Goal: Use online tool/utility: Use online tool/utility

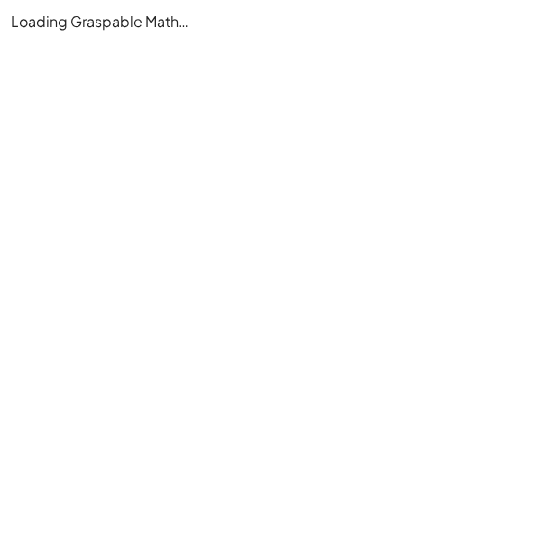
click at [182, 270] on main "Loading Graspable Math…" at bounding box center [280, 268] width 560 height 536
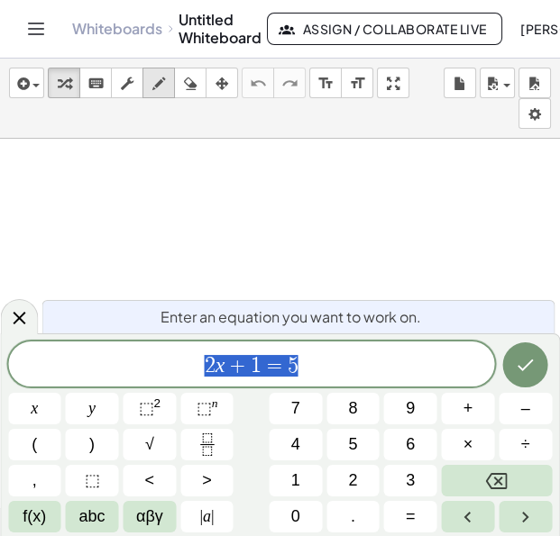
click at [158, 89] on icon "button" at bounding box center [158, 84] width 13 height 22
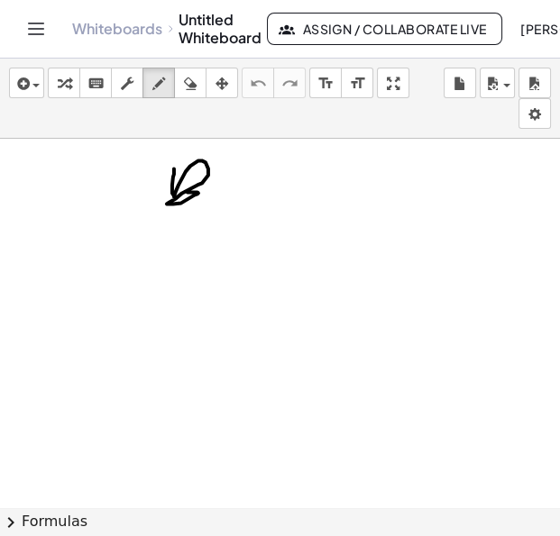
drag, startPoint x: 174, startPoint y: 138, endPoint x: 201, endPoint y: 158, distance: 33.5
click at [201, 158] on div at bounding box center [280, 531] width 560 height 784
drag, startPoint x: 225, startPoint y: 164, endPoint x: 205, endPoint y: 188, distance: 32.0
click at [205, 188] on div at bounding box center [280, 531] width 560 height 784
click at [189, 83] on icon "button" at bounding box center [190, 84] width 13 height 22
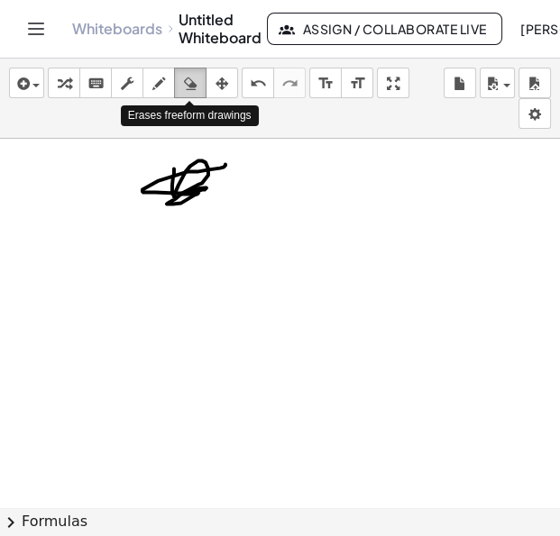
click at [189, 83] on icon "button" at bounding box center [190, 84] width 13 height 22
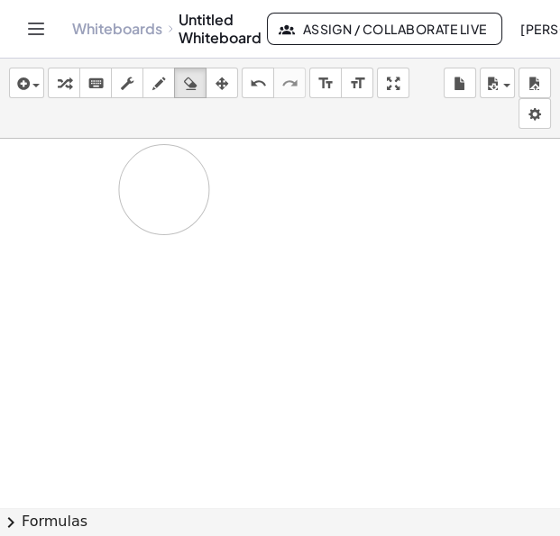
drag, startPoint x: 215, startPoint y: 189, endPoint x: 141, endPoint y: 204, distance: 76.2
click at [141, 204] on div at bounding box center [280, 531] width 560 height 784
click at [162, 89] on icon "button" at bounding box center [158, 84] width 13 height 22
click at [120, 159] on div at bounding box center [280, 531] width 560 height 784
drag, startPoint x: 92, startPoint y: 186, endPoint x: 136, endPoint y: 182, distance: 44.3
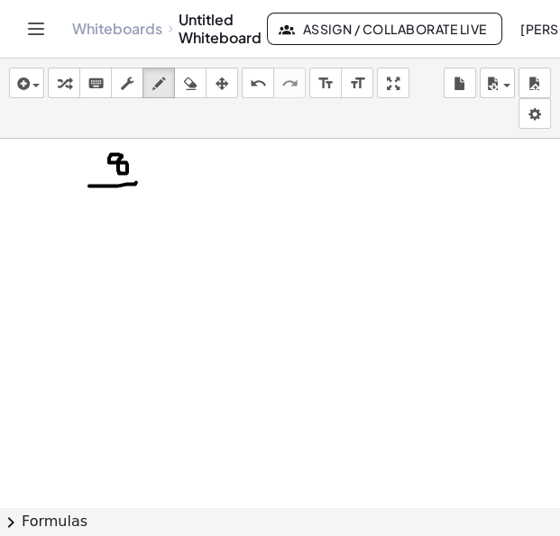
click at [136, 182] on div at bounding box center [280, 531] width 560 height 784
drag, startPoint x: 98, startPoint y: 193, endPoint x: 100, endPoint y: 218, distance: 25.3
click at [100, 218] on div at bounding box center [280, 531] width 560 height 784
click at [119, 191] on div at bounding box center [280, 531] width 560 height 784
click at [132, 197] on div at bounding box center [280, 531] width 560 height 784
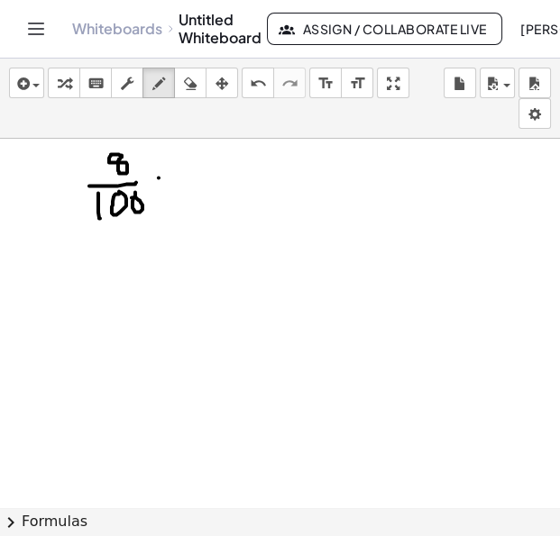
drag, startPoint x: 159, startPoint y: 178, endPoint x: 169, endPoint y: 179, distance: 10.9
click at [164, 178] on div at bounding box center [280, 531] width 560 height 784
drag, startPoint x: 157, startPoint y: 189, endPoint x: 179, endPoint y: 189, distance: 21.6
click at [178, 189] on div at bounding box center [280, 531] width 560 height 784
click at [184, 78] on icon "button" at bounding box center [190, 84] width 13 height 22
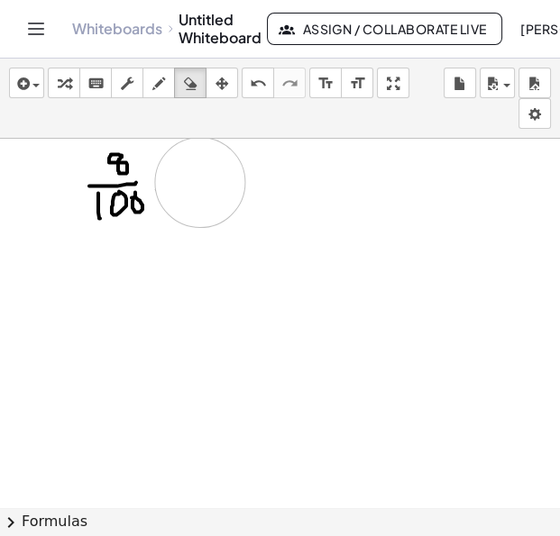
drag, startPoint x: 215, startPoint y: 173, endPoint x: 199, endPoint y: 182, distance: 18.6
click at [199, 182] on div at bounding box center [280, 531] width 560 height 784
drag, startPoint x: 167, startPoint y: 173, endPoint x: 156, endPoint y: 188, distance: 18.8
click at [156, 188] on div at bounding box center [280, 531] width 560 height 784
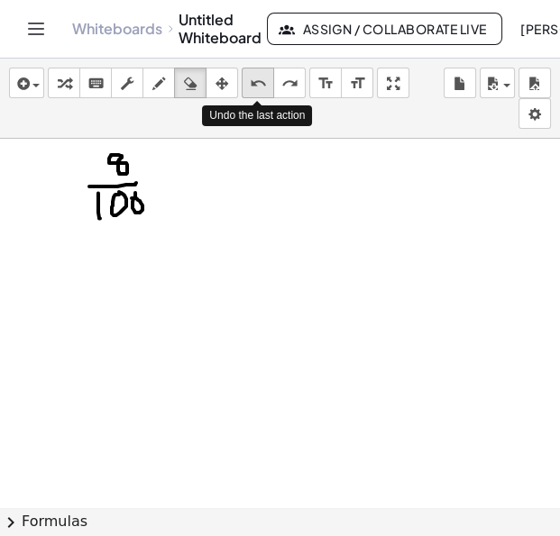
click at [257, 88] on icon "undo" at bounding box center [258, 84] width 17 height 22
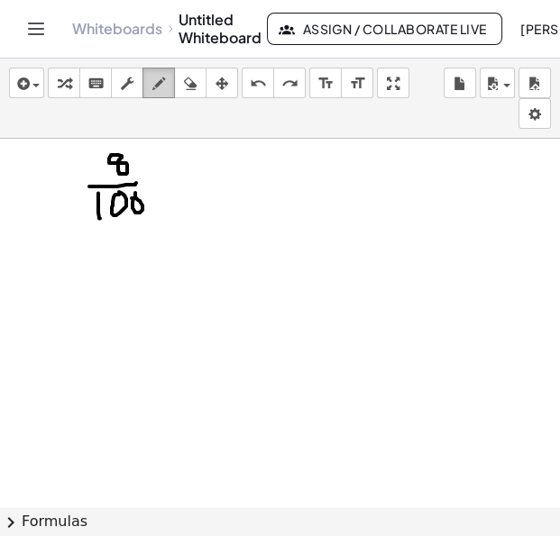
click at [160, 93] on icon "button" at bounding box center [158, 84] width 13 height 22
drag, startPoint x: 170, startPoint y: 171, endPoint x: 160, endPoint y: 189, distance: 21.0
click at [160, 189] on div at bounding box center [280, 531] width 560 height 784
drag, startPoint x: 160, startPoint y: 174, endPoint x: 176, endPoint y: 194, distance: 25.6
click at [176, 194] on div at bounding box center [280, 531] width 560 height 784
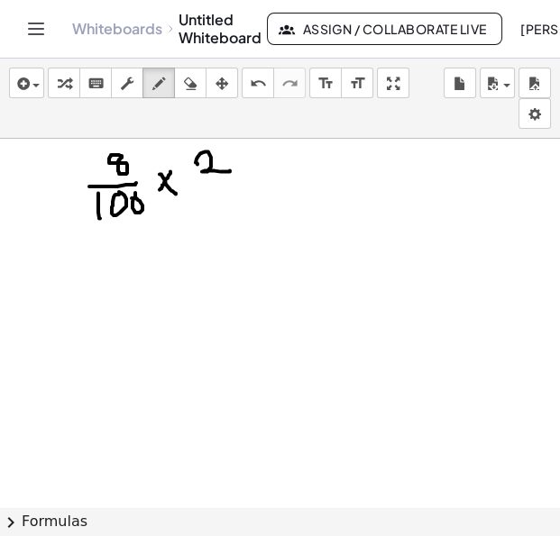
drag, startPoint x: 197, startPoint y: 163, endPoint x: 230, endPoint y: 170, distance: 33.2
click at [230, 170] on div at bounding box center [280, 531] width 560 height 784
drag, startPoint x: 231, startPoint y: 165, endPoint x: 234, endPoint y: 153, distance: 12.0
click at [234, 153] on div at bounding box center [280, 531] width 560 height 784
drag, startPoint x: 186, startPoint y: 150, endPoint x: 188, endPoint y: 180, distance: 30.7
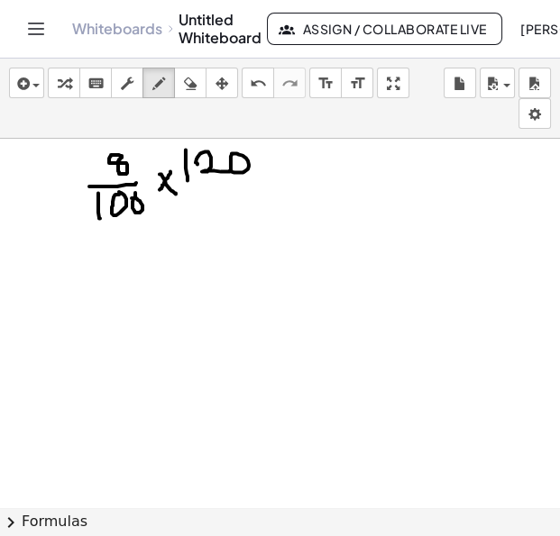
click at [188, 180] on div at bounding box center [280, 531] width 560 height 784
drag, startPoint x: 286, startPoint y: 182, endPoint x: 297, endPoint y: 187, distance: 11.7
click at [298, 184] on div at bounding box center [280, 531] width 560 height 784
drag, startPoint x: 279, startPoint y: 197, endPoint x: 310, endPoint y: 197, distance: 31.6
click at [309, 197] on div at bounding box center [280, 531] width 560 height 784
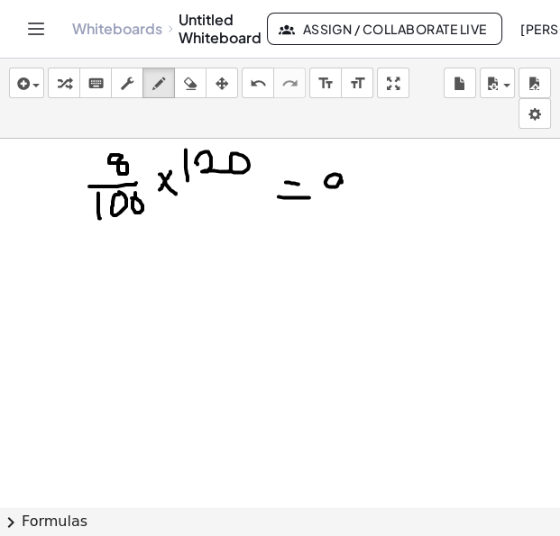
drag, startPoint x: 339, startPoint y: 175, endPoint x: 340, endPoint y: 196, distance: 20.8
click at [340, 196] on div at bounding box center [280, 531] width 560 height 784
click at [349, 186] on div at bounding box center [280, 531] width 560 height 784
drag, startPoint x: 362, startPoint y: 176, endPoint x: 359, endPoint y: 189, distance: 14.0
click at [360, 189] on div at bounding box center [280, 531] width 560 height 784
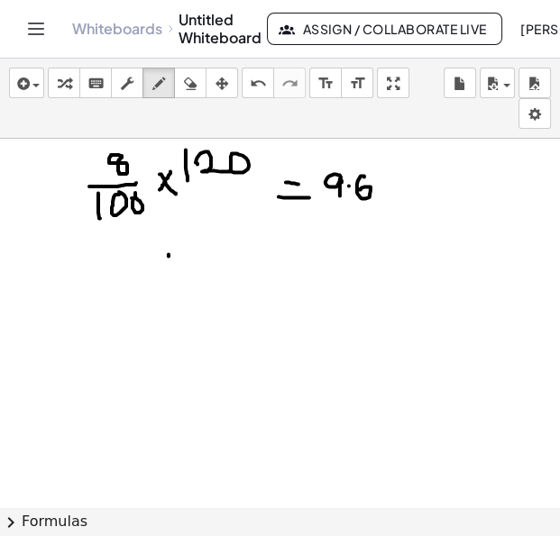
drag, startPoint x: 169, startPoint y: 256, endPoint x: 169, endPoint y: 288, distance: 32.5
click at [169, 288] on div at bounding box center [280, 531] width 560 height 784
drag, startPoint x: 186, startPoint y: 258, endPoint x: 206, endPoint y: 280, distance: 30.0
click at [206, 280] on div at bounding box center [280, 531] width 560 height 784
drag, startPoint x: 207, startPoint y: 253, endPoint x: 210, endPoint y: 279, distance: 26.3
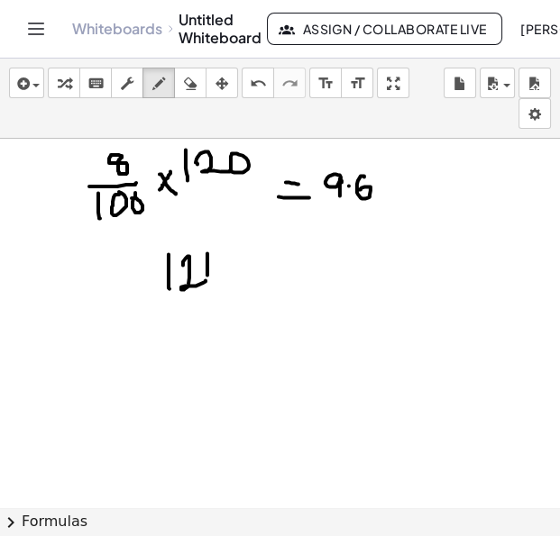
click at [208, 279] on div at bounding box center [280, 531] width 560 height 784
click at [215, 252] on div at bounding box center [280, 531] width 560 height 784
drag, startPoint x: 239, startPoint y: 266, endPoint x: 261, endPoint y: 266, distance: 22.5
click at [261, 266] on div at bounding box center [280, 531] width 560 height 784
drag, startPoint x: 283, startPoint y: 251, endPoint x: 284, endPoint y: 272, distance: 21.7
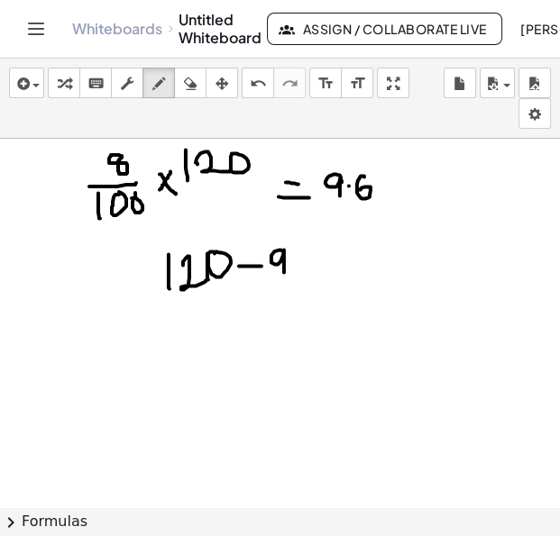
click at [284, 272] on div at bounding box center [280, 531] width 560 height 784
click at [294, 261] on div at bounding box center [280, 531] width 560 height 784
drag, startPoint x: 314, startPoint y: 247, endPoint x: 306, endPoint y: 268, distance: 22.3
click at [306, 268] on div at bounding box center [280, 531] width 560 height 784
drag, startPoint x: 355, startPoint y: 255, endPoint x: 364, endPoint y: 259, distance: 9.7
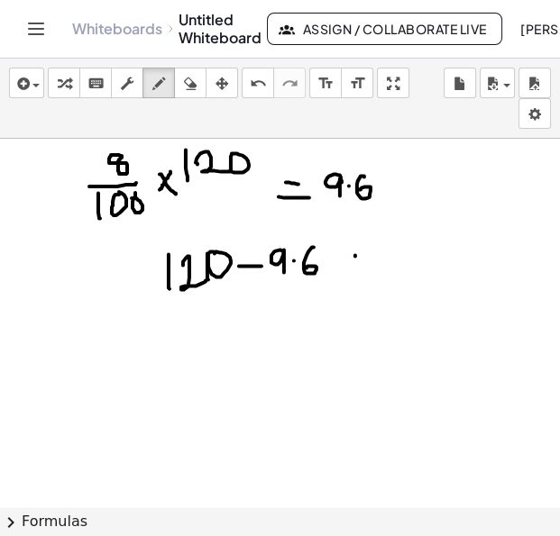
click at [365, 257] on div at bounding box center [280, 531] width 560 height 784
click at [367, 266] on div at bounding box center [280, 531] width 560 height 784
drag, startPoint x: 394, startPoint y: 247, endPoint x: 396, endPoint y: 271, distance: 24.4
click at [395, 270] on div at bounding box center [280, 531] width 560 height 784
click at [405, 266] on div at bounding box center [280, 531] width 560 height 784
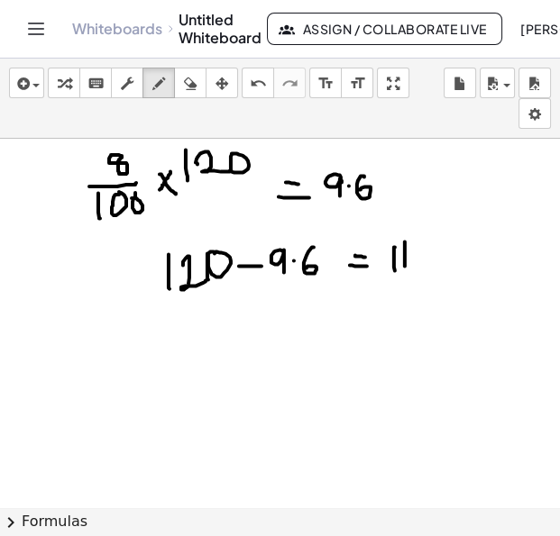
click at [414, 261] on div at bounding box center [280, 531] width 560 height 784
click at [435, 245] on div at bounding box center [280, 531] width 560 height 784
click at [459, 246] on div at bounding box center [280, 531] width 560 height 784
drag, startPoint x: 453, startPoint y: 234, endPoint x: 454, endPoint y: 258, distance: 23.5
click at [454, 258] on div at bounding box center [280, 531] width 560 height 784
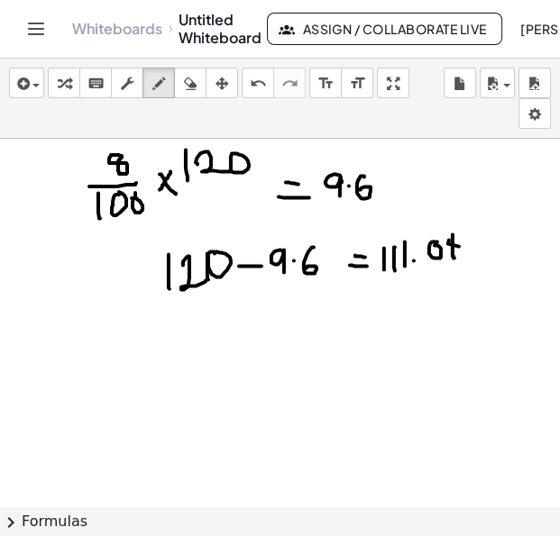
drag, startPoint x: 384, startPoint y: 248, endPoint x: 384, endPoint y: 270, distance: 21.6
click at [384, 270] on div at bounding box center [280, 531] width 560 height 784
click at [197, 87] on div "button" at bounding box center [190, 83] width 23 height 22
drag, startPoint x: 481, startPoint y: 231, endPoint x: 435, endPoint y: 262, distance: 55.8
click at [435, 262] on div at bounding box center [280, 531] width 560 height 784
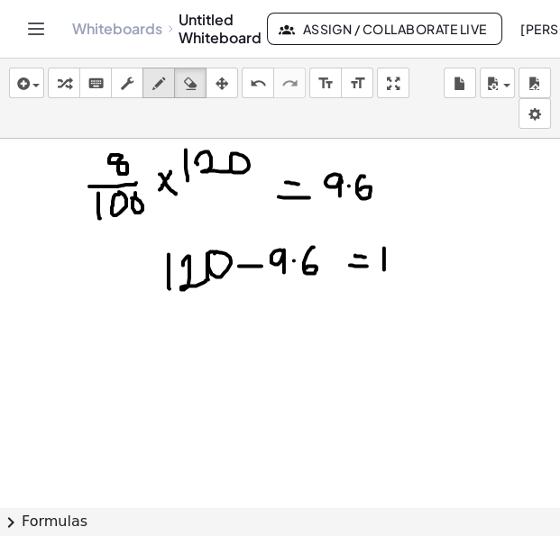
click at [166, 85] on div "button" at bounding box center [158, 83] width 23 height 22
click at [398, 250] on div at bounding box center [280, 531] width 560 height 784
drag, startPoint x: 376, startPoint y: 256, endPoint x: 376, endPoint y: 272, distance: 16.2
click at [376, 272] on div at bounding box center [280, 531] width 560 height 784
click at [415, 265] on div at bounding box center [280, 531] width 560 height 784
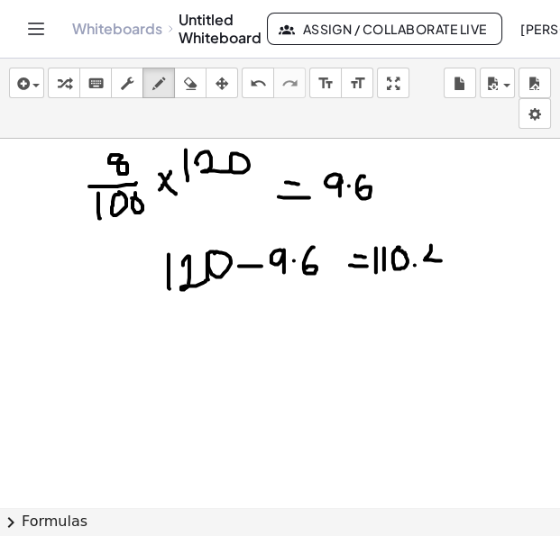
drag, startPoint x: 431, startPoint y: 245, endPoint x: 441, endPoint y: 261, distance: 18.3
click at [441, 261] on div at bounding box center [280, 531] width 560 height 784
drag, startPoint x: 435, startPoint y: 247, endPoint x: 438, endPoint y: 271, distance: 24.5
click at [438, 271] on div at bounding box center [280, 531] width 560 height 784
click at [449, 249] on div at bounding box center [280, 531] width 560 height 784
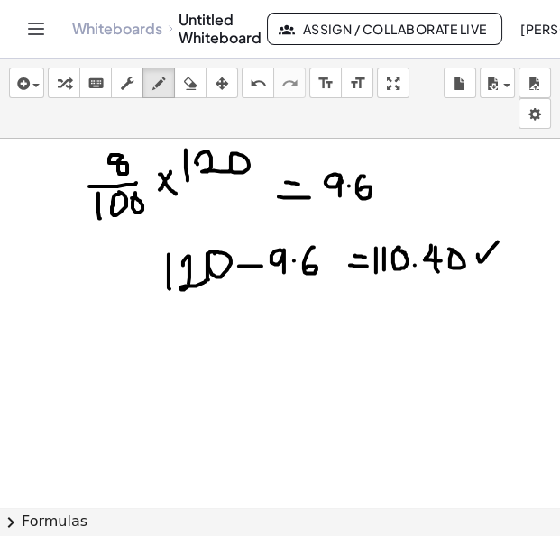
drag, startPoint x: 478, startPoint y: 254, endPoint x: 530, endPoint y: 213, distance: 66.7
click at [530, 213] on div at bounding box center [280, 531] width 560 height 784
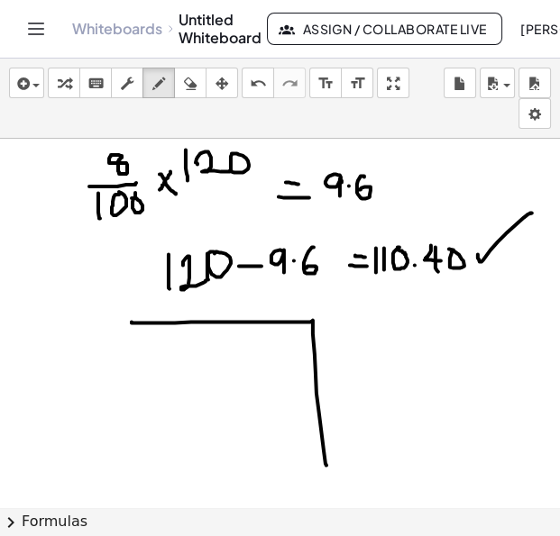
drag, startPoint x: 132, startPoint y: 322, endPoint x: 326, endPoint y: 465, distance: 241.8
click at [326, 465] on div at bounding box center [280, 531] width 560 height 784
drag, startPoint x: 131, startPoint y: 325, endPoint x: 320, endPoint y: 459, distance: 231.6
click at [320, 459] on div at bounding box center [280, 531] width 560 height 784
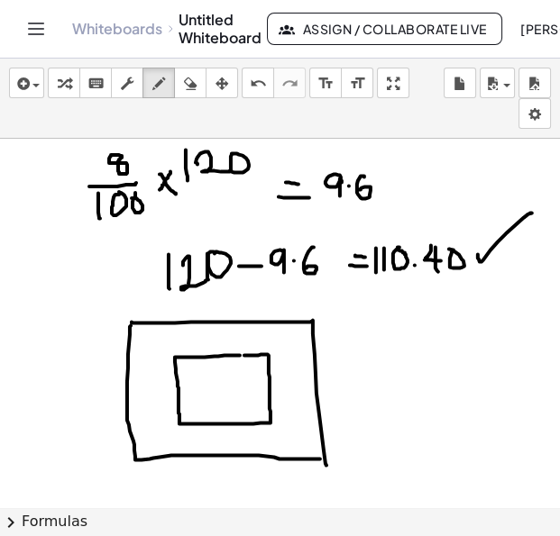
drag, startPoint x: 240, startPoint y: 355, endPoint x: 231, endPoint y: 356, distance: 9.1
click at [231, 356] on div at bounding box center [280, 531] width 560 height 784
click at [222, 370] on div at bounding box center [280, 531] width 560 height 784
click at [228, 379] on div at bounding box center [280, 531] width 560 height 784
drag, startPoint x: 232, startPoint y: 376, endPoint x: 242, endPoint y: 380, distance: 10.6
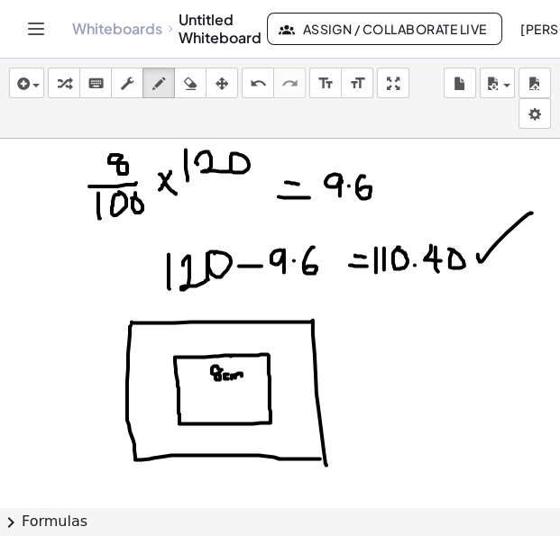
click at [242, 380] on div at bounding box center [280, 531] width 560 height 784
click at [236, 398] on div at bounding box center [280, 531] width 560 height 784
click at [254, 404] on div at bounding box center [280, 531] width 560 height 784
click at [263, 398] on div at bounding box center [280, 531] width 560 height 784
click at [201, 313] on div at bounding box center [280, 531] width 560 height 784
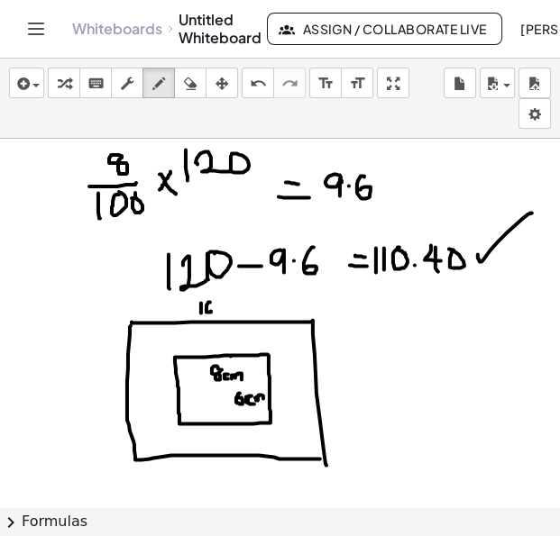
click at [206, 307] on div at bounding box center [280, 531] width 560 height 784
drag, startPoint x: 342, startPoint y: 385, endPoint x: 343, endPoint y: 398, distance: 13.6
click at [343, 398] on div at bounding box center [280, 531] width 560 height 784
drag, startPoint x: 347, startPoint y: 390, endPoint x: 361, endPoint y: 396, distance: 14.6
click at [361, 396] on div at bounding box center [280, 531] width 560 height 784
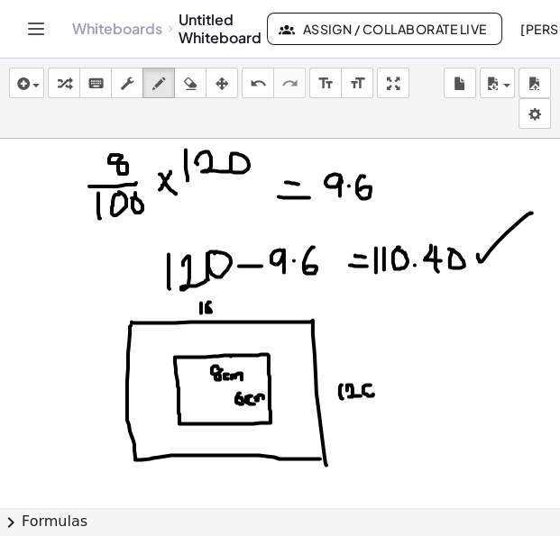
drag, startPoint x: 371, startPoint y: 385, endPoint x: 373, endPoint y: 394, distance: 9.4
click at [373, 394] on div at bounding box center [280, 531] width 560 height 784
drag, startPoint x: 376, startPoint y: 388, endPoint x: 389, endPoint y: 388, distance: 12.6
click at [389, 388] on div at bounding box center [280, 531] width 560 height 784
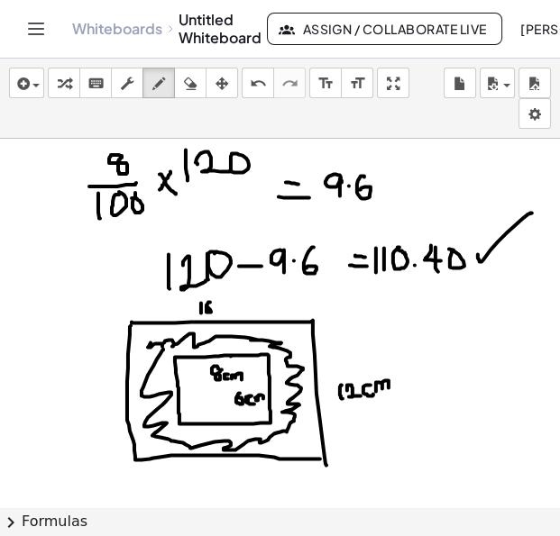
drag, startPoint x: 157, startPoint y: 359, endPoint x: 137, endPoint y: 363, distance: 20.3
click at [137, 363] on div at bounding box center [280, 531] width 560 height 784
click at [220, 311] on div at bounding box center [280, 531] width 560 height 784
drag, startPoint x: 224, startPoint y: 313, endPoint x: 236, endPoint y: 311, distance: 11.9
click at [236, 311] on div at bounding box center [280, 531] width 560 height 784
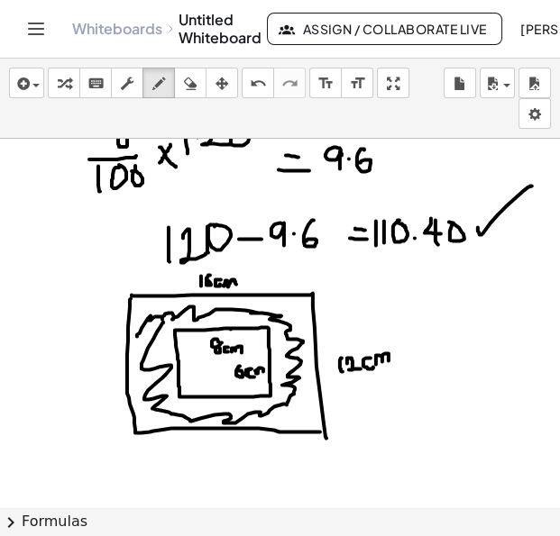
scroll to position [28, 0]
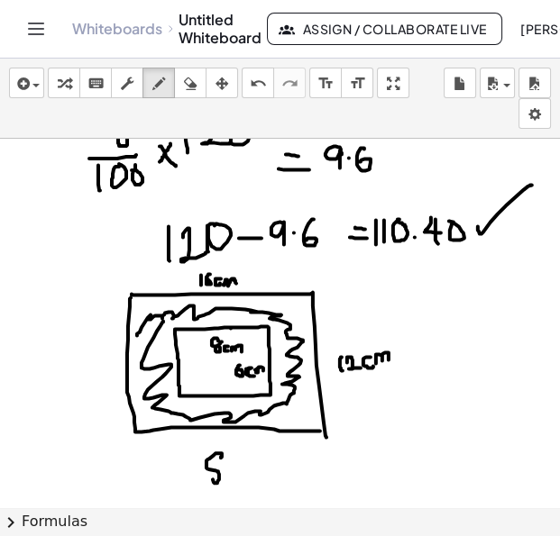
drag, startPoint x: 222, startPoint y: 453, endPoint x: 224, endPoint y: 464, distance: 11.2
click at [223, 464] on div at bounding box center [280, 503] width 560 height 784
click at [233, 478] on div at bounding box center [280, 503] width 560 height 784
drag, startPoint x: 234, startPoint y: 472, endPoint x: 252, endPoint y: 475, distance: 18.2
click at [252, 475] on div at bounding box center [280, 503] width 560 height 784
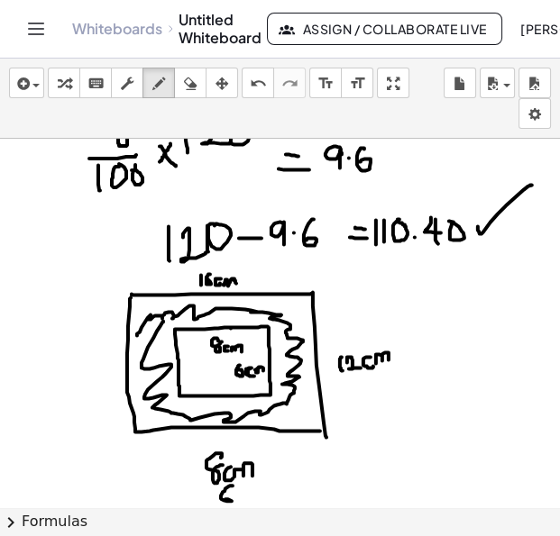
drag, startPoint x: 225, startPoint y: 488, endPoint x: 224, endPoint y: 499, distance: 10.9
click at [224, 499] on div at bounding box center [280, 503] width 560 height 784
drag, startPoint x: 237, startPoint y: 500, endPoint x: 252, endPoint y: 496, distance: 16.0
click at [252, 495] on div at bounding box center [280, 503] width 560 height 784
drag, startPoint x: 238, startPoint y: 490, endPoint x: 250, endPoint y: 497, distance: 13.3
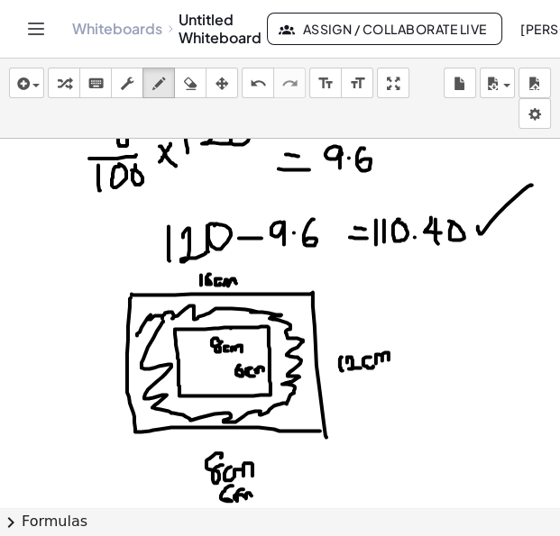
click at [248, 499] on div at bounding box center [280, 503] width 560 height 784
drag, startPoint x: 252, startPoint y: 493, endPoint x: 261, endPoint y: 498, distance: 10.9
click at [261, 492] on div at bounding box center [280, 503] width 560 height 784
drag, startPoint x: 298, startPoint y: 472, endPoint x: 285, endPoint y: 492, distance: 24.8
click at [285, 492] on div at bounding box center [280, 503] width 560 height 784
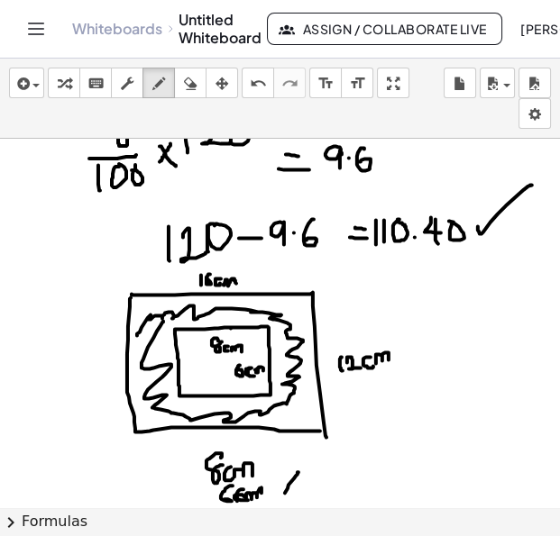
drag, startPoint x: 284, startPoint y: 476, endPoint x: 306, endPoint y: 499, distance: 31.9
click at [306, 499] on div at bounding box center [280, 503] width 560 height 784
drag, startPoint x: 315, startPoint y: 478, endPoint x: 334, endPoint y: 478, distance: 18.9
click at [337, 475] on div at bounding box center [280, 503] width 560 height 784
drag, startPoint x: 322, startPoint y: 482, endPoint x: 337, endPoint y: 485, distance: 15.6
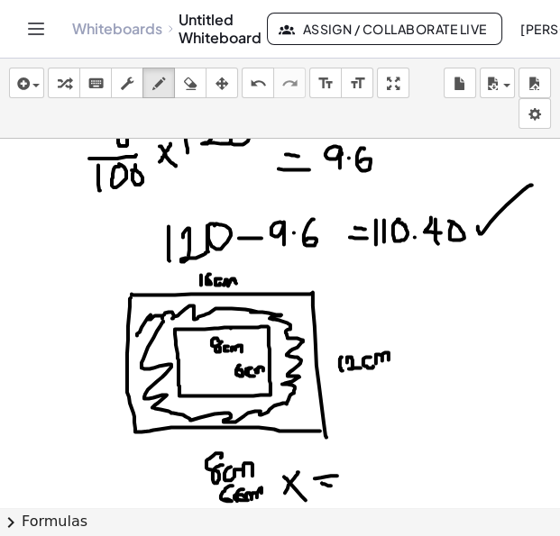
click at [336, 485] on div at bounding box center [280, 503] width 560 height 784
drag, startPoint x: 354, startPoint y: 466, endPoint x: 374, endPoint y: 476, distance: 22.2
click at [374, 476] on div at bounding box center [280, 503] width 560 height 784
drag, startPoint x: 361, startPoint y: 482, endPoint x: 362, endPoint y: 503, distance: 20.8
click at [362, 503] on div at bounding box center [280, 503] width 560 height 784
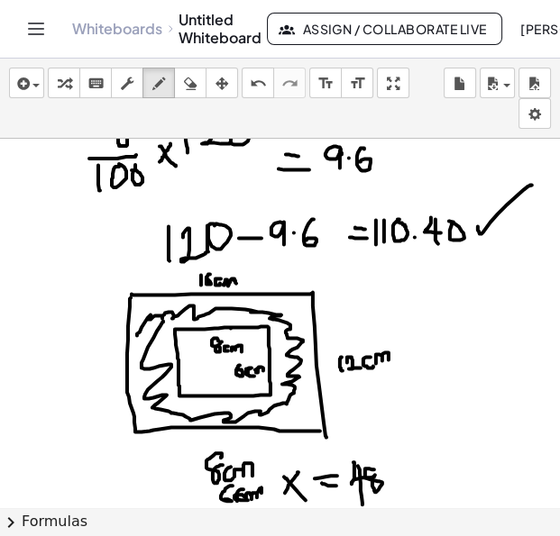
click at [377, 473] on div at bounding box center [280, 503] width 560 height 784
drag, startPoint x: 394, startPoint y: 477, endPoint x: 400, endPoint y: 484, distance: 9.6
click at [400, 487] on div at bounding box center [280, 503] width 560 height 784
drag, startPoint x: 400, startPoint y: 484, endPoint x: 412, endPoint y: 487, distance: 12.0
click at [412, 487] on div at bounding box center [280, 503] width 560 height 784
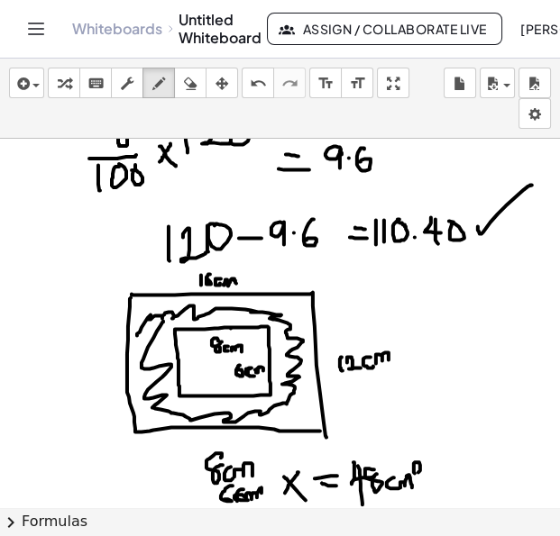
drag, startPoint x: 414, startPoint y: 470, endPoint x: 424, endPoint y: 472, distance: 10.3
click at [424, 472] on div at bounding box center [280, 503] width 560 height 784
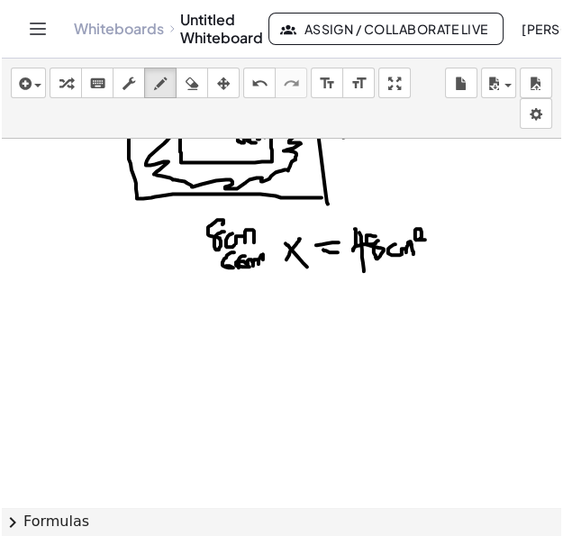
scroll to position [276, 0]
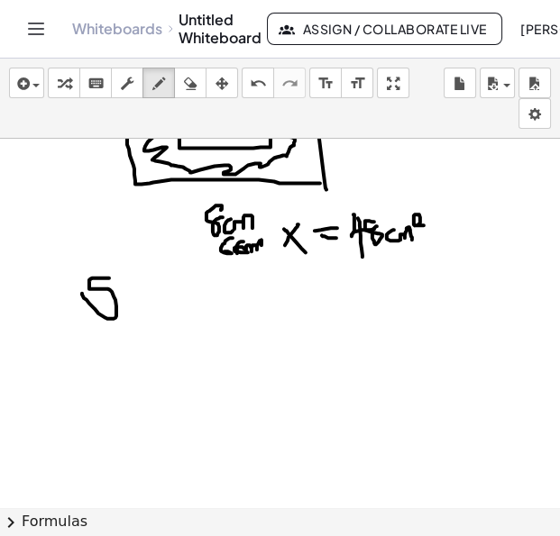
drag, startPoint x: 109, startPoint y: 278, endPoint x: 82, endPoint y: 293, distance: 31.1
click at [82, 293] on div at bounding box center [280, 255] width 560 height 784
drag, startPoint x: 133, startPoint y: 286, endPoint x: 133, endPoint y: 317, distance: 31.6
click at [133, 317] on div at bounding box center [280, 255] width 560 height 784
drag, startPoint x: 69, startPoint y: 335, endPoint x: 168, endPoint y: 340, distance: 99.3
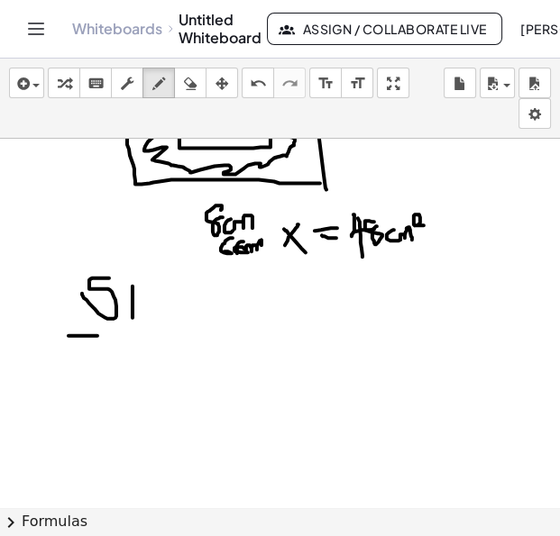
click at [166, 340] on div at bounding box center [280, 255] width 560 height 784
drag, startPoint x: 93, startPoint y: 379, endPoint x: 97, endPoint y: 393, distance: 15.1
click at [96, 391] on div at bounding box center [280, 255] width 560 height 784
drag, startPoint x: 109, startPoint y: 382, endPoint x: 129, endPoint y: 365, distance: 26.2
click at [120, 367] on div at bounding box center [280, 255] width 560 height 784
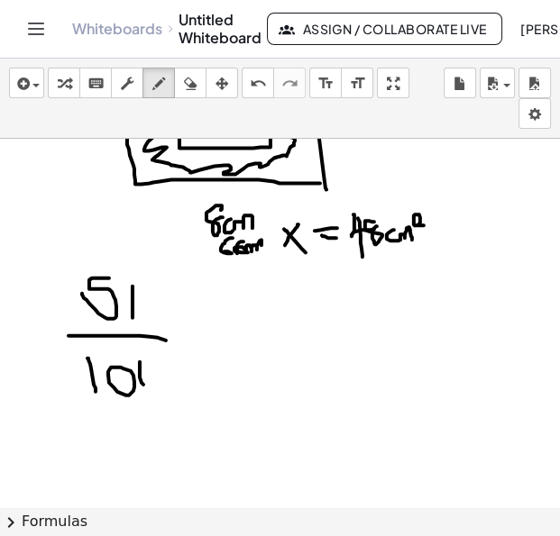
click at [133, 362] on div at bounding box center [280, 255] width 560 height 784
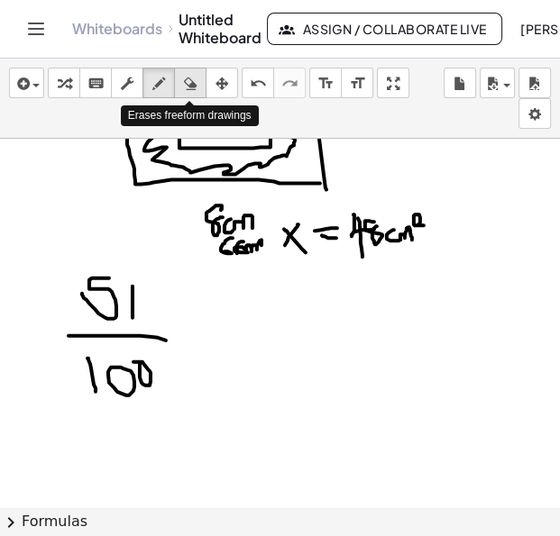
click at [197, 88] on div "button" at bounding box center [190, 83] width 23 height 22
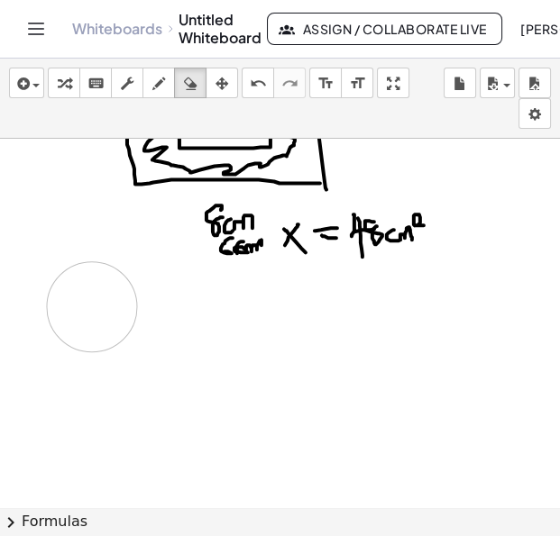
drag, startPoint x: 177, startPoint y: 347, endPoint x: 90, endPoint y: 353, distance: 86.7
click at [90, 353] on div at bounding box center [280, 255] width 560 height 784
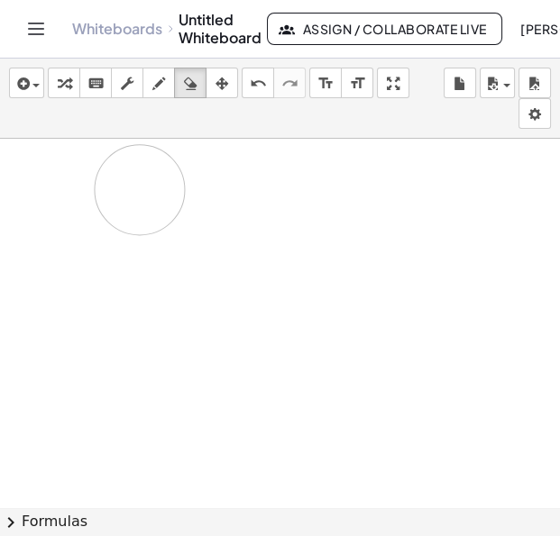
drag, startPoint x: 228, startPoint y: 288, endPoint x: 32, endPoint y: 286, distance: 196.6
click at [151, 170] on div at bounding box center [280, 255] width 560 height 784
click at [154, 87] on icon "button" at bounding box center [158, 84] width 13 height 22
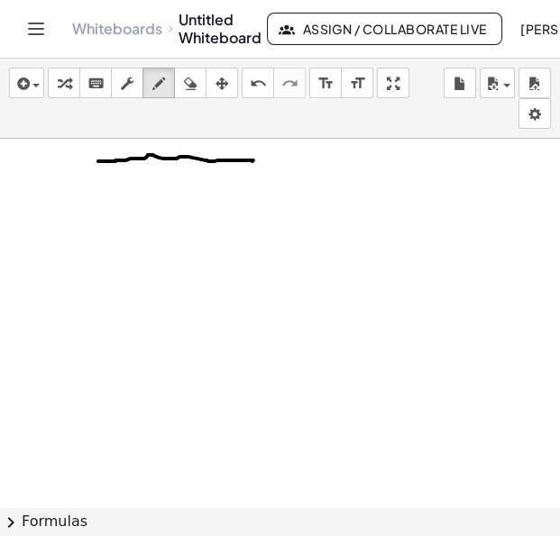
drag, startPoint x: 98, startPoint y: 160, endPoint x: 252, endPoint y: 160, distance: 154.2
click at [252, 160] on div at bounding box center [280, 255] width 560 height 784
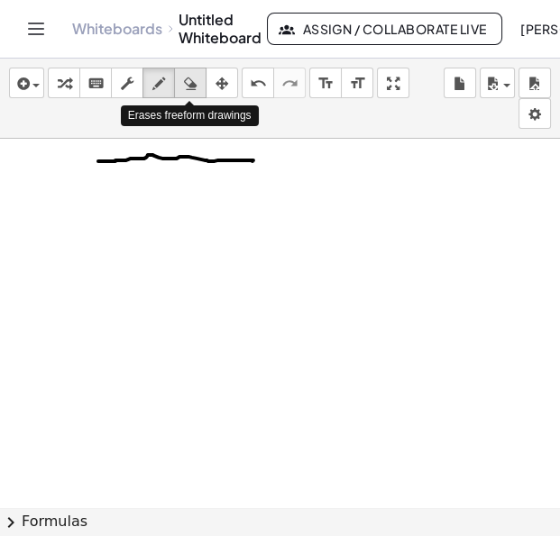
click at [194, 87] on icon "button" at bounding box center [190, 84] width 13 height 22
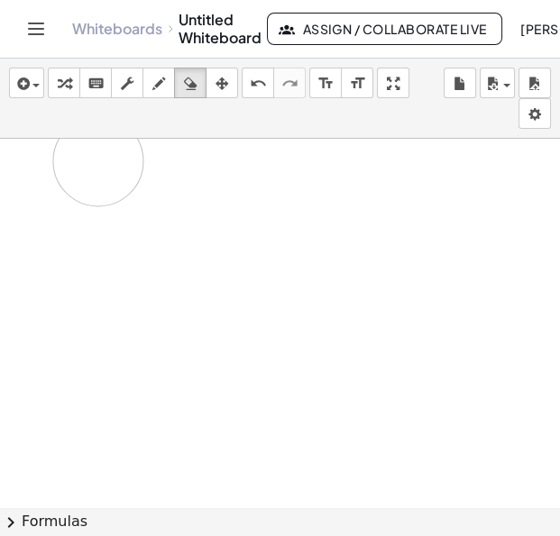
drag, startPoint x: 268, startPoint y: 195, endPoint x: 98, endPoint y: 160, distance: 172.9
click at [98, 160] on div at bounding box center [280, 255] width 560 height 784
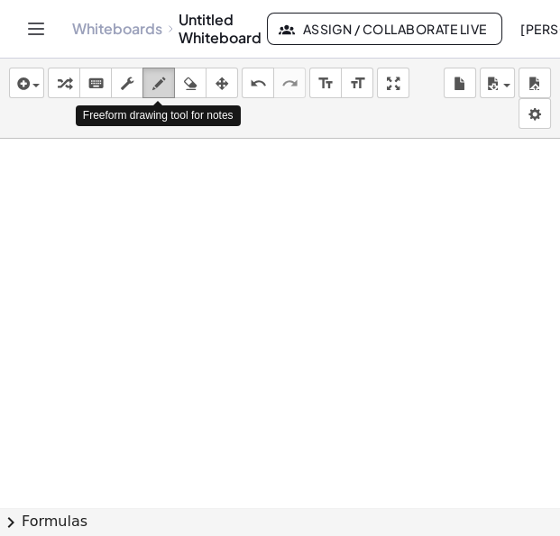
click at [154, 88] on icon "button" at bounding box center [158, 84] width 13 height 22
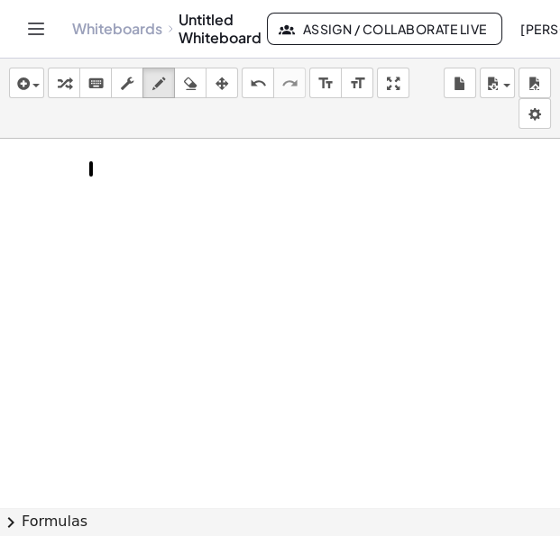
drag, startPoint x: 91, startPoint y: 162, endPoint x: 91, endPoint y: 178, distance: 15.3
click at [91, 178] on div at bounding box center [280, 255] width 560 height 784
drag, startPoint x: 111, startPoint y: 161, endPoint x: 99, endPoint y: 182, distance: 23.8
click at [99, 182] on div at bounding box center [280, 255] width 560 height 784
drag, startPoint x: 90, startPoint y: 202, endPoint x: 90, endPoint y: 219, distance: 17.1
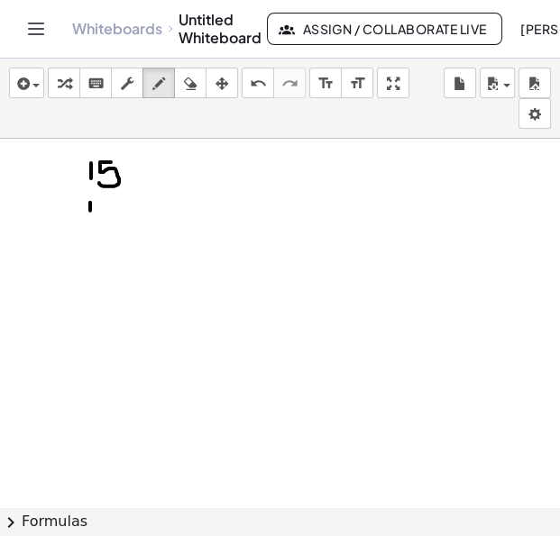
click at [90, 217] on div at bounding box center [280, 255] width 560 height 784
drag, startPoint x: 109, startPoint y: 201, endPoint x: 105, endPoint y: 215, distance: 14.3
click at [105, 215] on div at bounding box center [280, 255] width 560 height 784
click at [129, 181] on div at bounding box center [280, 255] width 560 height 784
click at [120, 215] on div at bounding box center [280, 255] width 560 height 784
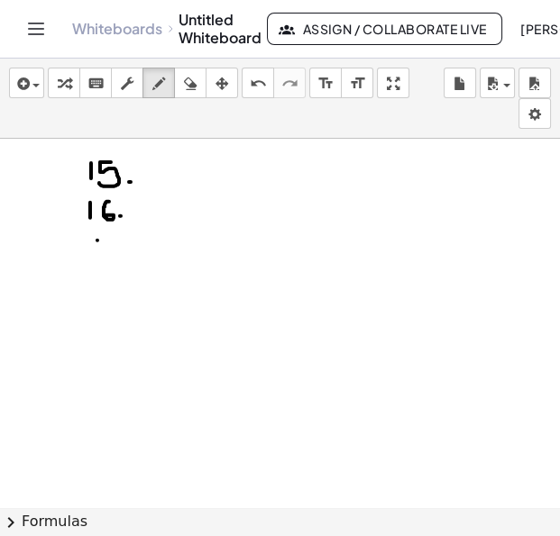
drag, startPoint x: 97, startPoint y: 240, endPoint x: 96, endPoint y: 253, distance: 13.6
click at [96, 253] on div at bounding box center [280, 255] width 560 height 784
drag, startPoint x: 100, startPoint y: 239, endPoint x: 111, endPoint y: 256, distance: 20.3
click at [111, 257] on div at bounding box center [280, 255] width 560 height 784
click at [121, 252] on div at bounding box center [280, 255] width 560 height 784
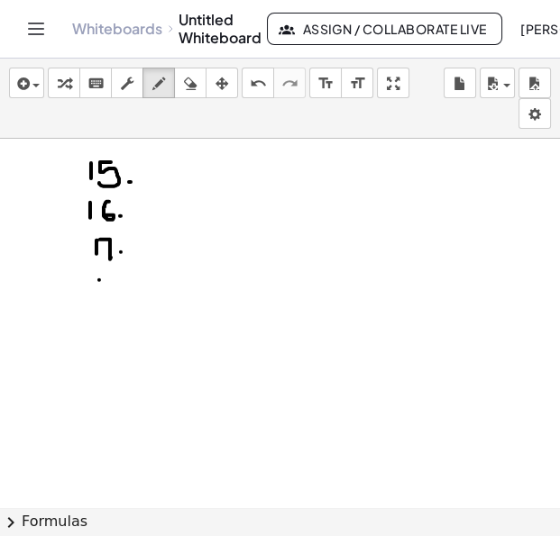
drag, startPoint x: 99, startPoint y: 279, endPoint x: 99, endPoint y: 297, distance: 17.1
click at [99, 290] on div at bounding box center [280, 255] width 560 height 784
click at [123, 279] on div at bounding box center [280, 255] width 560 height 784
drag, startPoint x: 101, startPoint y: 312, endPoint x: 101, endPoint y: 328, distance: 16.2
click at [101, 328] on div at bounding box center [280, 255] width 560 height 784
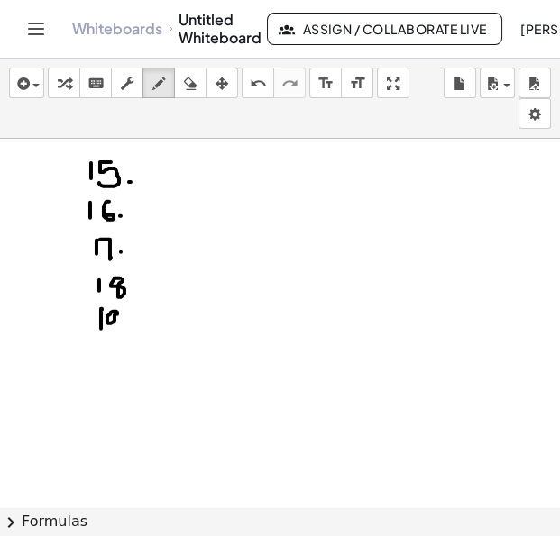
drag, startPoint x: 115, startPoint y: 311, endPoint x: 114, endPoint y: 331, distance: 19.9
click at [114, 331] on div at bounding box center [280, 255] width 560 height 784
drag, startPoint x: 103, startPoint y: 351, endPoint x: 119, endPoint y: 365, distance: 21.7
click at [119, 365] on div at bounding box center [280, 255] width 560 height 784
drag, startPoint x: 122, startPoint y: 348, endPoint x: 124, endPoint y: 367, distance: 19.1
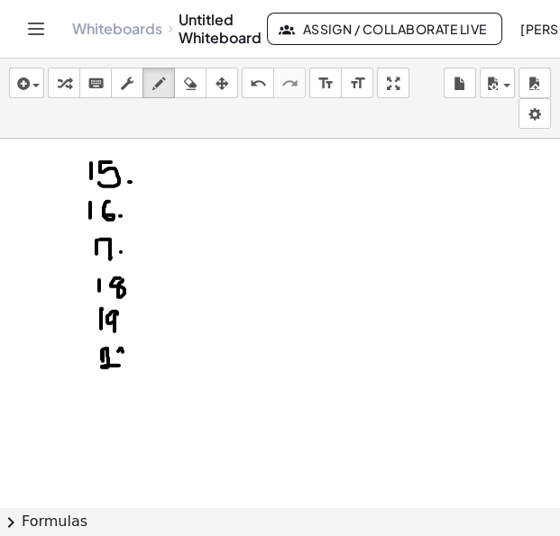
click at [123, 368] on div at bounding box center [280, 255] width 560 height 784
click at [117, 348] on div at bounding box center [280, 255] width 560 height 784
click at [122, 326] on div at bounding box center [280, 255] width 560 height 784
click at [129, 295] on div at bounding box center [280, 255] width 560 height 784
drag, startPoint x: 126, startPoint y: 358, endPoint x: 121, endPoint y: 368, distance: 11.3
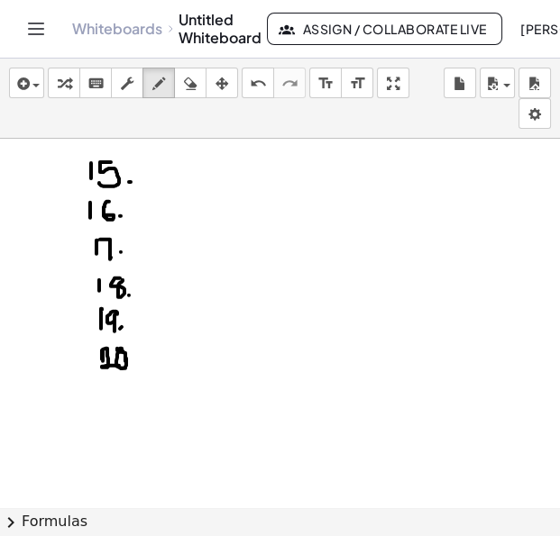
click at [121, 368] on div at bounding box center [280, 255] width 560 height 784
click at [132, 369] on div at bounding box center [280, 255] width 560 height 784
drag, startPoint x: 103, startPoint y: 385, endPoint x: 105, endPoint y: 401, distance: 16.5
click at [110, 384] on div at bounding box center [280, 255] width 560 height 784
click at [113, 399] on div at bounding box center [280, 255] width 560 height 784
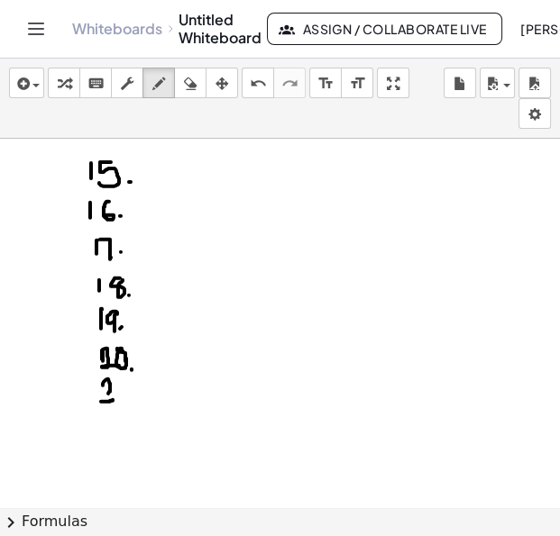
drag, startPoint x: 110, startPoint y: 383, endPoint x: 103, endPoint y: 398, distance: 16.9
click at [103, 398] on div at bounding box center [280, 255] width 560 height 784
click at [100, 398] on div at bounding box center [280, 255] width 560 height 784
drag, startPoint x: 117, startPoint y: 381, endPoint x: 117, endPoint y: 394, distance: 12.6
click at [117, 394] on div at bounding box center [280, 255] width 560 height 784
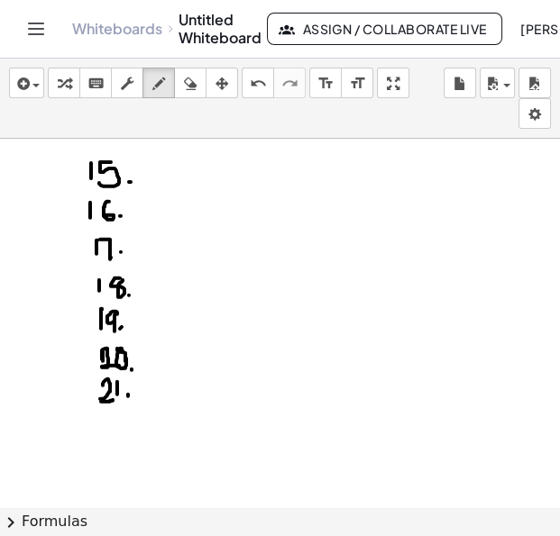
click at [127, 394] on div at bounding box center [280, 255] width 560 height 784
drag, startPoint x: 102, startPoint y: 423, endPoint x: 115, endPoint y: 435, distance: 18.5
click at [115, 435] on div at bounding box center [280, 255] width 560 height 784
drag, startPoint x: 115, startPoint y: 420, endPoint x: 132, endPoint y: 436, distance: 22.9
click at [132, 436] on div at bounding box center [280, 255] width 560 height 784
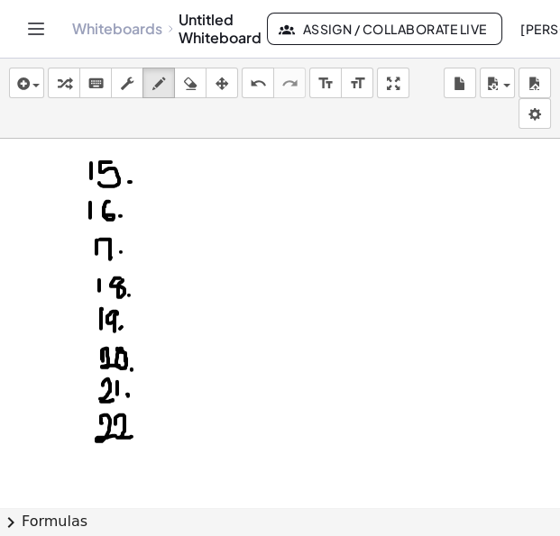
click at [136, 429] on div at bounding box center [280, 255] width 560 height 784
drag, startPoint x: 103, startPoint y: 453, endPoint x: 114, endPoint y: 462, distance: 14.8
click at [114, 462] on div at bounding box center [280, 255] width 560 height 784
drag, startPoint x: 122, startPoint y: 450, endPoint x: 119, endPoint y: 465, distance: 15.6
click at [119, 465] on div at bounding box center [280, 255] width 560 height 784
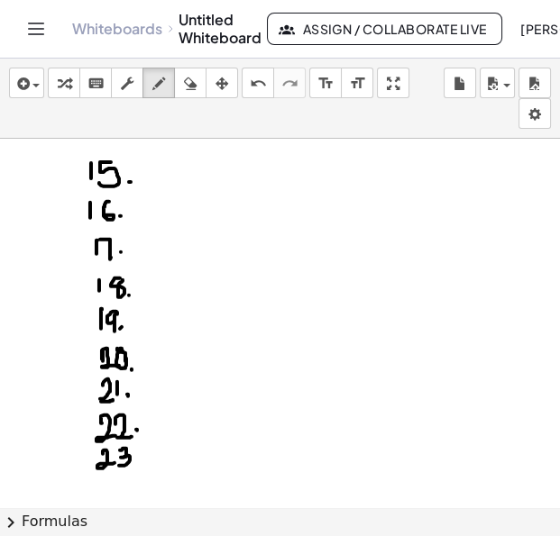
click at [135, 461] on div at bounding box center [280, 255] width 560 height 784
drag, startPoint x: 102, startPoint y: 481, endPoint x: 117, endPoint y: 490, distance: 17.8
click at [117, 490] on div at bounding box center [280, 255] width 560 height 784
drag, startPoint x: 128, startPoint y: 473, endPoint x: 138, endPoint y: 481, distance: 12.3
click at [138, 481] on div at bounding box center [280, 255] width 560 height 784
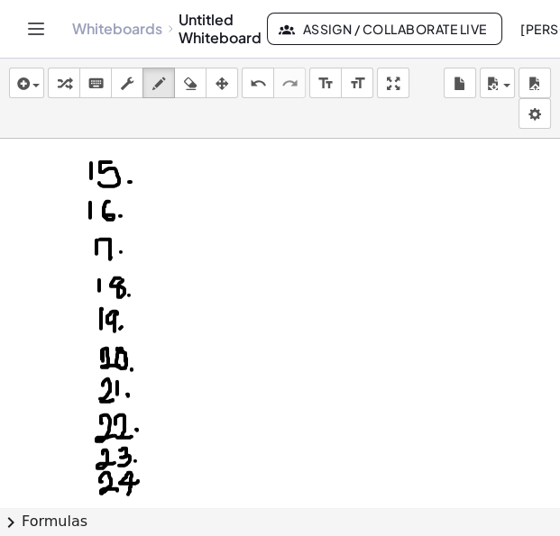
drag, startPoint x: 132, startPoint y: 474, endPoint x: 128, endPoint y: 496, distance: 21.9
click at [128, 496] on div at bounding box center [280, 255] width 560 height 784
click at [136, 493] on div at bounding box center [280, 255] width 560 height 784
drag, startPoint x: 336, startPoint y: 162, endPoint x: 352, endPoint y: 184, distance: 26.5
click at [352, 184] on div at bounding box center [280, 255] width 560 height 784
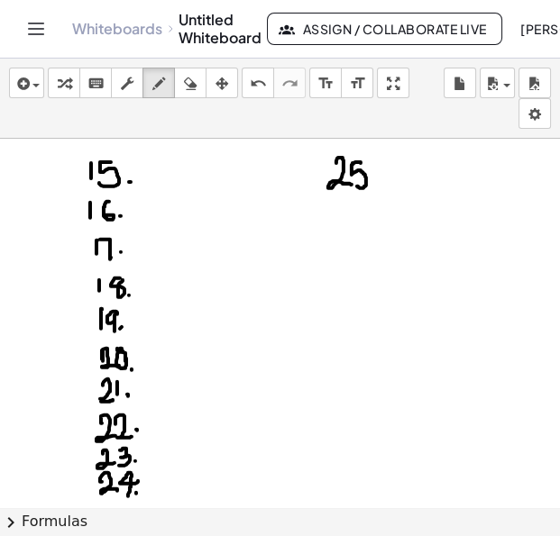
drag, startPoint x: 361, startPoint y: 162, endPoint x: 357, endPoint y: 185, distance: 22.8
click at [357, 185] on div at bounding box center [280, 255] width 560 height 784
click at [371, 183] on div at bounding box center [280, 255] width 560 height 784
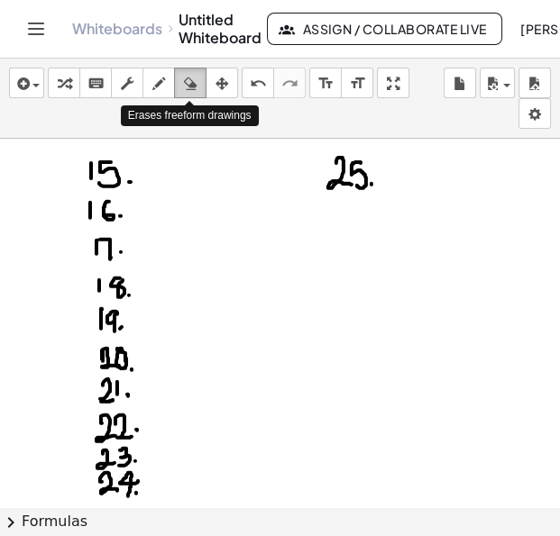
click at [194, 90] on icon "button" at bounding box center [190, 84] width 13 height 22
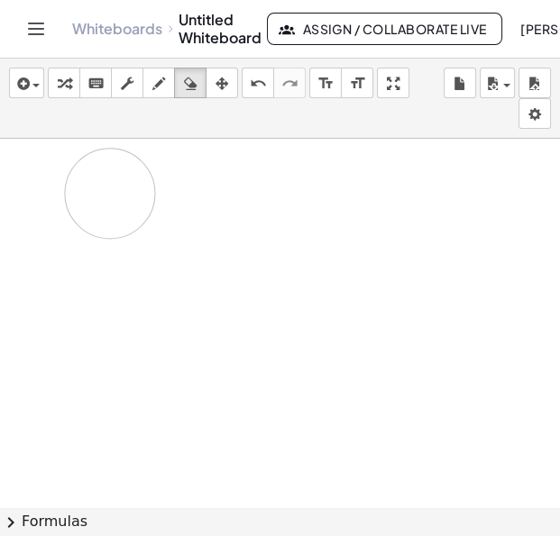
drag, startPoint x: 383, startPoint y: 209, endPoint x: 110, endPoint y: 193, distance: 273.7
click at [110, 193] on div at bounding box center [280, 255] width 560 height 784
click at [159, 80] on icon "button" at bounding box center [158, 84] width 13 height 22
drag, startPoint x: 125, startPoint y: 160, endPoint x: 126, endPoint y: 171, distance: 11.8
click at [125, 171] on div at bounding box center [280, 255] width 560 height 784
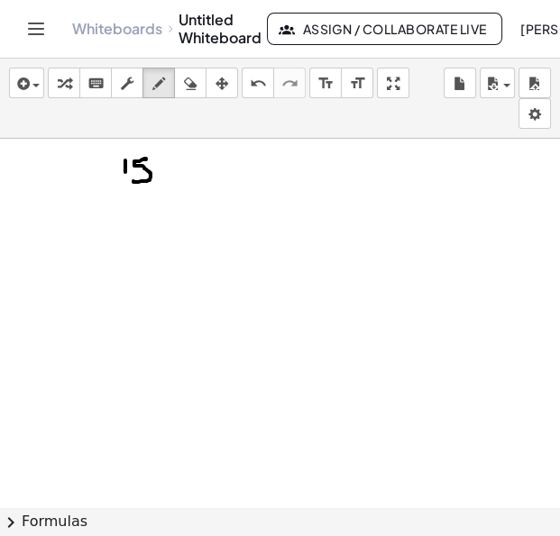
drag, startPoint x: 144, startPoint y: 158, endPoint x: 133, endPoint y: 180, distance: 25.0
click at [133, 180] on div at bounding box center [280, 255] width 560 height 784
click at [157, 179] on div at bounding box center [280, 255] width 560 height 784
drag, startPoint x: 124, startPoint y: 161, endPoint x: 124, endPoint y: 184, distance: 22.6
click at [124, 184] on div at bounding box center [280, 255] width 560 height 784
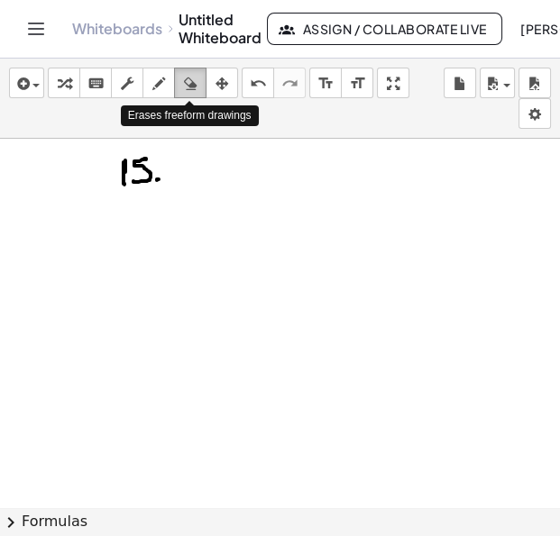
click at [184, 81] on icon "button" at bounding box center [190, 84] width 13 height 22
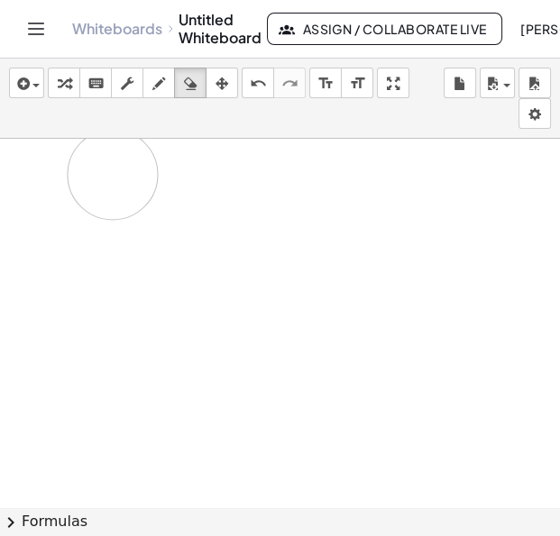
drag, startPoint x: 183, startPoint y: 164, endPoint x: 106, endPoint y: 179, distance: 78.1
click at [108, 180] on div at bounding box center [280, 255] width 560 height 784
click at [166, 87] on div "button" at bounding box center [158, 83] width 23 height 22
drag, startPoint x: 142, startPoint y: 151, endPoint x: 142, endPoint y: 174, distance: 22.5
click at [142, 177] on div at bounding box center [280, 255] width 560 height 784
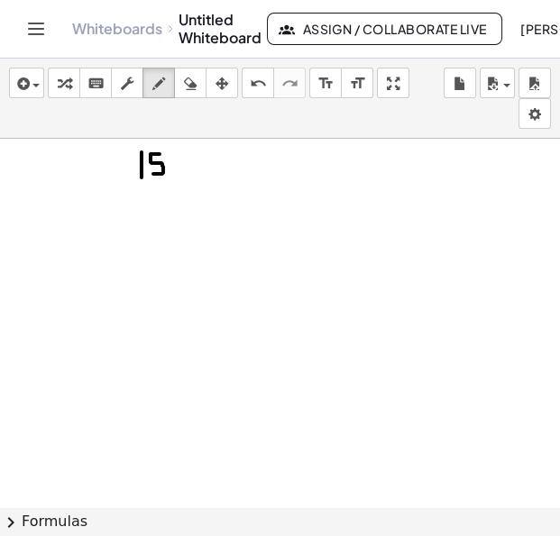
drag, startPoint x: 160, startPoint y: 153, endPoint x: 153, endPoint y: 173, distance: 20.8
click at [153, 173] on div at bounding box center [280, 255] width 560 height 784
click at [168, 172] on div at bounding box center [280, 255] width 560 height 784
click at [189, 88] on icon "button" at bounding box center [190, 84] width 13 height 22
drag, startPoint x: 168, startPoint y: 222, endPoint x: 130, endPoint y: 177, distance: 58.9
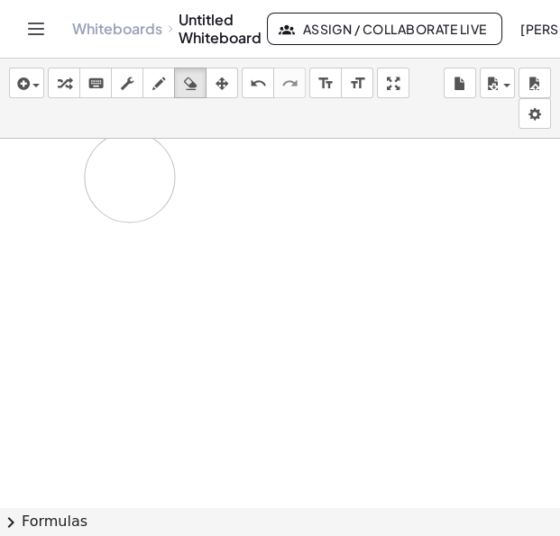
click at [130, 177] on div at bounding box center [280, 255] width 560 height 784
click at [159, 88] on icon "button" at bounding box center [158, 84] width 13 height 22
drag, startPoint x: 9, startPoint y: 149, endPoint x: 9, endPoint y: 169, distance: 20.7
click at [9, 169] on div at bounding box center [280, 255] width 560 height 784
drag, startPoint x: 24, startPoint y: 148, endPoint x: 16, endPoint y: 167, distance: 20.6
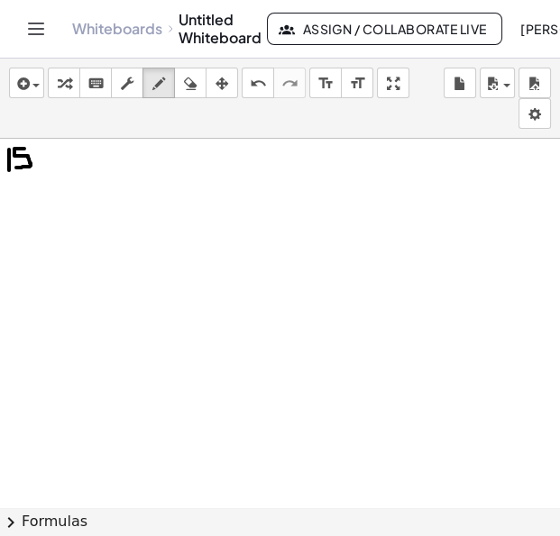
click at [16, 167] on div at bounding box center [280, 255] width 560 height 784
click at [35, 164] on div at bounding box center [280, 255] width 560 height 784
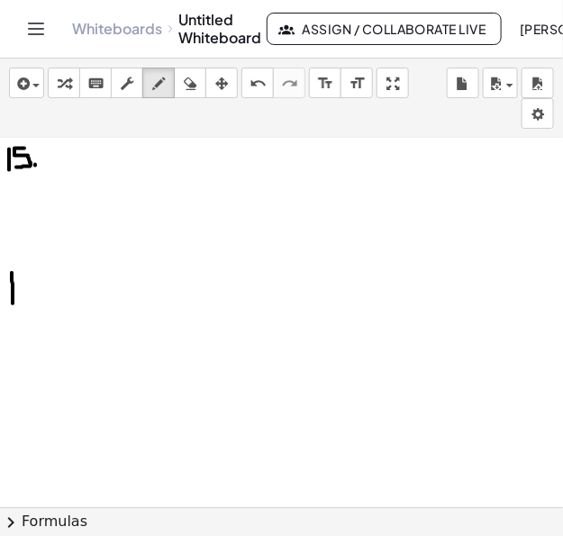
drag, startPoint x: 12, startPoint y: 272, endPoint x: 15, endPoint y: 297, distance: 24.6
click at [13, 298] on div at bounding box center [281, 255] width 563 height 784
drag, startPoint x: 15, startPoint y: 297, endPoint x: 23, endPoint y: 288, distance: 10.9
click at [23, 288] on div at bounding box center [281, 255] width 563 height 784
click at [190, 86] on icon "button" at bounding box center [190, 84] width 13 height 22
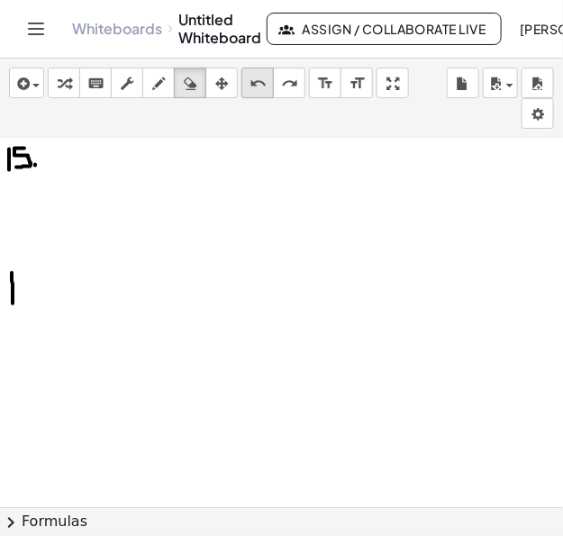
click at [256, 89] on icon "undo" at bounding box center [258, 84] width 17 height 22
drag, startPoint x: 25, startPoint y: 270, endPoint x: 28, endPoint y: 296, distance: 25.4
click at [28, 296] on div at bounding box center [281, 255] width 563 height 784
click at [159, 89] on icon "button" at bounding box center [158, 84] width 13 height 22
drag, startPoint x: 50, startPoint y: 148, endPoint x: 50, endPoint y: 174, distance: 26.1
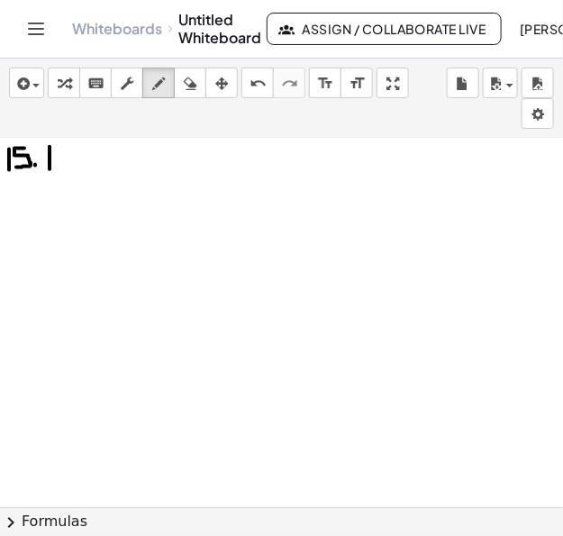
click at [50, 174] on div at bounding box center [281, 255] width 563 height 784
click at [62, 147] on div at bounding box center [281, 255] width 563 height 784
drag, startPoint x: 12, startPoint y: 210, endPoint x: 9, endPoint y: 258, distance: 47.9
click at [9, 261] on div at bounding box center [281, 255] width 563 height 784
drag, startPoint x: 21, startPoint y: 221, endPoint x: 32, endPoint y: 240, distance: 21.8
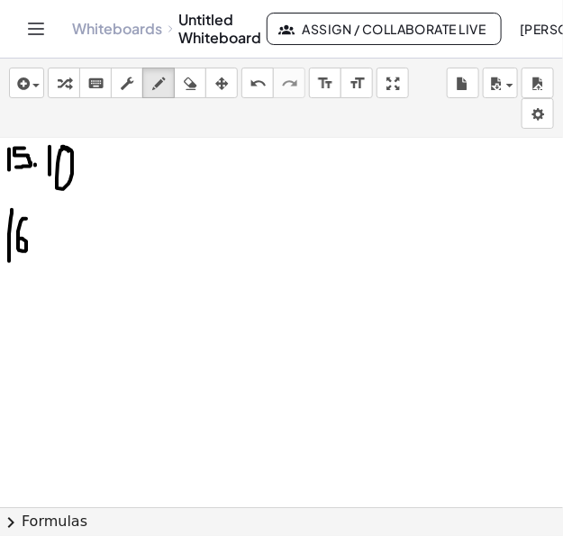
click at [22, 240] on div at bounding box center [281, 255] width 563 height 784
click at [34, 241] on div at bounding box center [281, 255] width 563 height 784
drag, startPoint x: 283, startPoint y: 184, endPoint x: 283, endPoint y: 215, distance: 30.7
click at [283, 215] on div at bounding box center [281, 255] width 563 height 784
drag, startPoint x: 321, startPoint y: 179, endPoint x: 325, endPoint y: 189, distance: 11.4
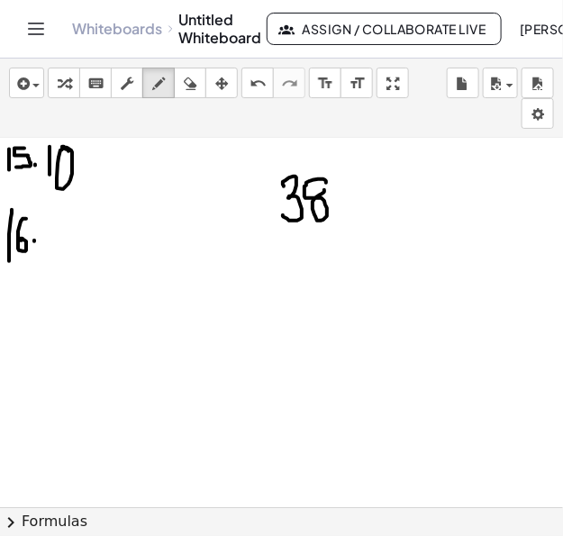
click at [325, 189] on div at bounding box center [281, 255] width 563 height 784
drag, startPoint x: 347, startPoint y: 182, endPoint x: 338, endPoint y: 215, distance: 34.6
click at [338, 215] on div at bounding box center [281, 255] width 563 height 784
drag, startPoint x: 316, startPoint y: 237, endPoint x: 342, endPoint y: 270, distance: 42.4
click at [342, 270] on div at bounding box center [281, 255] width 563 height 784
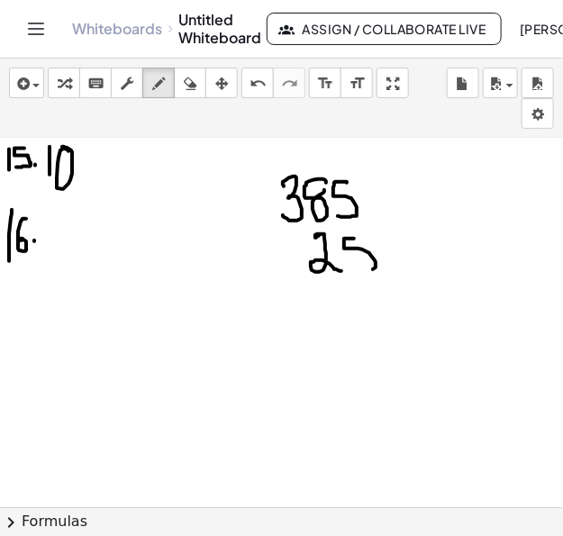
drag, startPoint x: 349, startPoint y: 238, endPoint x: 341, endPoint y: 268, distance: 30.8
click at [341, 268] on div at bounding box center [281, 255] width 563 height 784
drag, startPoint x: 261, startPoint y: 271, endPoint x: 495, endPoint y: 304, distance: 236.6
click at [495, 304] on div at bounding box center [281, 255] width 563 height 784
drag, startPoint x: 362, startPoint y: 298, endPoint x: 348, endPoint y: 321, distance: 26.8
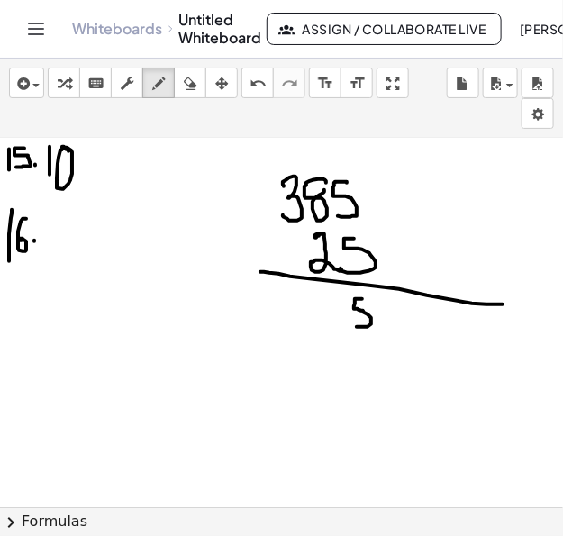
click at [348, 321] on div at bounding box center [281, 255] width 563 height 784
drag, startPoint x: 307, startPoint y: 146, endPoint x: 324, endPoint y: 154, distance: 19.0
click at [324, 154] on div at bounding box center [281, 255] width 563 height 784
click at [325, 188] on div at bounding box center [281, 255] width 563 height 784
drag, startPoint x: 319, startPoint y: 298, endPoint x: 334, endPoint y: 316, distance: 23.1
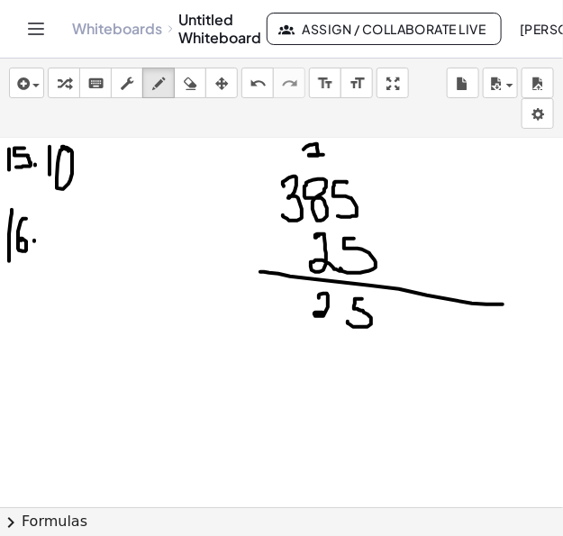
click at [334, 316] on div at bounding box center [281, 255] width 563 height 784
drag, startPoint x: 274, startPoint y: 148, endPoint x: 280, endPoint y: 158, distance: 11.8
click at [280, 158] on div at bounding box center [281, 255] width 563 height 784
drag, startPoint x: 279, startPoint y: 151, endPoint x: 277, endPoint y: 168, distance: 17.3
click at [277, 168] on div at bounding box center [281, 255] width 563 height 784
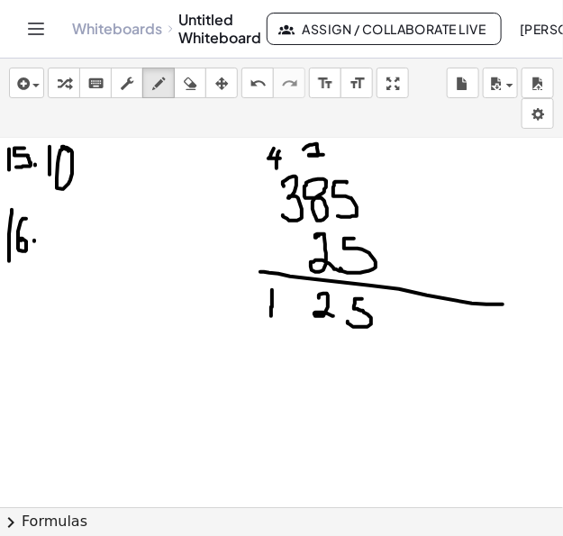
drag, startPoint x: 272, startPoint y: 291, endPoint x: 271, endPoint y: 316, distance: 24.4
click at [271, 316] on div at bounding box center [281, 255] width 563 height 784
drag, startPoint x: 289, startPoint y: 291, endPoint x: 287, endPoint y: 325, distance: 34.4
click at [287, 325] on div at bounding box center [281, 255] width 563 height 784
click at [323, 334] on div at bounding box center [281, 255] width 563 height 784
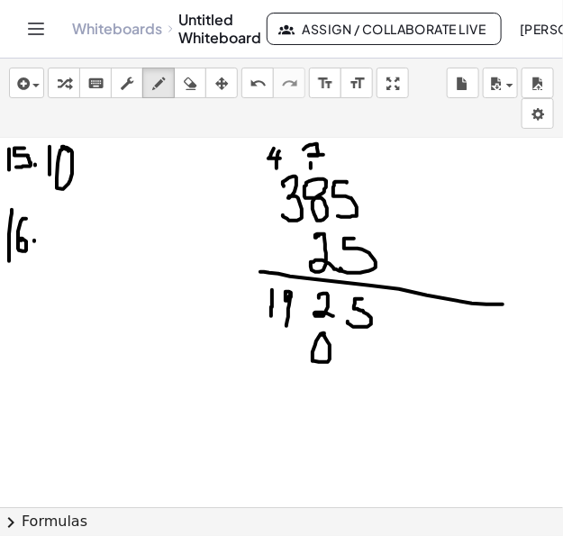
click at [311, 168] on div at bounding box center [281, 255] width 563 height 784
drag, startPoint x: 275, startPoint y: 340, endPoint x: 283, endPoint y: 374, distance: 35.2
click at [283, 374] on div at bounding box center [281, 255] width 563 height 784
drag, startPoint x: 288, startPoint y: 149, endPoint x: 288, endPoint y: 162, distance: 13.6
click at [288, 162] on div at bounding box center [281, 255] width 563 height 784
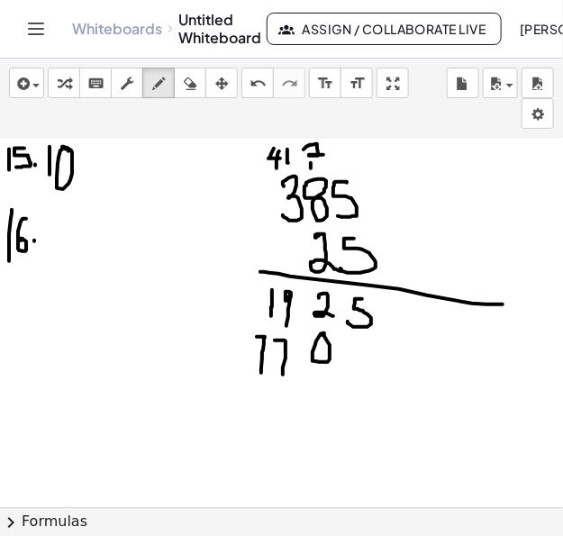
drag, startPoint x: 258, startPoint y: 336, endPoint x: 260, endPoint y: 377, distance: 40.6
click at [260, 377] on div at bounding box center [281, 255] width 563 height 784
drag, startPoint x: 224, startPoint y: 382, endPoint x: 438, endPoint y: 389, distance: 214.7
click at [438, 389] on div at bounding box center [281, 255] width 563 height 784
drag, startPoint x: 380, startPoint y: 405, endPoint x: 343, endPoint y: 434, distance: 46.9
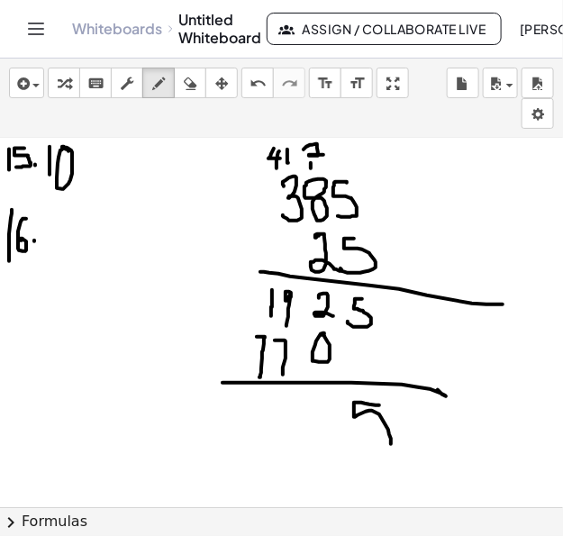
click at [343, 434] on div at bounding box center [281, 255] width 563 height 784
drag, startPoint x: 310, startPoint y: 413, endPoint x: 329, endPoint y: 447, distance: 39.1
click at [329, 447] on div at bounding box center [281, 255] width 563 height 784
drag, startPoint x: 280, startPoint y: 400, endPoint x: 267, endPoint y: 432, distance: 34.3
click at [267, 432] on div at bounding box center [281, 255] width 563 height 784
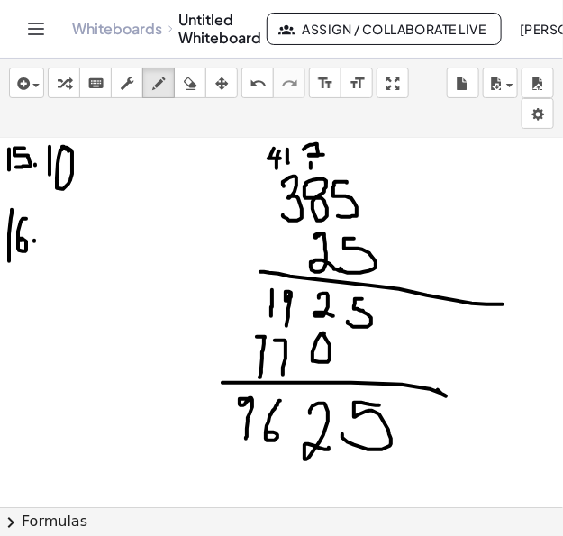
drag, startPoint x: 251, startPoint y: 400, endPoint x: 246, endPoint y: 438, distance: 38.1
click at [246, 438] on div at bounding box center [281, 255] width 563 height 784
drag, startPoint x: 225, startPoint y: 469, endPoint x: 439, endPoint y: 446, distance: 214.9
click at [439, 446] on div at bounding box center [281, 255] width 563 height 784
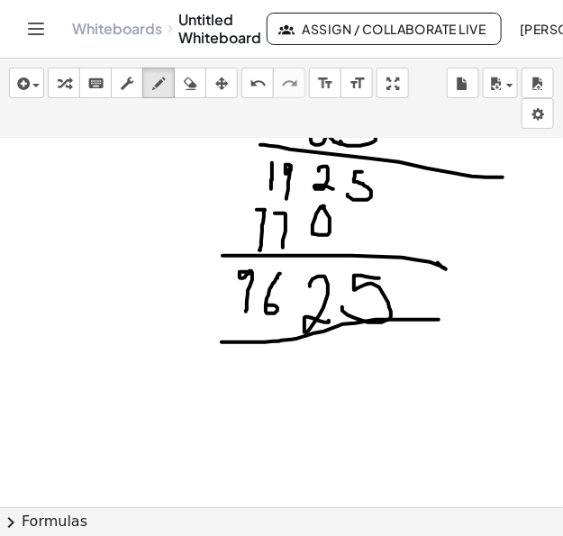
scroll to position [404, 0]
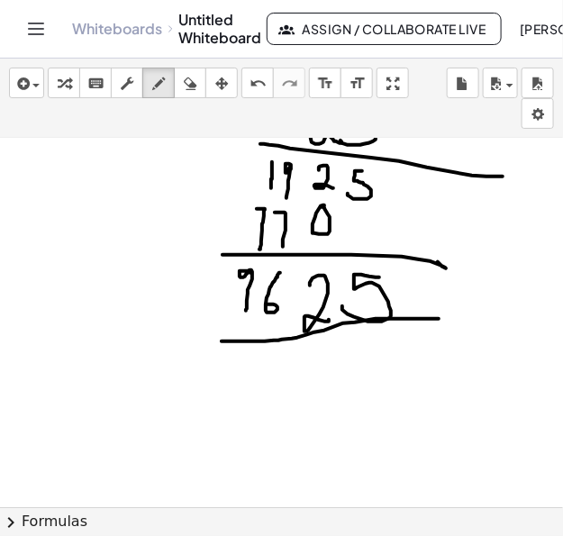
click at [249, 378] on div at bounding box center [281, 127] width 563 height 784
drag, startPoint x: 256, startPoint y: 370, endPoint x: 252, endPoint y: 410, distance: 40.8
click at [252, 410] on div at bounding box center [281, 127] width 563 height 784
drag, startPoint x: 277, startPoint y: 386, endPoint x: 270, endPoint y: 403, distance: 18.6
click at [270, 403] on div at bounding box center [281, 127] width 563 height 784
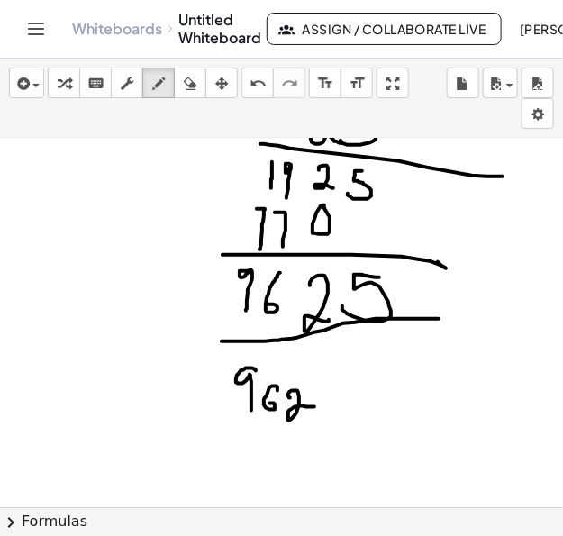
drag, startPoint x: 289, startPoint y: 398, endPoint x: 320, endPoint y: 405, distance: 31.5
click at [320, 405] on div at bounding box center [281, 127] width 563 height 784
drag, startPoint x: 338, startPoint y: 387, endPoint x: 322, endPoint y: 415, distance: 32.3
click at [324, 416] on div at bounding box center [281, 127] width 563 height 784
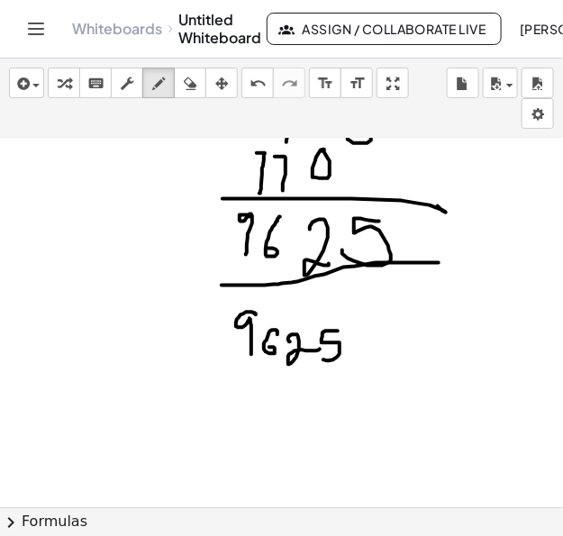
scroll to position [470, 0]
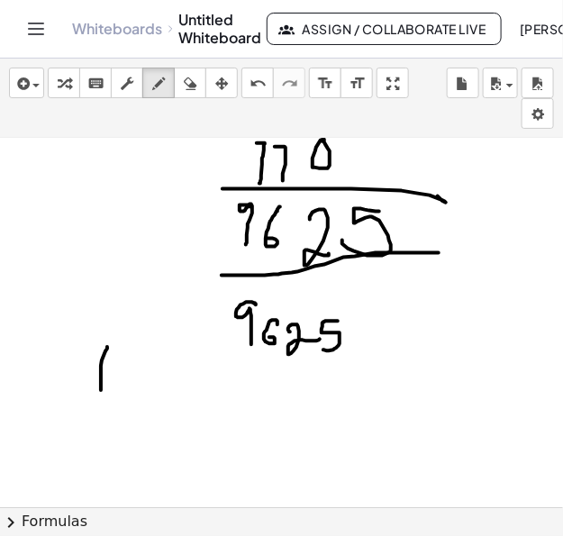
drag, startPoint x: 107, startPoint y: 346, endPoint x: 102, endPoint y: 380, distance: 34.7
click at [102, 392] on div at bounding box center [281, 223] width 563 height 1109
drag, startPoint x: 111, startPoint y: 350, endPoint x: 119, endPoint y: 396, distance: 46.7
click at [119, 395] on div at bounding box center [281, 223] width 563 height 1109
click at [136, 393] on div at bounding box center [281, 223] width 563 height 1109
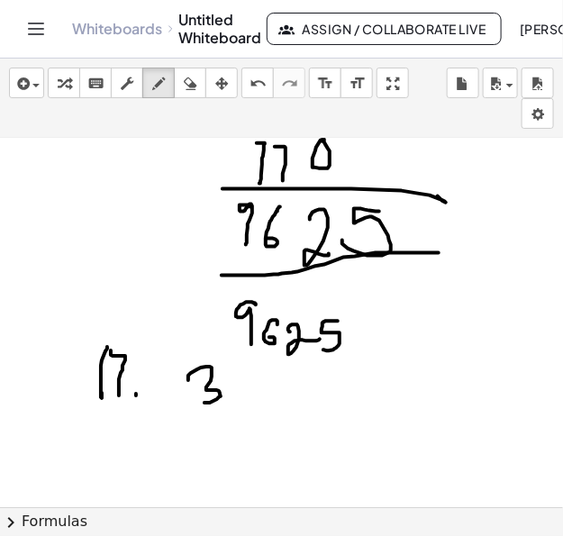
drag, startPoint x: 201, startPoint y: 367, endPoint x: 205, endPoint y: 402, distance: 35.3
click at [205, 402] on div at bounding box center [281, 223] width 563 height 1109
drag, startPoint x: 181, startPoint y: 413, endPoint x: 218, endPoint y: 414, distance: 37.0
click at [218, 414] on div at bounding box center [281, 223] width 563 height 1109
click at [210, 422] on div at bounding box center [281, 223] width 563 height 1109
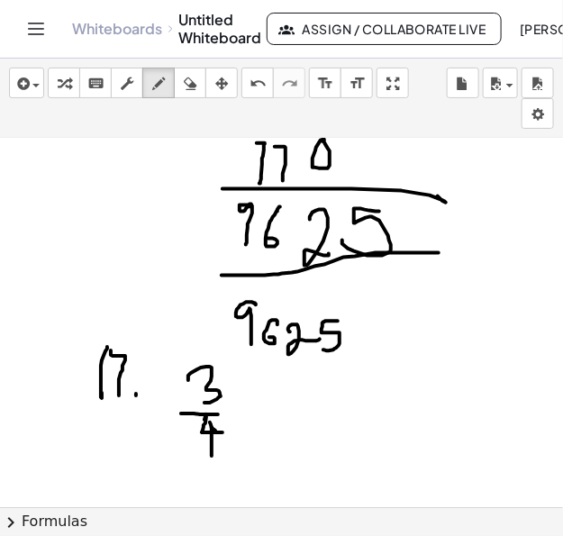
drag, startPoint x: 212, startPoint y: 439, endPoint x: 212, endPoint y: 455, distance: 16.2
click at [212, 455] on div at bounding box center [281, 223] width 563 height 1109
drag, startPoint x: 234, startPoint y: 399, endPoint x: 238, endPoint y: 410, distance: 11.7
click at [240, 408] on div at bounding box center [281, 223] width 563 height 1109
drag, startPoint x: 231, startPoint y: 416, endPoint x: 246, endPoint y: 416, distance: 15.3
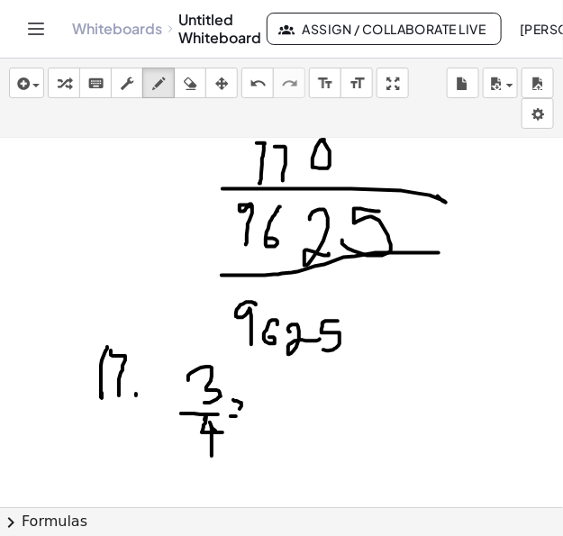
click at [246, 416] on div at bounding box center [281, 223] width 563 height 1109
drag, startPoint x: 270, startPoint y: 394, endPoint x: 288, endPoint y: 400, distance: 19.1
click at [288, 400] on div at bounding box center [281, 223] width 563 height 1109
drag, startPoint x: 296, startPoint y: 388, endPoint x: 307, endPoint y: 397, distance: 14.8
click at [307, 398] on div at bounding box center [281, 223] width 563 height 1109
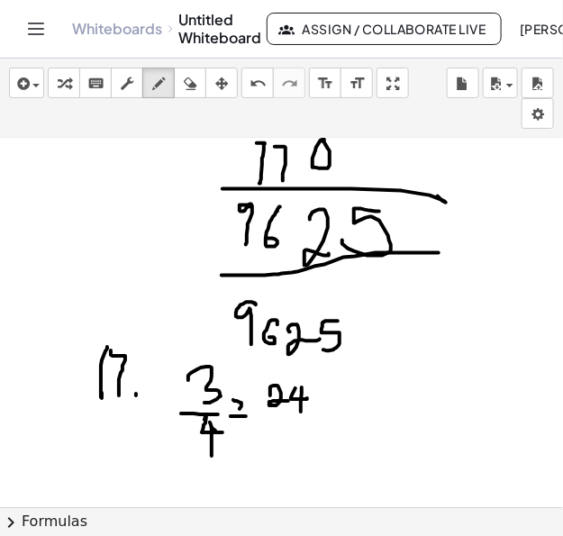
drag, startPoint x: 302, startPoint y: 387, endPoint x: 301, endPoint y: 411, distance: 24.4
click at [301, 411] on div at bounding box center [281, 223] width 563 height 1109
drag, startPoint x: 324, startPoint y: 387, endPoint x: 315, endPoint y: 388, distance: 9.1
click at [315, 388] on div at bounding box center [281, 223] width 563 height 1109
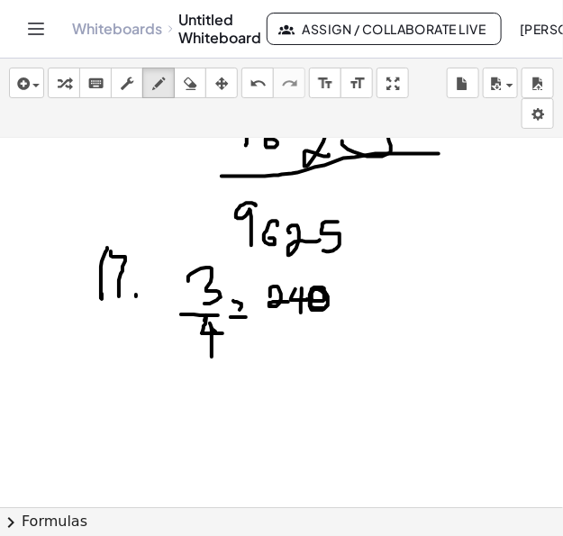
scroll to position [577, 0]
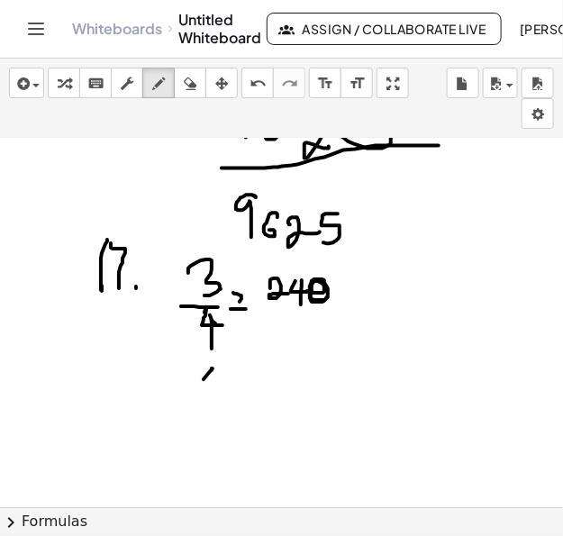
drag, startPoint x: 213, startPoint y: 369, endPoint x: 206, endPoint y: 379, distance: 11.8
click at [212, 371] on div at bounding box center [281, 116] width 563 height 1109
click at [206, 370] on div at bounding box center [281, 116] width 563 height 1109
click at [233, 381] on div at bounding box center [281, 116] width 563 height 1109
drag, startPoint x: 240, startPoint y: 370, endPoint x: 251, endPoint y: 395, distance: 27.5
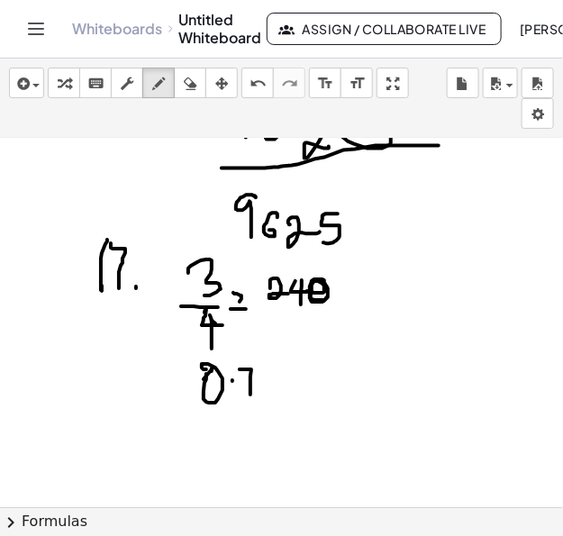
click at [251, 395] on div at bounding box center [281, 116] width 563 height 1109
drag, startPoint x: 270, startPoint y: 375, endPoint x: 263, endPoint y: 394, distance: 20.3
click at [263, 394] on div at bounding box center [281, 116] width 563 height 1109
drag, startPoint x: 293, startPoint y: 380, endPoint x: 305, endPoint y: 380, distance: 11.8
click at [305, 380] on div at bounding box center [281, 116] width 563 height 1109
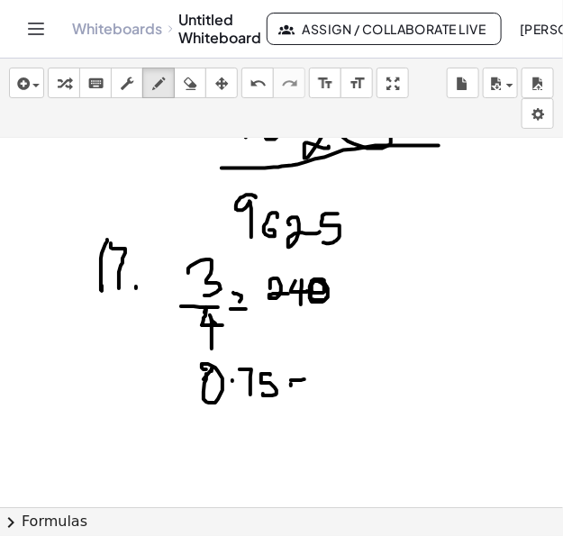
drag, startPoint x: 291, startPoint y: 384, endPoint x: 311, endPoint y: 384, distance: 19.8
click at [311, 384] on div at bounding box center [281, 116] width 563 height 1109
drag, startPoint x: 325, startPoint y: 370, endPoint x: 346, endPoint y: 388, distance: 28.2
click at [346, 388] on div at bounding box center [281, 116] width 563 height 1109
drag, startPoint x: 350, startPoint y: 370, endPoint x: 365, endPoint y: 377, distance: 16.9
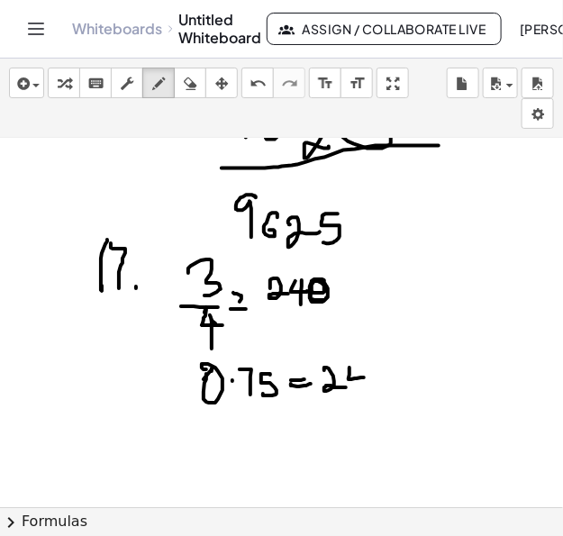
click at [365, 377] on div at bounding box center [281, 116] width 563 height 1109
drag, startPoint x: 358, startPoint y: 370, endPoint x: 358, endPoint y: 387, distance: 17.1
click at [358, 387] on div at bounding box center [281, 116] width 563 height 1109
click at [371, 371] on div at bounding box center [281, 116] width 563 height 1109
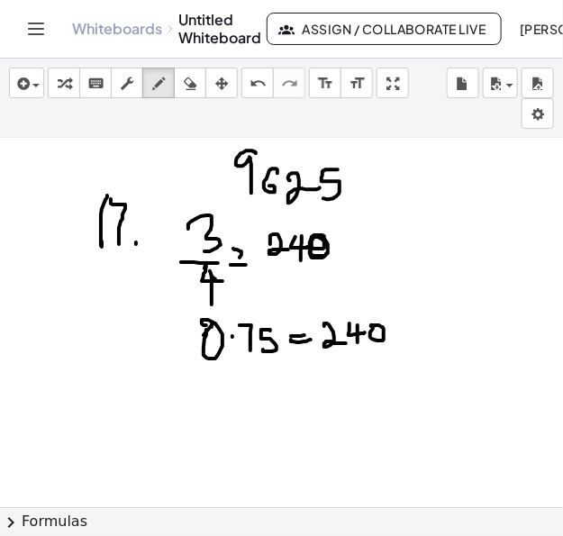
scroll to position [633, 0]
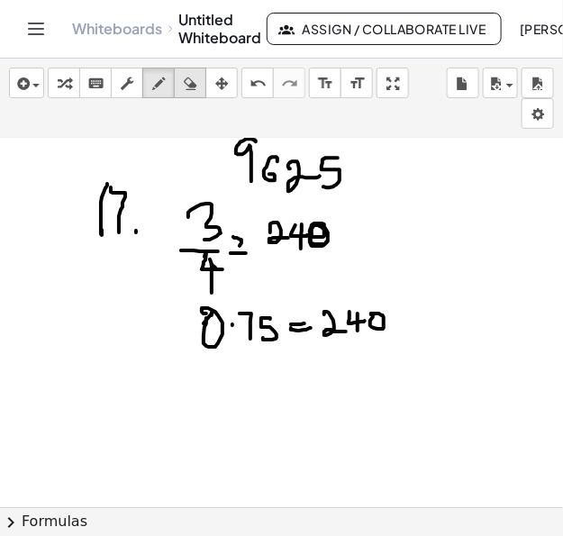
click at [197, 83] on div "button" at bounding box center [190, 83] width 23 height 22
drag, startPoint x: 471, startPoint y: 335, endPoint x: 390, endPoint y: 316, distance: 82.4
click at [390, 316] on div at bounding box center [281, 60] width 563 height 1109
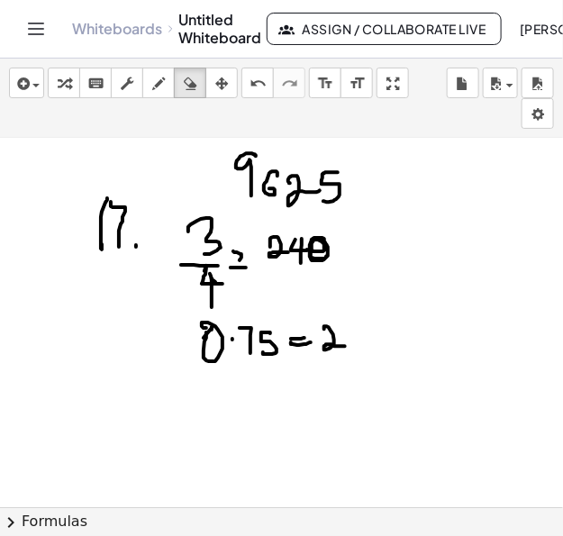
scroll to position [617, 0]
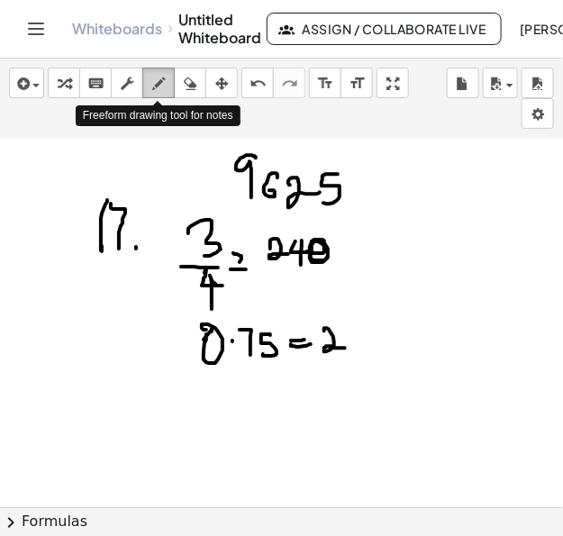
click at [160, 84] on icon "button" at bounding box center [158, 84] width 13 height 22
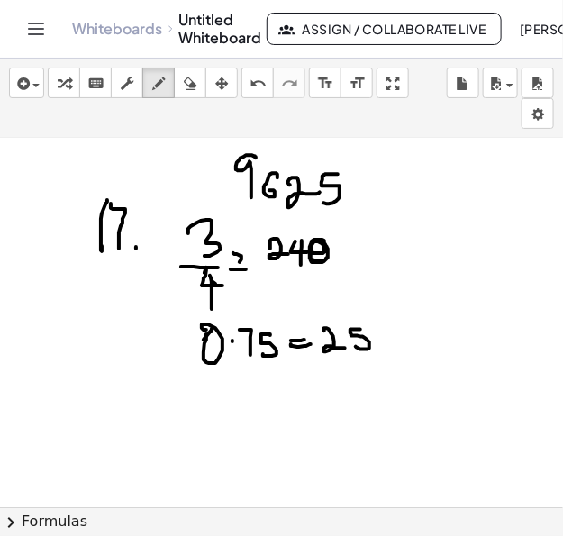
drag, startPoint x: 361, startPoint y: 329, endPoint x: 356, endPoint y: 346, distance: 17.7
click at [356, 346] on div at bounding box center [281, 76] width 563 height 1109
drag, startPoint x: 380, startPoint y: 330, endPoint x: 380, endPoint y: 352, distance: 21.7
click at [380, 352] on div at bounding box center [281, 76] width 563 height 1109
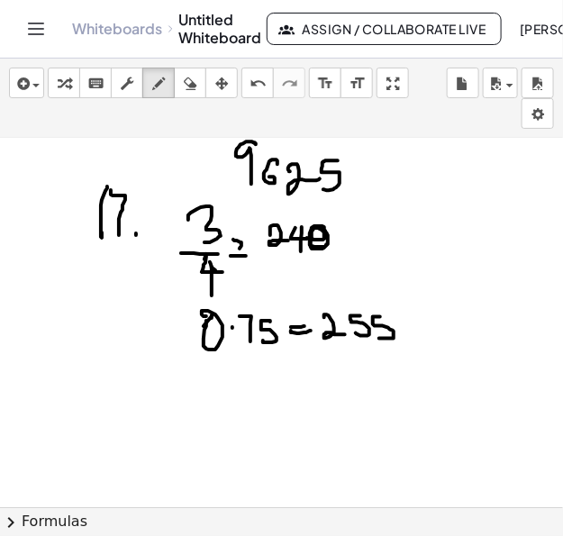
scroll to position [632, 0]
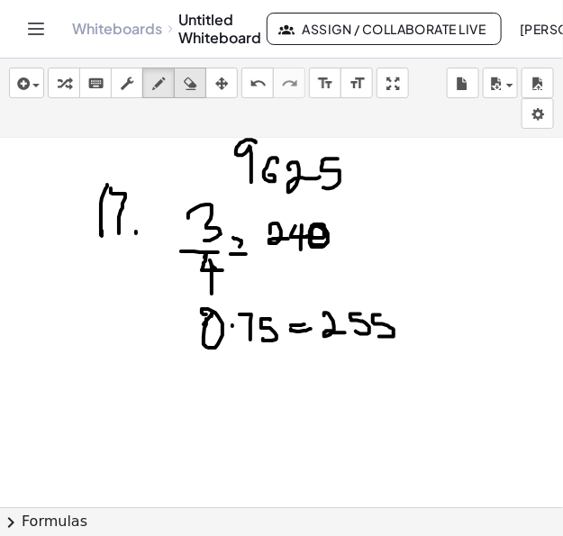
click at [194, 79] on icon "button" at bounding box center [190, 84] width 13 height 22
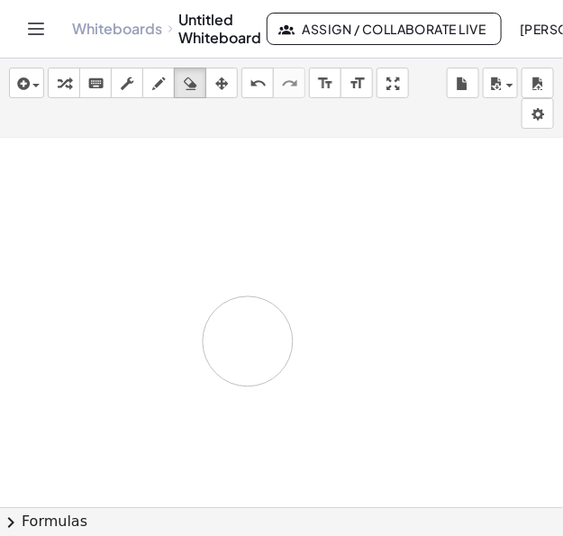
drag, startPoint x: 428, startPoint y: 220, endPoint x: 313, endPoint y: 333, distance: 161.3
click at [313, 333] on div at bounding box center [281, 61] width 563 height 1109
click at [161, 84] on icon "button" at bounding box center [158, 84] width 13 height 22
drag, startPoint x: 64, startPoint y: 161, endPoint x: 58, endPoint y: 196, distance: 34.8
click at [58, 196] on div at bounding box center [281, 61] width 563 height 1109
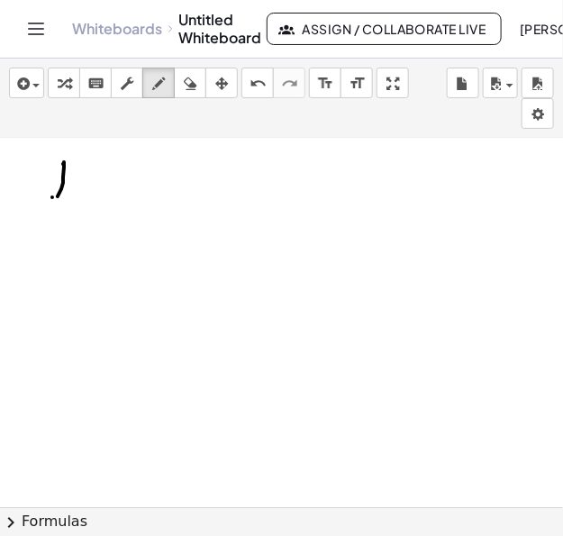
click at [55, 198] on div at bounding box center [281, 61] width 563 height 1109
drag, startPoint x: 62, startPoint y: 200, endPoint x: 76, endPoint y: 201, distance: 13.6
click at [76, 201] on div at bounding box center [281, 61] width 563 height 1109
drag, startPoint x: 46, startPoint y: 223, endPoint x: 69, endPoint y: 224, distance: 22.6
click at [81, 228] on div at bounding box center [281, 61] width 563 height 1109
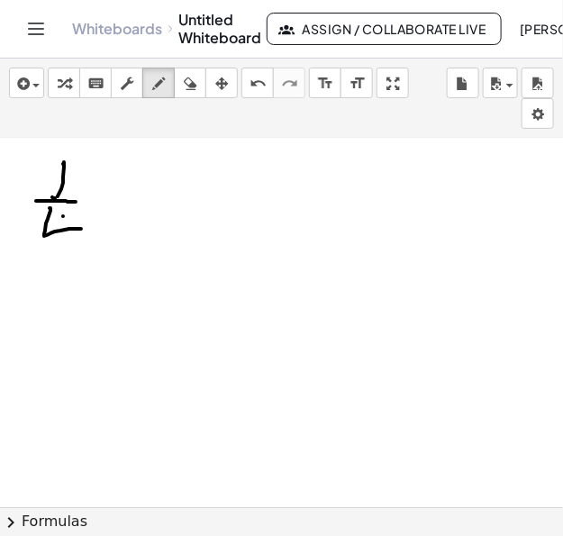
drag, startPoint x: 63, startPoint y: 215, endPoint x: 63, endPoint y: 263, distance: 47.8
click at [63, 263] on div at bounding box center [281, 61] width 563 height 1109
drag, startPoint x: 99, startPoint y: 191, endPoint x: 125, endPoint y: 215, distance: 35.7
click at [125, 215] on div at bounding box center [281, 61] width 563 height 1109
drag, startPoint x: 343, startPoint y: 179, endPoint x: 372, endPoint y: 199, distance: 36.3
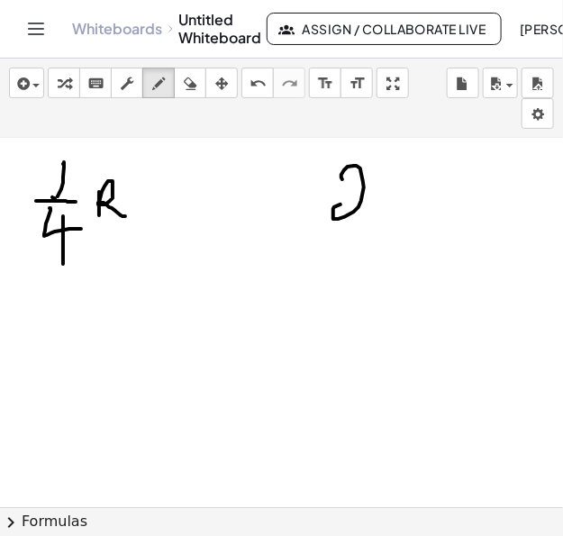
click at [373, 201] on div at bounding box center [281, 61] width 563 height 1109
drag, startPoint x: 395, startPoint y: 166, endPoint x: 380, endPoint y: 199, distance: 36.3
click at [380, 199] on div at bounding box center [281, 61] width 563 height 1109
drag, startPoint x: 436, startPoint y: 161, endPoint x: 409, endPoint y: 199, distance: 46.5
click at [409, 199] on div at bounding box center [281, 61] width 563 height 1109
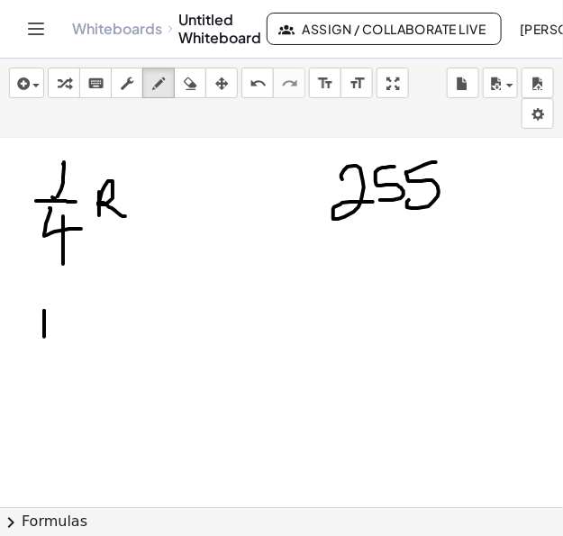
drag, startPoint x: 44, startPoint y: 310, endPoint x: 44, endPoint y: 337, distance: 27.0
click at [44, 337] on div at bounding box center [281, 61] width 563 height 1109
drag, startPoint x: 43, startPoint y: 316, endPoint x: 45, endPoint y: 347, distance: 31.6
click at [45, 347] on div at bounding box center [281, 61] width 563 height 1109
drag, startPoint x: 65, startPoint y: 328, endPoint x: 81, endPoint y: 328, distance: 16.2
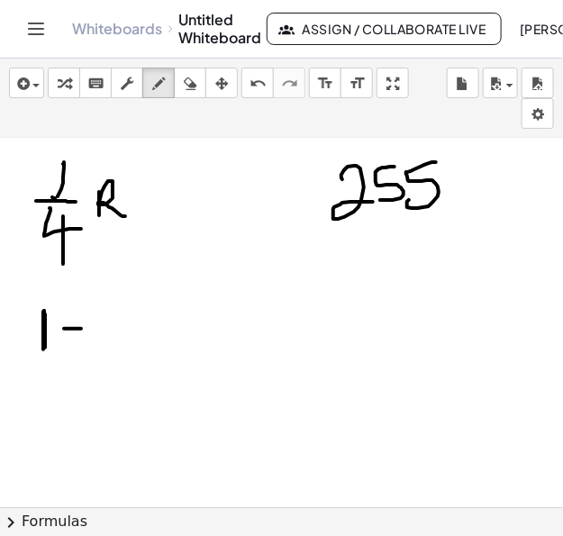
click at [81, 328] on div at bounding box center [281, 61] width 563 height 1109
drag, startPoint x: 104, startPoint y: 311, endPoint x: 104, endPoint y: 325, distance: 13.5
click at [104, 325] on div at bounding box center [281, 61] width 563 height 1109
drag, startPoint x: 96, startPoint y: 325, endPoint x: 120, endPoint y: 333, distance: 24.5
click at [122, 333] on div at bounding box center [281, 61] width 563 height 1109
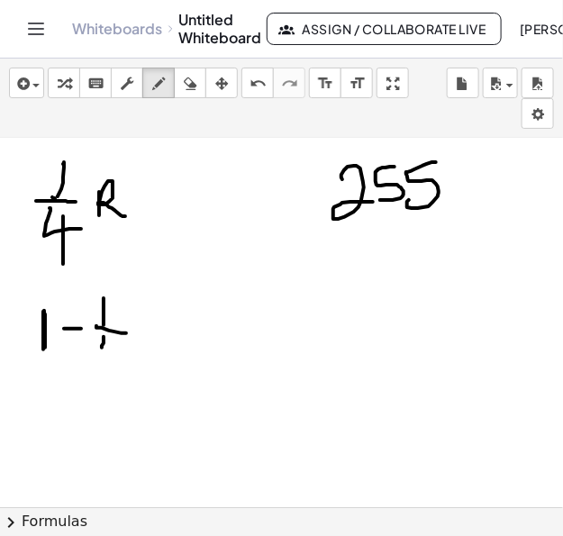
drag, startPoint x: 104, startPoint y: 336, endPoint x: 120, endPoint y: 347, distance: 19.5
click at [120, 347] on div at bounding box center [281, 61] width 563 height 1109
drag, startPoint x: 114, startPoint y: 336, endPoint x: 114, endPoint y: 373, distance: 37.0
click at [114, 373] on div at bounding box center [281, 61] width 563 height 1109
drag, startPoint x: 143, startPoint y: 325, endPoint x: 152, endPoint y: 327, distance: 9.4
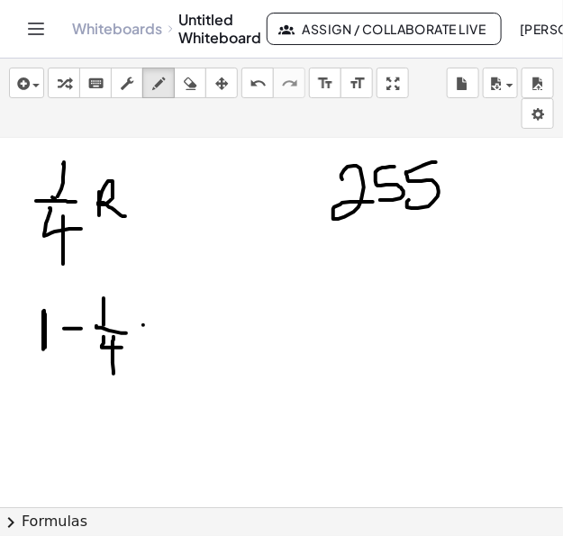
click at [153, 325] on div at bounding box center [281, 61] width 563 height 1109
drag, startPoint x: 141, startPoint y: 337, endPoint x: 162, endPoint y: 338, distance: 21.7
click at [162, 338] on div at bounding box center [281, 61] width 563 height 1109
drag, startPoint x: 187, startPoint y: 307, endPoint x: 194, endPoint y: 339, distance: 33.2
click at [194, 339] on div at bounding box center [281, 61] width 563 height 1109
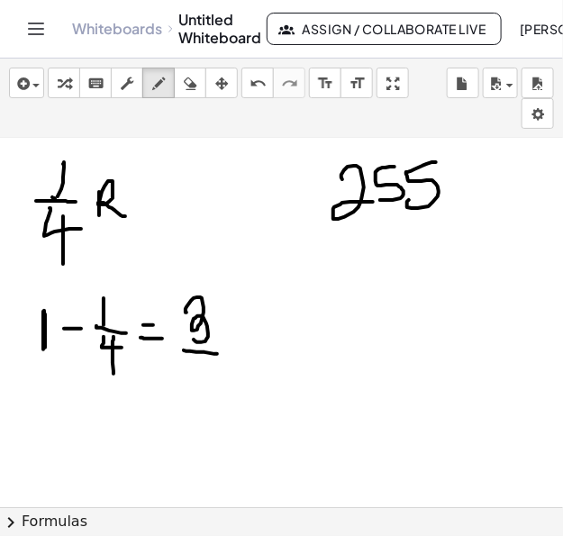
drag, startPoint x: 184, startPoint y: 350, endPoint x: 214, endPoint y: 355, distance: 30.2
click at [214, 355] on div at bounding box center [281, 61] width 563 height 1109
drag, startPoint x: 201, startPoint y: 358, endPoint x: 223, endPoint y: 374, distance: 27.0
click at [223, 374] on div at bounding box center [281, 61] width 563 height 1109
drag, startPoint x: 213, startPoint y: 360, endPoint x: 216, endPoint y: 407, distance: 47.0
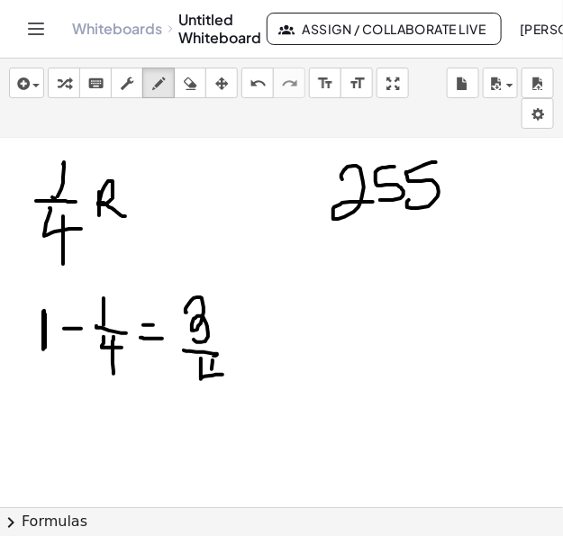
click at [216, 407] on div at bounding box center [281, 61] width 563 height 1109
drag, startPoint x: 231, startPoint y: 352, endPoint x: 253, endPoint y: 350, distance: 22.6
click at [254, 344] on div at bounding box center [281, 61] width 563 height 1109
drag, startPoint x: 232, startPoint y: 364, endPoint x: 258, endPoint y: 358, distance: 26.9
click at [258, 358] on div at bounding box center [281, 61] width 563 height 1109
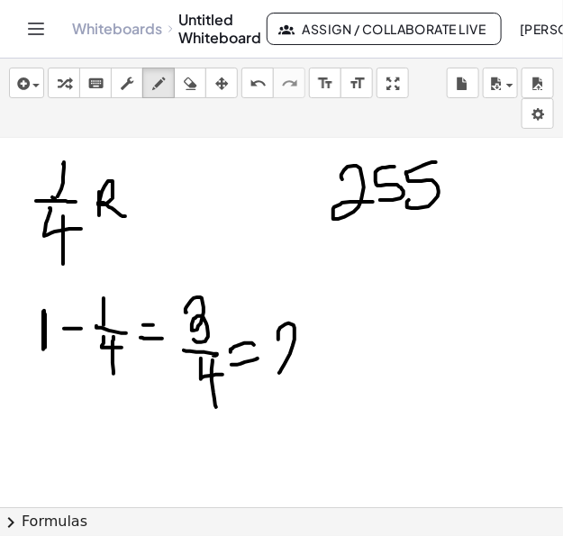
drag, startPoint x: 279, startPoint y: 337, endPoint x: 303, endPoint y: 364, distance: 36.4
click at [303, 364] on div at bounding box center [281, 61] width 563 height 1109
drag, startPoint x: 325, startPoint y: 328, endPoint x: 308, endPoint y: 353, distance: 29.3
click at [308, 353] on div at bounding box center [281, 61] width 563 height 1109
drag, startPoint x: 343, startPoint y: 324, endPoint x: 339, endPoint y: 346, distance: 22.8
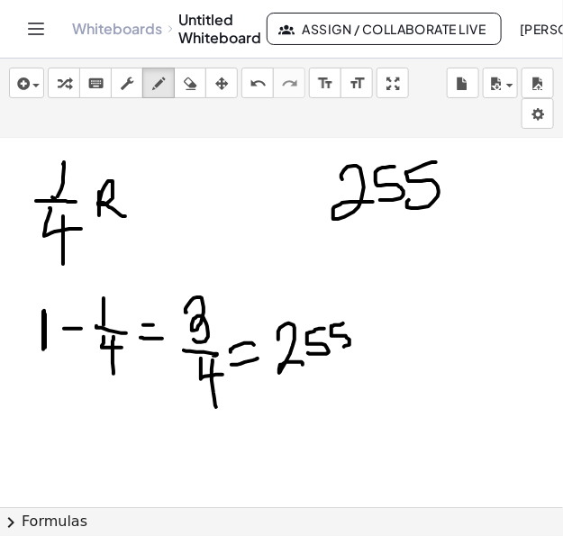
click at [339, 346] on div at bounding box center [281, 61] width 563 height 1109
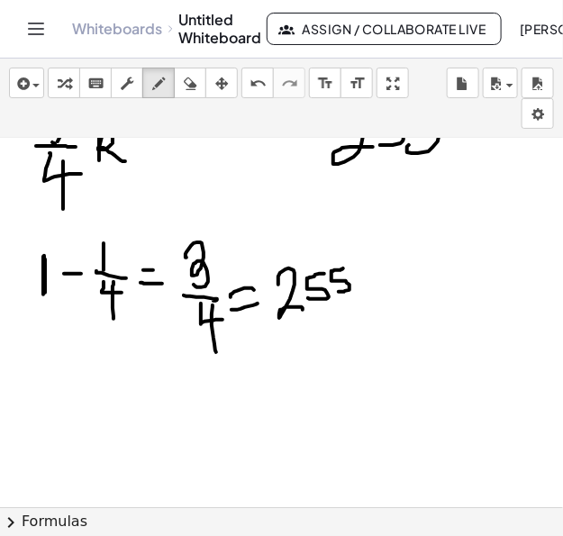
scroll to position [739, 0]
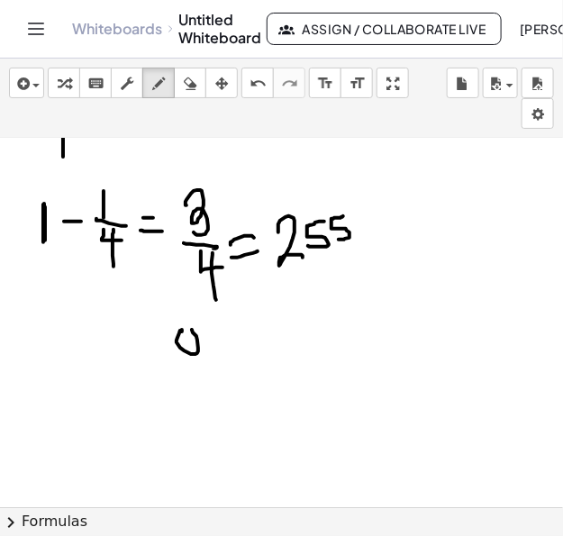
drag, startPoint x: 182, startPoint y: 332, endPoint x: 192, endPoint y: 331, distance: 10.0
click at [189, 330] on div at bounding box center [281, 139] width 563 height 1479
click at [205, 343] on div at bounding box center [281, 139] width 563 height 1479
drag, startPoint x: 208, startPoint y: 328, endPoint x: 218, endPoint y: 350, distance: 23.8
click at [218, 350] on div at bounding box center [281, 139] width 563 height 1479
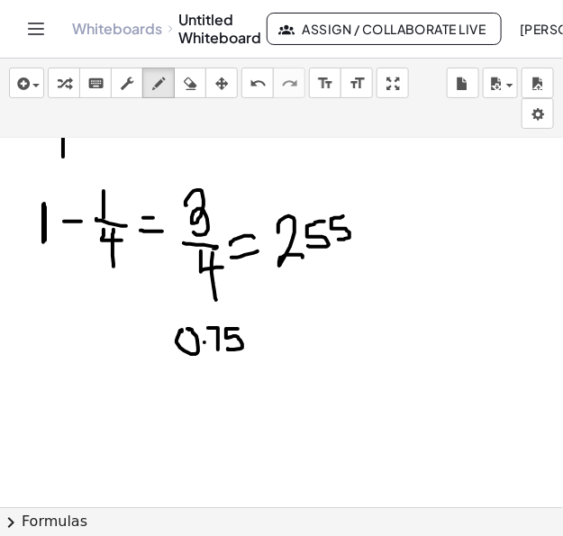
drag, startPoint x: 238, startPoint y: 329, endPoint x: 228, endPoint y: 349, distance: 22.2
click at [228, 349] on div at bounding box center [281, 139] width 563 height 1479
drag, startPoint x: 255, startPoint y: 338, endPoint x: 264, endPoint y: 337, distance: 9.1
click at [264, 337] on div at bounding box center [281, 139] width 563 height 1479
drag
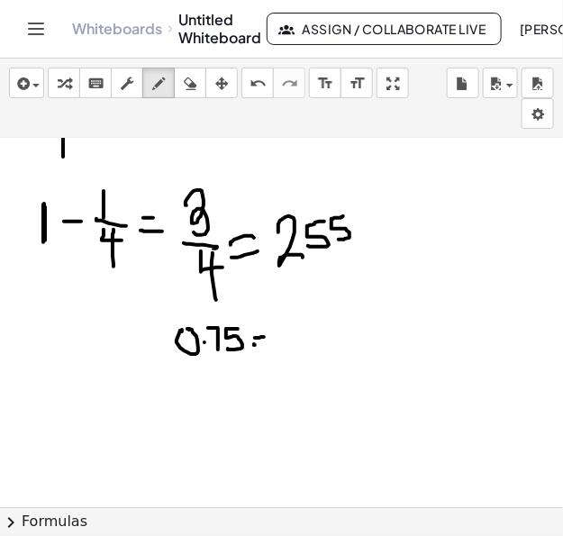
click at [268, 343] on div at bounding box center [281, 139] width 563 height 1479
click at [317, 349] on div at bounding box center [281, 139] width 563 height 1479
click at [323, 349] on div at bounding box center [281, 139] width 563 height 1479
drag, startPoint x: 346, startPoint y: 327, endPoint x: 341, endPoint y: 344, distance: 18.0
click at [341, 344] on div at bounding box center [281, 139] width 563 height 1479
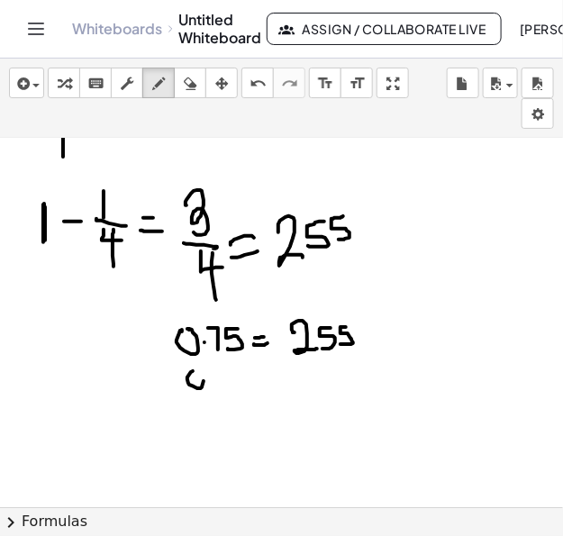
click at [198, 367] on div at bounding box center [281, 139] width 563 height 1479
click at [211, 374] on div at bounding box center [281, 139] width 563 height 1479
drag, startPoint x: 228, startPoint y: 378, endPoint x: 238, endPoint y: 379, distance: 10.0
click at [238, 379] on div at bounding box center [281, 139] width 563 height 1479
drag, startPoint x: 222, startPoint y: 369, endPoint x: 243, endPoint y: 374, distance: 22.3
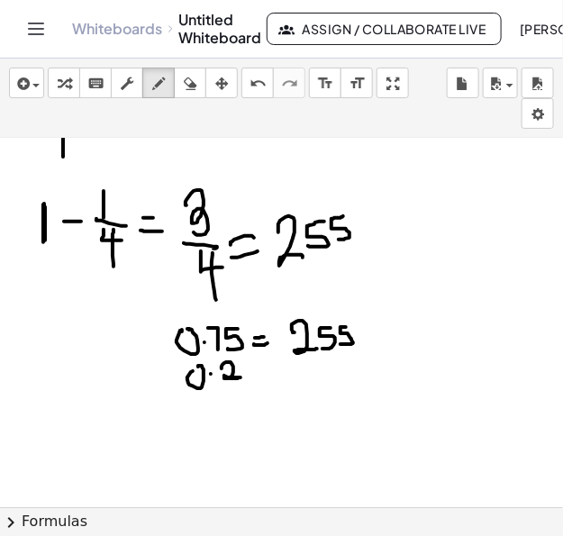
click at [243, 374] on div at bounding box center [281, 139] width 563 height 1479
drag, startPoint x: 251, startPoint y: 362, endPoint x: 249, endPoint y: 379, distance: 16.3
click at [249, 379] on div at bounding box center [281, 139] width 563 height 1479
drag, startPoint x: 261, startPoint y: 360, endPoint x: 284, endPoint y: 341, distance: 30.1
click at [284, 341] on div at bounding box center [281, 139] width 563 height 1479
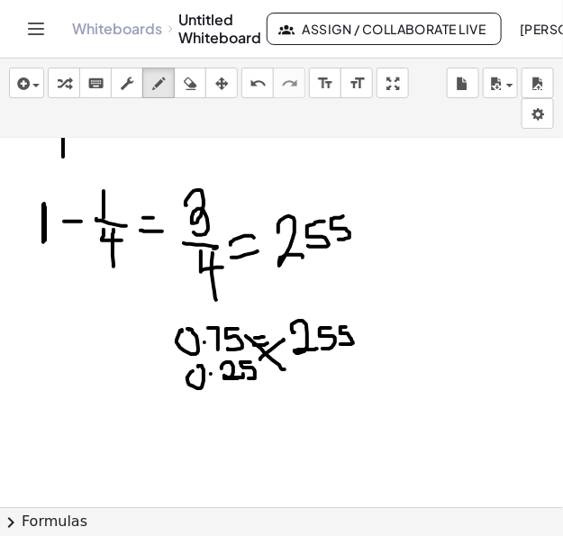
click at [246, 336] on div at bounding box center [281, 139] width 563 height 1479
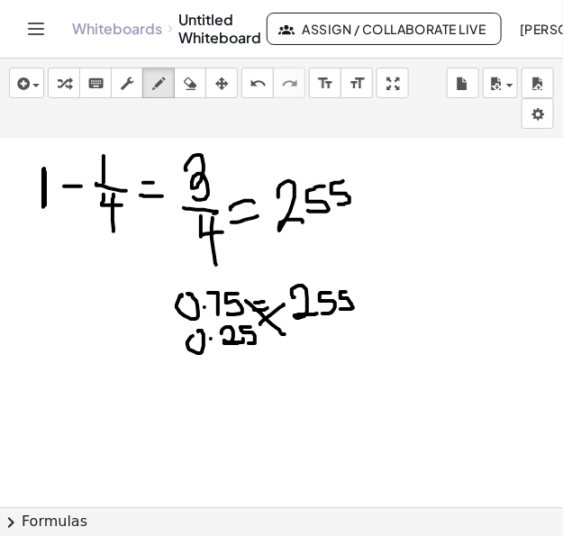
scroll to position [783, 0]
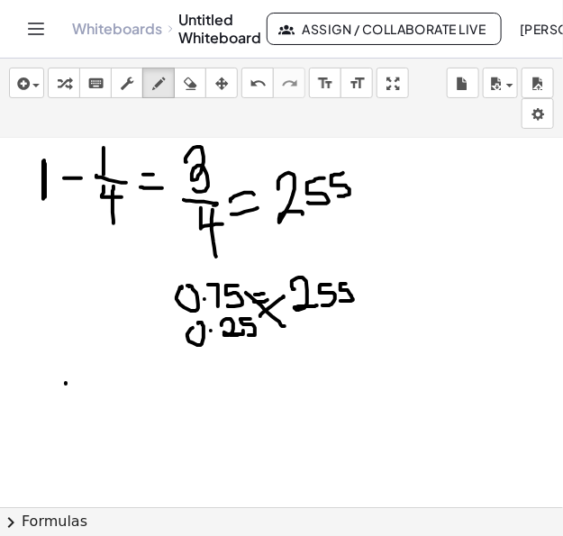
drag, startPoint x: 66, startPoint y: 383, endPoint x: 64, endPoint y: 408, distance: 24.4
click at [65, 408] on div at bounding box center [281, 94] width 563 height 1479
drag, startPoint x: 53, startPoint y: 409, endPoint x: 66, endPoint y: 417, distance: 14.5
click at [75, 413] on div at bounding box center [281, 94] width 563 height 1479
drag, startPoint x: 63, startPoint y: 424, endPoint x: 81, endPoint y: 430, distance: 19.1
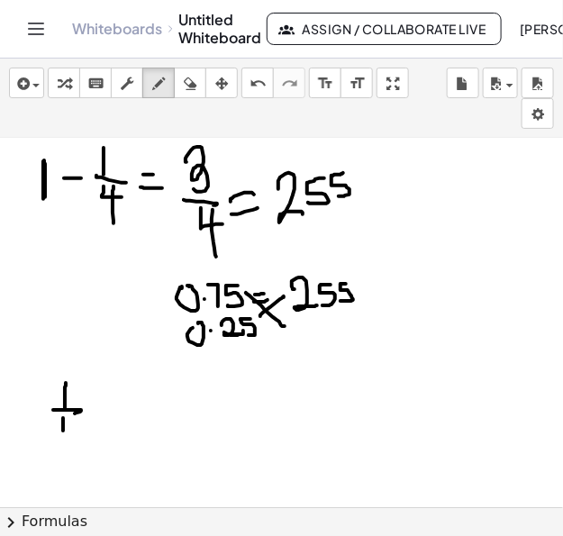
click at [81, 430] on div at bounding box center [281, 94] width 563 height 1479
drag, startPoint x: 71, startPoint y: 417, endPoint x: 72, endPoint y: 444, distance: 26.2
click at [72, 444] on div at bounding box center [281, 94] width 563 height 1479
drag, startPoint x: 105, startPoint y: 399, endPoint x: 88, endPoint y: 417, distance: 23.6
click at [88, 417] on div at bounding box center [281, 94] width 563 height 1479
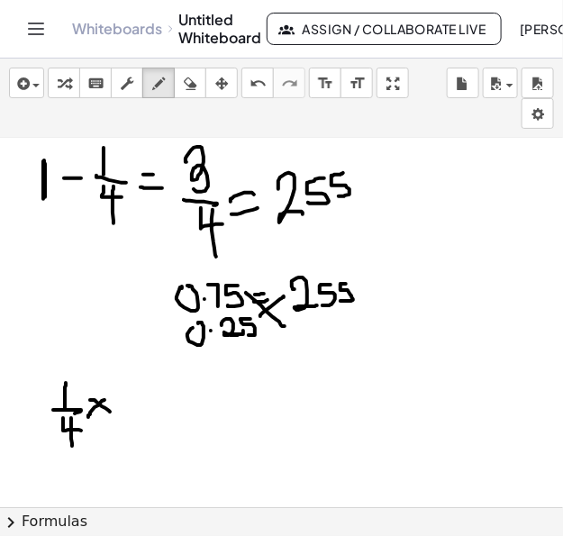
drag, startPoint x: 91, startPoint y: 399, endPoint x: 108, endPoint y: 412, distance: 21.3
click at [109, 413] on div at bounding box center [281, 94] width 563 height 1479
drag, startPoint x: 117, startPoint y: 385, endPoint x: 114, endPoint y: 398, distance: 13.1
click at [137, 399] on div at bounding box center [281, 94] width 563 height 1479
drag, startPoint x: 153, startPoint y: 379, endPoint x: 144, endPoint y: 396, distance: 19.4
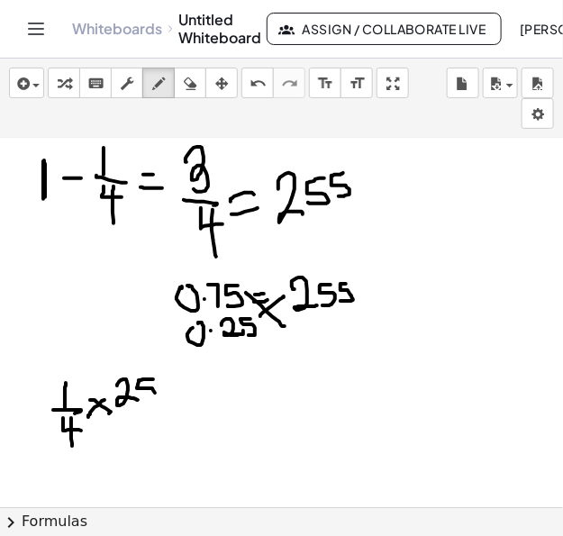
click at [144, 396] on div at bounding box center [281, 94] width 563 height 1479
drag, startPoint x: 170, startPoint y: 381, endPoint x: 159, endPoint y: 398, distance: 20.8
click at [159, 398] on div at bounding box center [281, 94] width 563 height 1479
drag, startPoint x: 30, startPoint y: 447, endPoint x: 202, endPoint y: 459, distance: 172.6
click at [202, 459] on div at bounding box center [281, 94] width 563 height 1479
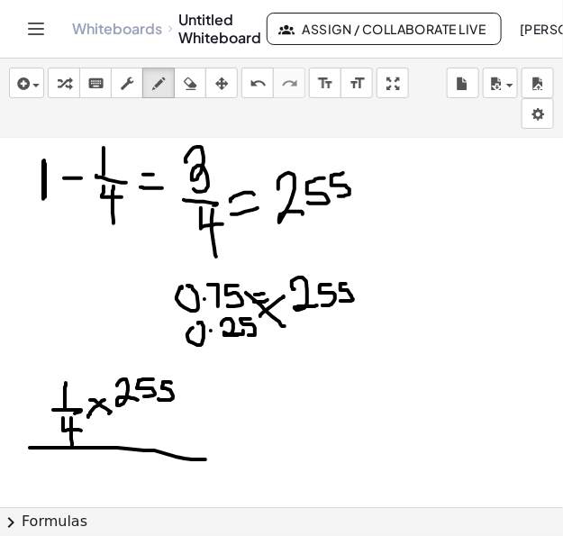
click at [107, 458] on div at bounding box center [281, 94] width 563 height 1479
drag, startPoint x: 107, startPoint y: 458, endPoint x: 108, endPoint y: 473, distance: 15.4
click at [108, 473] on div at bounding box center [281, 94] width 563 height 1479
drag, startPoint x: 105, startPoint y: 478, endPoint x: 126, endPoint y: 478, distance: 21.6
click at [126, 478] on div at bounding box center [281, 94] width 563 height 1479
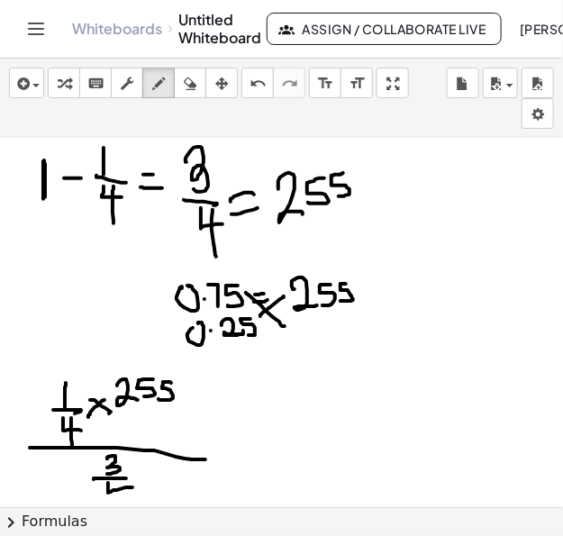
drag, startPoint x: 108, startPoint y: 482, endPoint x: 135, endPoint y: 487, distance: 27.4
click at [135, 487] on div at bounding box center [281, 94] width 563 height 1479
drag, startPoint x: 119, startPoint y: 479, endPoint x: 120, endPoint y: 496, distance: 17.2
click at [120, 496] on div at bounding box center [281, 94] width 563 height 1479
drag, startPoint x: 218, startPoint y: 419, endPoint x: 215, endPoint y: 430, distance: 11.4
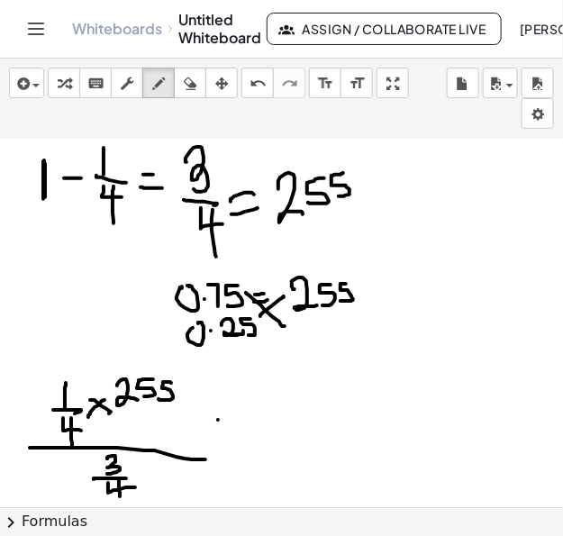
click at [233, 419] on div at bounding box center [281, 94] width 563 height 1479
click at [237, 428] on div at bounding box center [281, 94] width 563 height 1479
drag, startPoint x: 268, startPoint y: 402, endPoint x: 290, endPoint y: 412, distance: 24.6
click at [290, 412] on div at bounding box center [281, 94] width 563 height 1479
drag, startPoint x: 289, startPoint y: 396, endPoint x: 314, endPoint y: 410, distance: 28.3
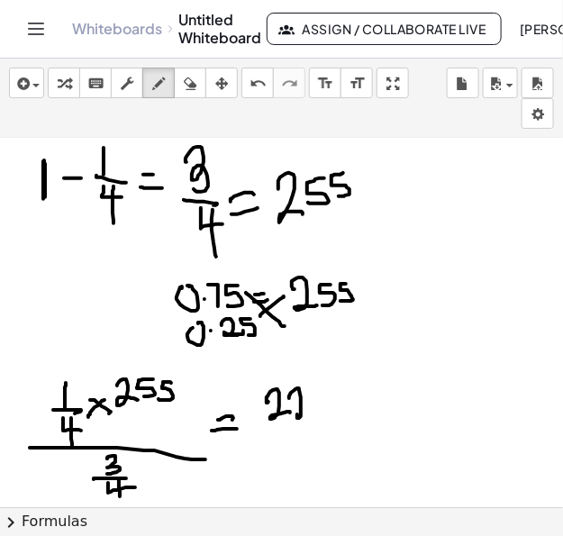
click at [312, 410] on div at bounding box center [281, 94] width 563 height 1479
click at [321, 406] on div at bounding box center [281, 94] width 563 height 1479
click at [192, 84] on icon "button" at bounding box center [190, 84] width 13 height 22
click at [328, 399] on div at bounding box center [281, 94] width 563 height 1479
click at [158, 92] on icon "button" at bounding box center [158, 84] width 13 height 22
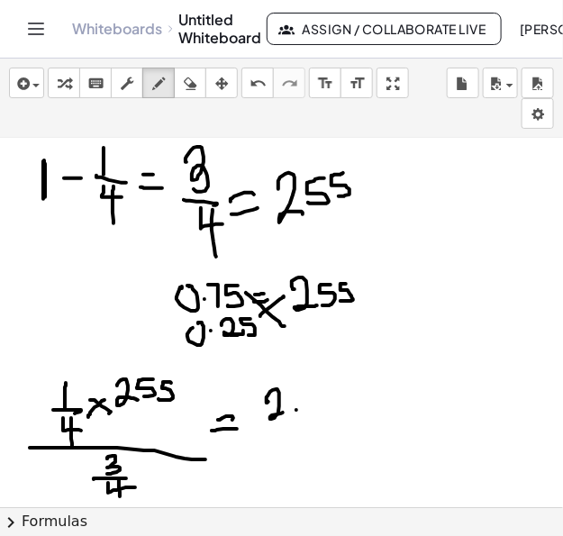
click at [292, 407] on div at bounding box center [281, 94] width 563 height 1479
click at [299, 390] on div at bounding box center [281, 94] width 563 height 1479
click at [311, 405] on div at bounding box center [281, 94] width 563 height 1479
click at [321, 422] on div at bounding box center [281, 94] width 563 height 1479
click at [316, 436] on div at bounding box center [281, 94] width 563 height 1479
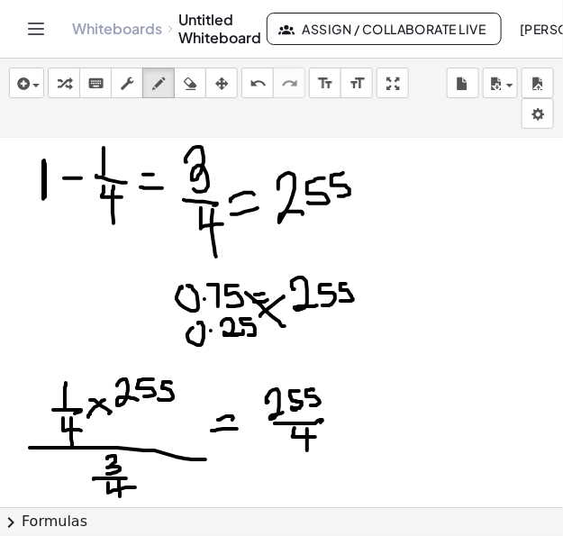
click at [307, 449] on div at bounding box center [281, 94] width 563 height 1479
click at [333, 429] on div at bounding box center [281, 94] width 563 height 1479
click at [356, 427] on div at bounding box center [281, 94] width 563 height 1479
click at [385, 387] on div at bounding box center [281, 94] width 563 height 1479
click at [375, 402] on div at bounding box center [281, 94] width 563 height 1479
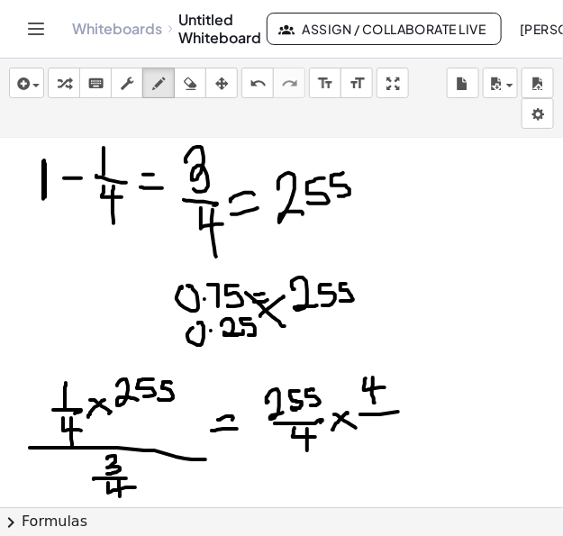
click at [404, 410] on div at bounding box center [281, 94] width 563 height 1479
click at [371, 436] on div at bounding box center [281, 94] width 563 height 1479
click at [285, 441] on div at bounding box center [281, 94] width 563 height 1479
click at [347, 403] on div at bounding box center [281, 94] width 563 height 1479
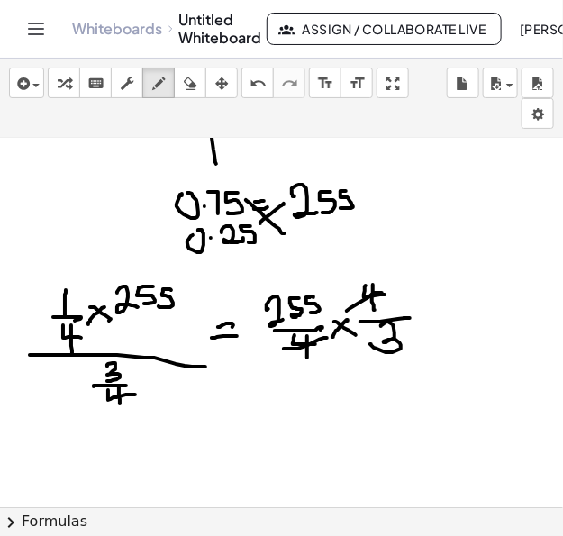
scroll to position [897, 0]
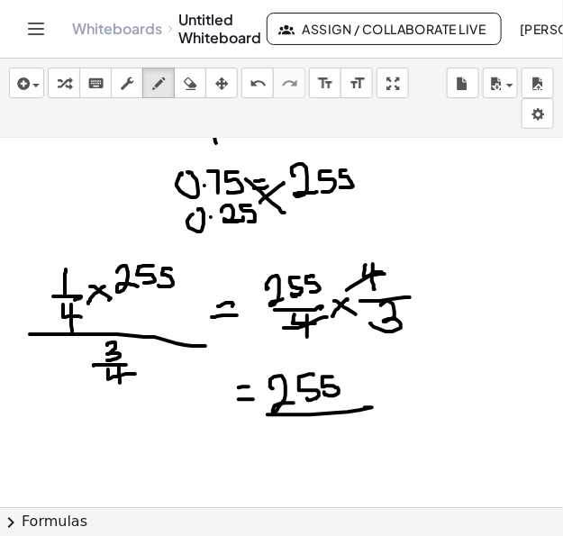
drag, startPoint x: 286, startPoint y: 344, endPoint x: 277, endPoint y: 343, distance: 9.2
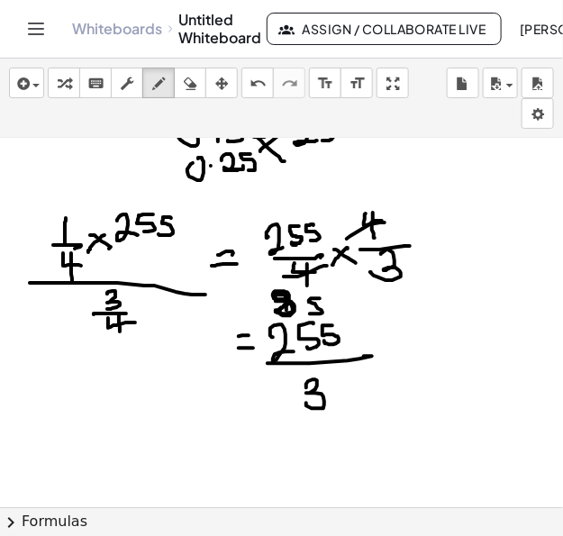
scroll to position [975, 0]
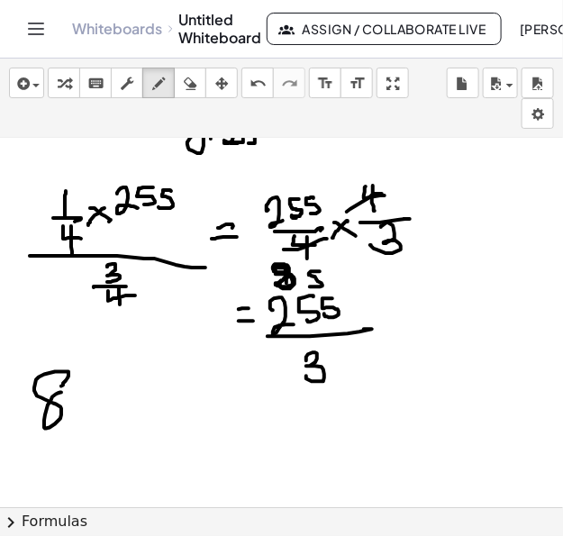
drag, startPoint x: 69, startPoint y: 371, endPoint x: 78, endPoint y: 385, distance: 17.0
drag, startPoint x: 92, startPoint y: 371, endPoint x: 77, endPoint y: 405, distance: 37.5
drag, startPoint x: 103, startPoint y: 369, endPoint x: 92, endPoint y: 398, distance: 30.8
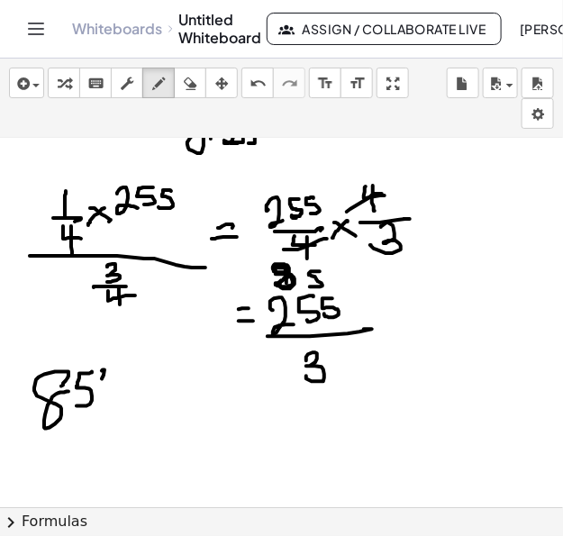
drag, startPoint x: 91, startPoint y: 387, endPoint x: 107, endPoint y: 386, distance: 16.3
drag, startPoint x: 128, startPoint y: 379, endPoint x: 151, endPoint y: 390, distance: 26.2
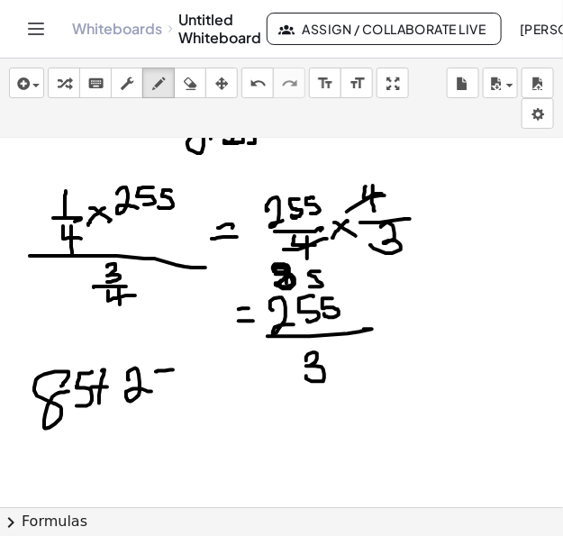
drag, startPoint x: 170, startPoint y: 369, endPoint x: 167, endPoint y: 381, distance: 13.1
drag, startPoint x: 174, startPoint y: 385, endPoint x: 162, endPoint y: 388, distance: 12.0
drag, startPoint x: 195, startPoint y: 371, endPoint x: 175, endPoint y: 389, distance: 27.4
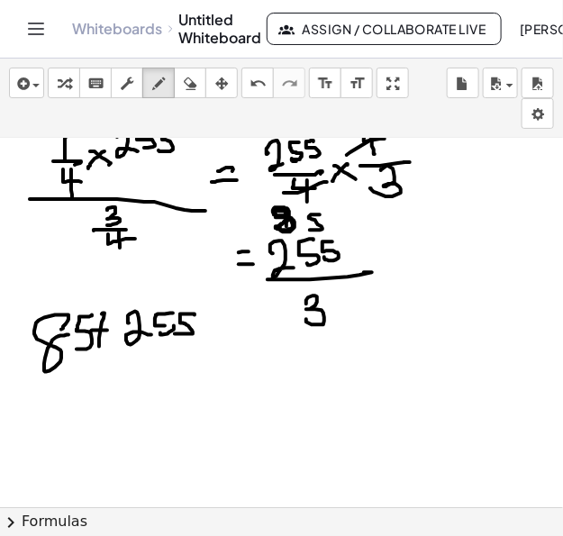
scroll to position [1049, 0]
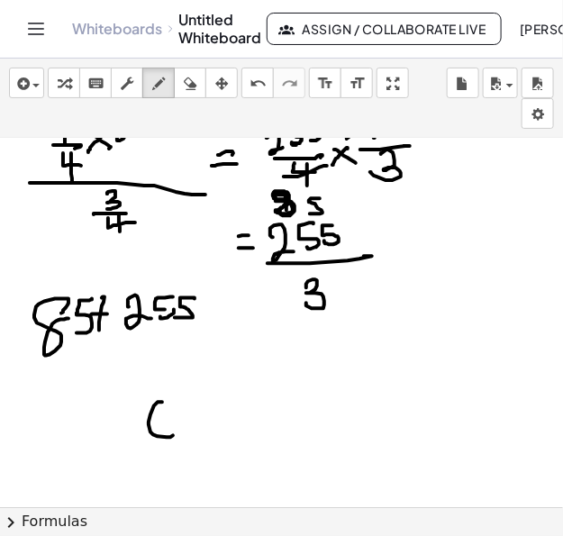
drag, startPoint x: 151, startPoint y: 414, endPoint x: 147, endPoint y: 399, distance: 14.9
drag, startPoint x: 156, startPoint y: 241, endPoint x: 156, endPoint y: 260, distance: 18.9
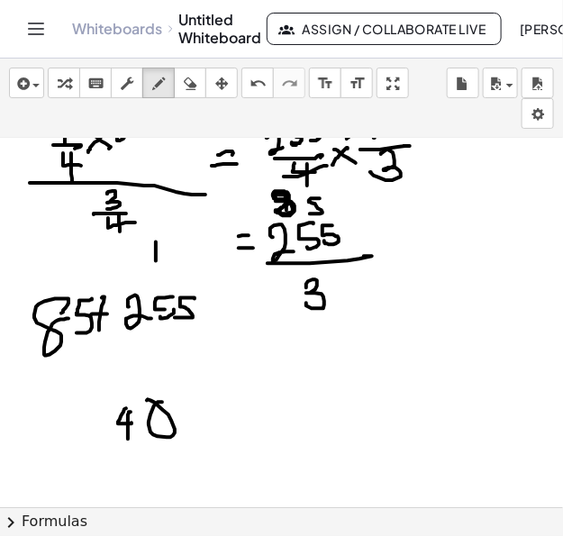
drag, startPoint x: 131, startPoint y: 411, endPoint x: 128, endPoint y: 440, distance: 29.0
drag, startPoint x: 131, startPoint y: 252, endPoint x: 131, endPoint y: 270, distance: 18.9
drag, startPoint x: 87, startPoint y: 412, endPoint x: 82, endPoint y: 437, distance: 25.6
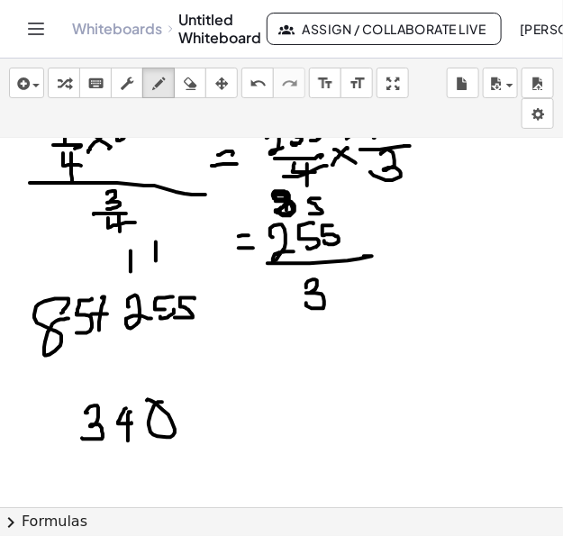
drag, startPoint x: 204, startPoint y: 407, endPoint x: 281, endPoint y: 391, distance: 79.0
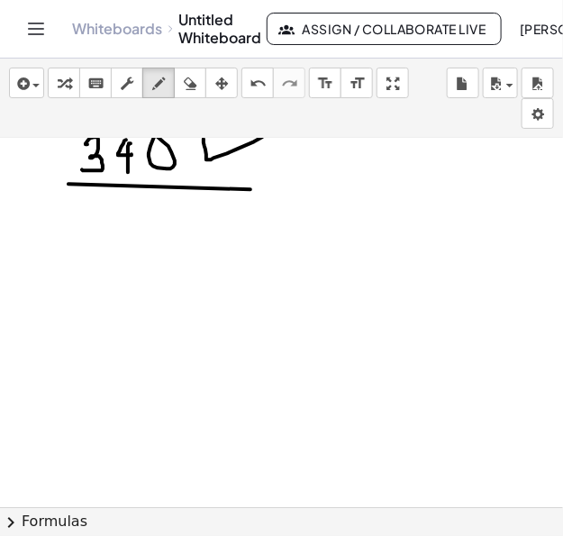
scroll to position [1324, 0]
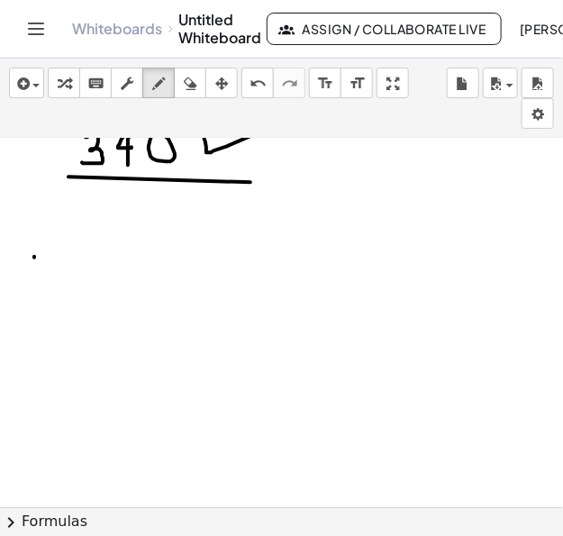
drag, startPoint x: 34, startPoint y: 256, endPoint x: 33, endPoint y: 276, distance: 19.9
drag, startPoint x: 48, startPoint y: 260, endPoint x: 62, endPoint y: 254, distance: 15.4
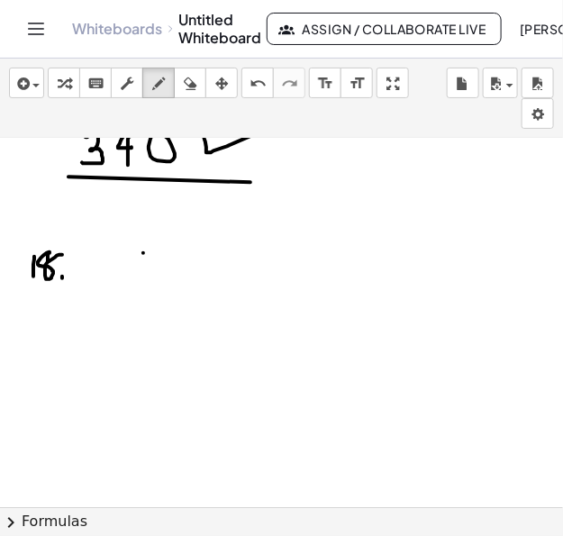
drag, startPoint x: 143, startPoint y: 252, endPoint x: 144, endPoint y: 275, distance: 22.6
drag, startPoint x: 173, startPoint y: 249, endPoint x: 183, endPoint y: 259, distance: 14.0
drag, startPoint x: 206, startPoint y: 250, endPoint x: 191, endPoint y: 276, distance: 29.9
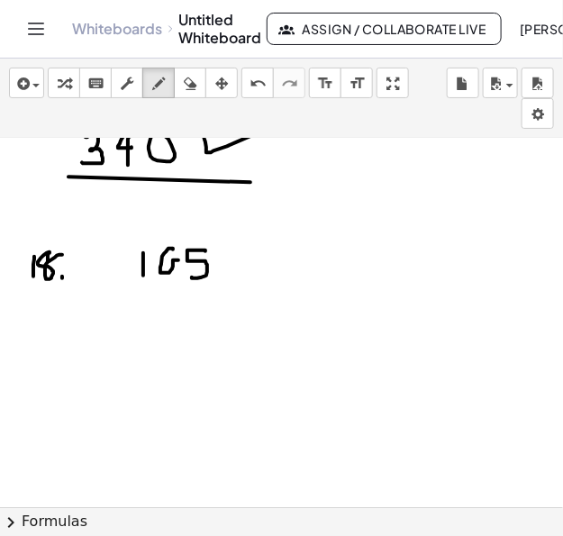
drag, startPoint x: 255, startPoint y: 265, endPoint x: 283, endPoint y: 264, distance: 28.0
drag, startPoint x: 293, startPoint y: 254, endPoint x: 319, endPoint y: 272, distance: 31.8
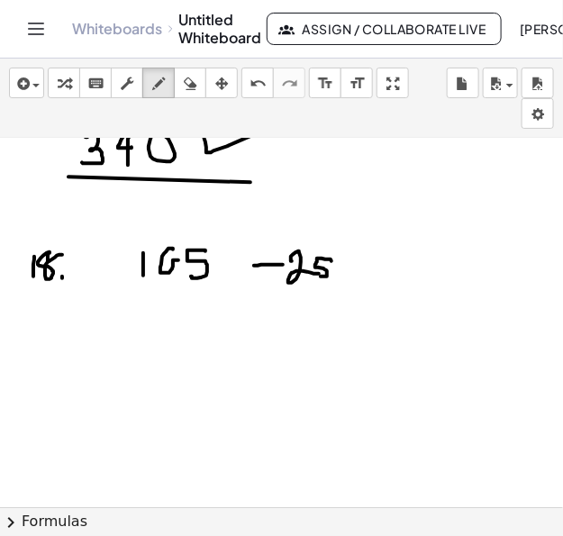
drag, startPoint x: 332, startPoint y: 261, endPoint x: 321, endPoint y: 276, distance: 18.8
drag, startPoint x: 100, startPoint y: 341, endPoint x: 119, endPoint y: 358, distance: 25.5
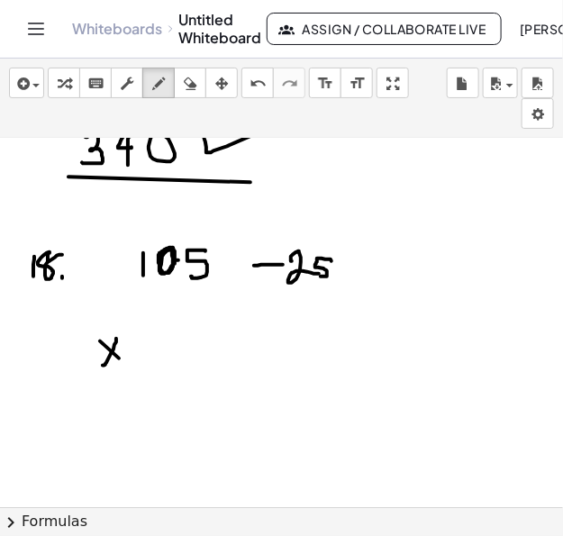
drag, startPoint x: 116, startPoint y: 339, endPoint x: 103, endPoint y: 365, distance: 29.4
drag, startPoint x: 120, startPoint y: 336, endPoint x: 105, endPoint y: 362, distance: 29.9
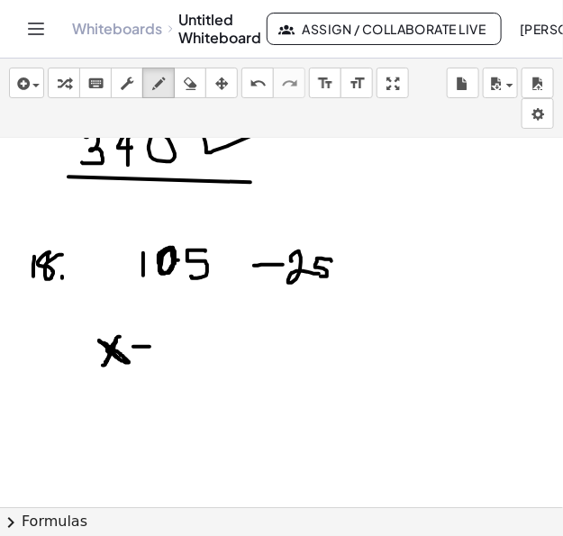
drag, startPoint x: 133, startPoint y: 346, endPoint x: 150, endPoint y: 346, distance: 16.2
drag, startPoint x: 143, startPoint y: 339, endPoint x: 146, endPoint y: 361, distance: 21.8
drag, startPoint x: 160, startPoint y: 342, endPoint x: 184, endPoint y: 356, distance: 27.5
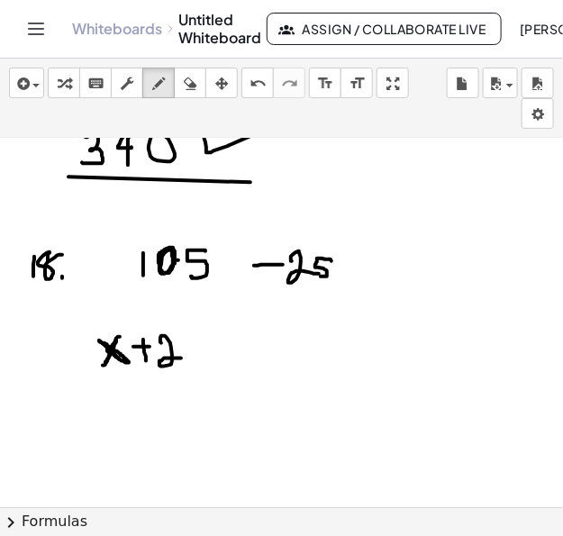
drag, startPoint x: 197, startPoint y: 335, endPoint x: 187, endPoint y: 360, distance: 26.6
drag, startPoint x: 94, startPoint y: 324, endPoint x: 88, endPoint y: 373, distance: 49.9
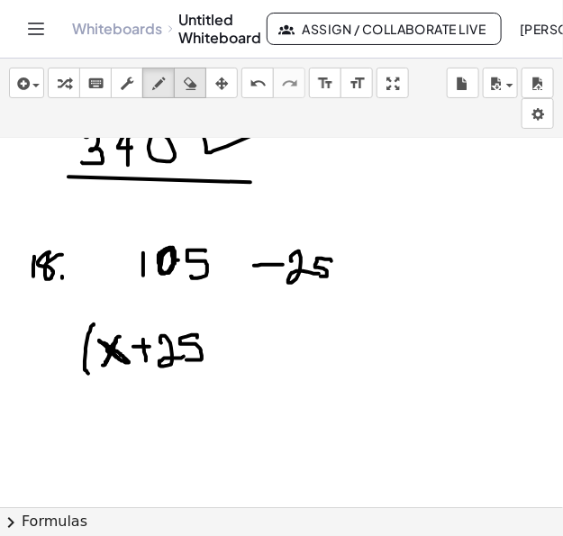
click at [192, 78] on div "button" at bounding box center [190, 83] width 23 height 22
drag, startPoint x: 70, startPoint y: 320, endPoint x: 63, endPoint y: 353, distance: 33.2
drag, startPoint x: 120, startPoint y: 334, endPoint x: 107, endPoint y: 362, distance: 29.8
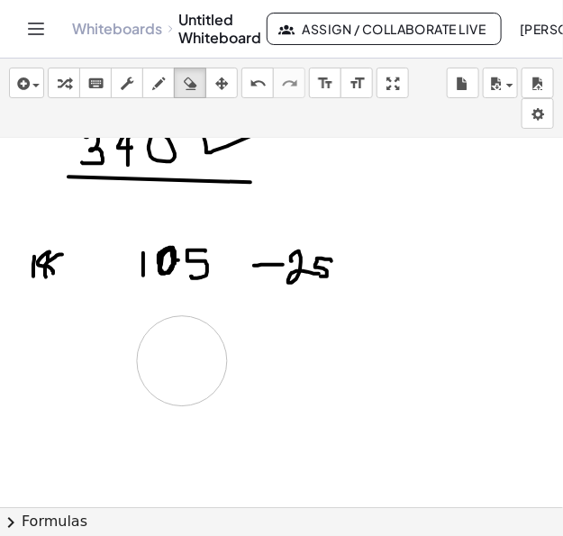
drag, startPoint x: 206, startPoint y: 353, endPoint x: 164, endPoint y: 355, distance: 41.5
click at [160, 81] on icon "button" at bounding box center [158, 84] width 13 height 22
drag, startPoint x: 110, startPoint y: 343, endPoint x: 121, endPoint y: 372, distance: 30.8
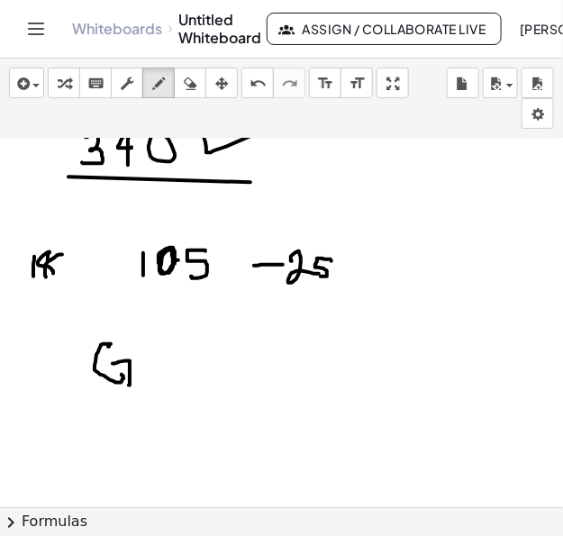
drag, startPoint x: 124, startPoint y: 361, endPoint x: 129, endPoint y: 385, distance: 24.8
drag, startPoint x: 147, startPoint y: 346, endPoint x: 145, endPoint y: 375, distance: 28.9
drag, startPoint x: 136, startPoint y: 362, endPoint x: 165, endPoint y: 361, distance: 28.9
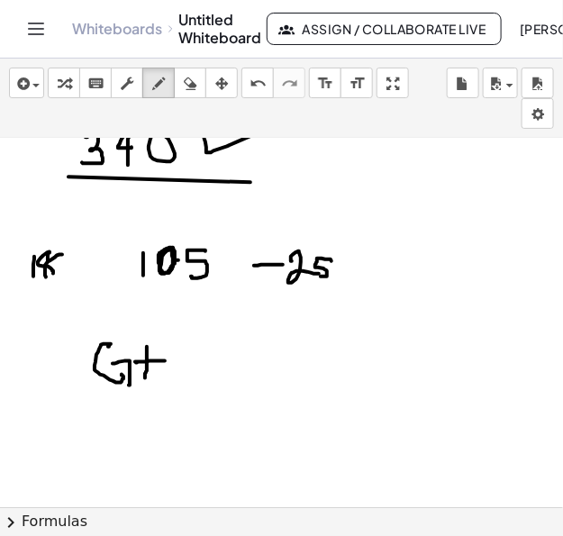
drag, startPoint x: 191, startPoint y: 353, endPoint x: 204, endPoint y: 362, distance: 15.5
drag, startPoint x: 201, startPoint y: 356, endPoint x: 213, endPoint y: 379, distance: 25.4
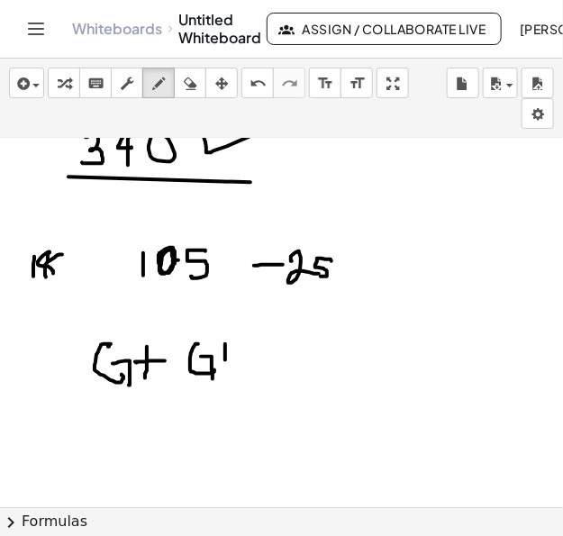
drag, startPoint x: 225, startPoint y: 347, endPoint x: 224, endPoint y: 365, distance: 18.1
drag, startPoint x: 218, startPoint y: 355, endPoint x: 235, endPoint y: 354, distance: 17.2
drag, startPoint x: 242, startPoint y: 352, endPoint x: 273, endPoint y: 352, distance: 31.6
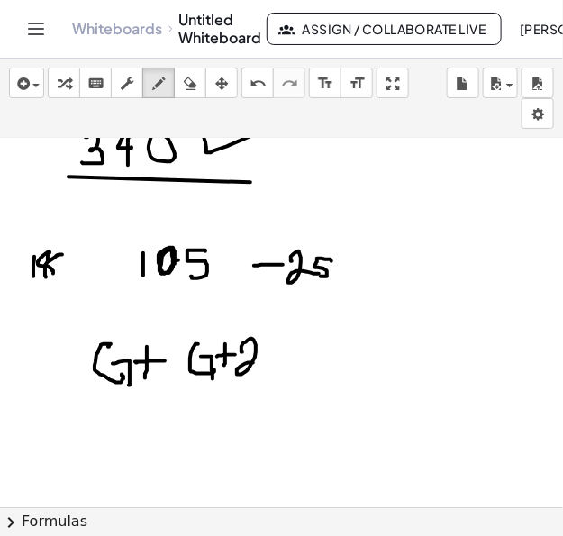
drag, startPoint x: 284, startPoint y: 337, endPoint x: 267, endPoint y: 364, distance: 32.0
drag, startPoint x: 296, startPoint y: 352, endPoint x: 318, endPoint y: 347, distance: 23.0
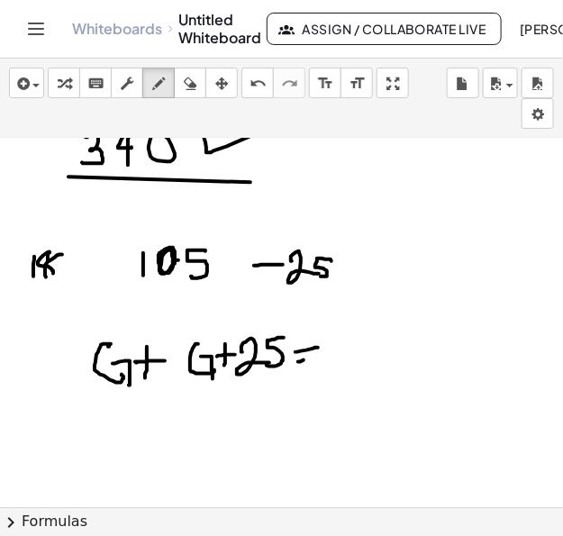
drag, startPoint x: 300, startPoint y: 362, endPoint x: 327, endPoint y: 353, distance: 28.2
drag, startPoint x: 339, startPoint y: 340, endPoint x: 343, endPoint y: 363, distance: 23.7
drag, startPoint x: 357, startPoint y: 340, endPoint x: 393, endPoint y: 331, distance: 37.2
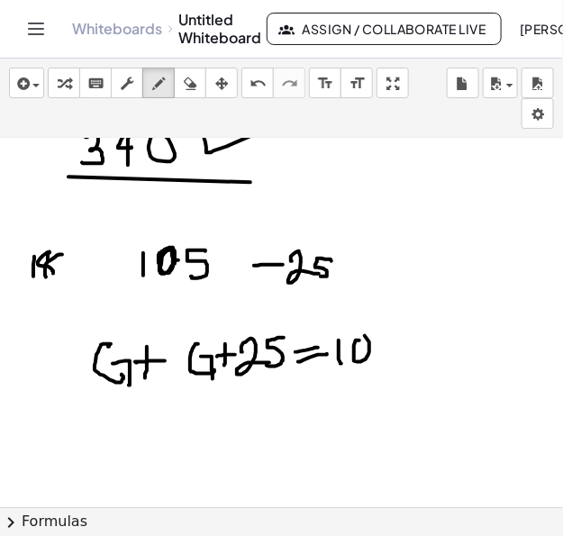
drag, startPoint x: 397, startPoint y: 326, endPoint x: 371, endPoint y: 351, distance: 35.1
drag, startPoint x: 188, startPoint y: 329, endPoint x: 203, endPoint y: 391, distance: 64.1
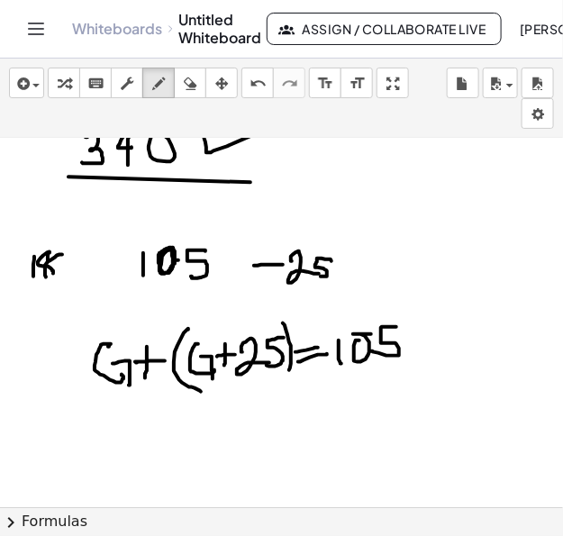
drag, startPoint x: 283, startPoint y: 323, endPoint x: 274, endPoint y: 379, distance: 56.6
drag, startPoint x: 363, startPoint y: 334, endPoint x: 356, endPoint y: 352, distance: 19.4
drag, startPoint x: 154, startPoint y: 426, endPoint x: 188, endPoint y: 450, distance: 41.5
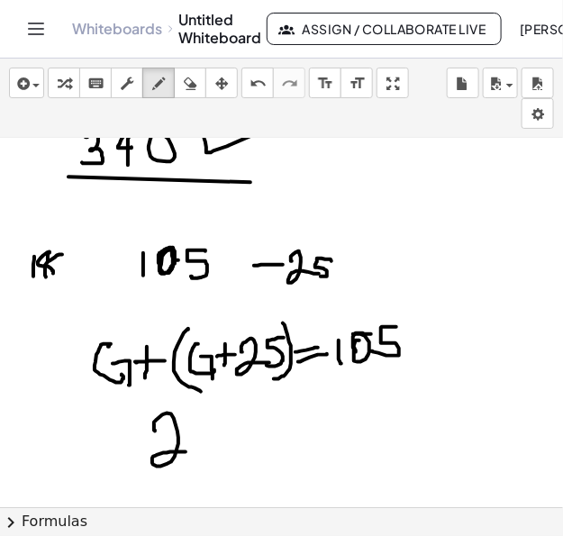
drag, startPoint x: 213, startPoint y: 423, endPoint x: 208, endPoint y: 438, distance: 16.0
drag, startPoint x: 202, startPoint y: 437, endPoint x: 215, endPoint y: 450, distance: 17.8
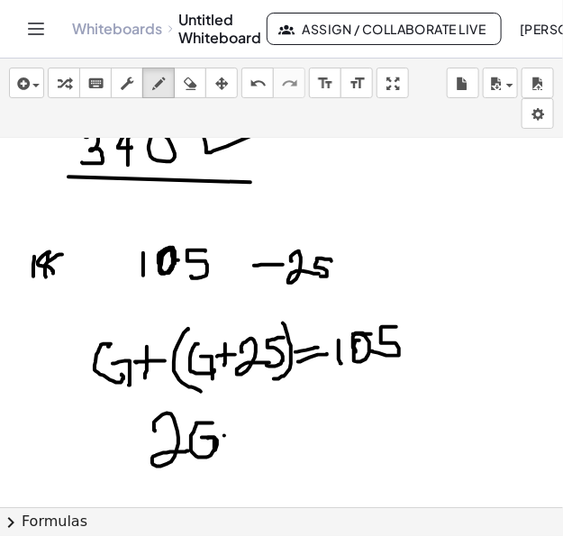
drag, startPoint x: 224, startPoint y: 435, endPoint x: 243, endPoint y: 431, distance: 19.5
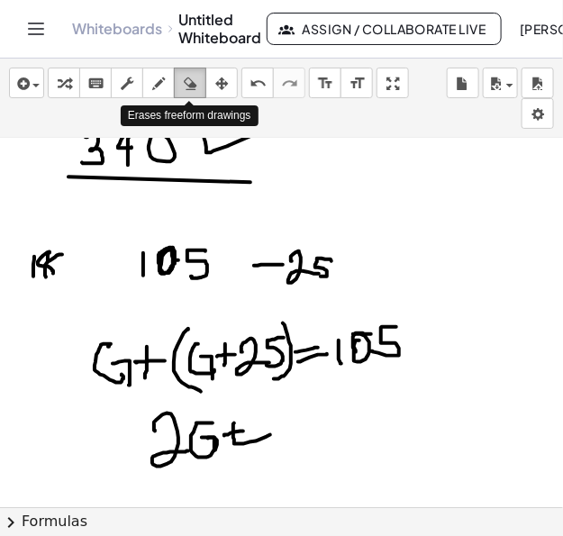
click at [197, 87] on div "button" at bounding box center [190, 83] width 23 height 22
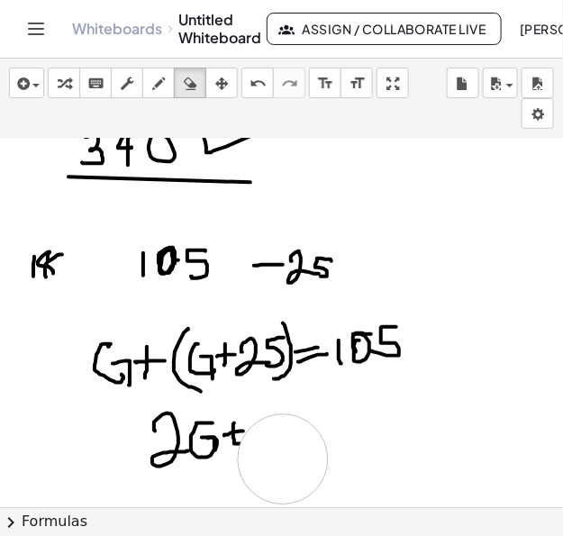
drag, startPoint x: 323, startPoint y: 449, endPoint x: 283, endPoint y: 459, distance: 40.9
click at [165, 88] on div "button" at bounding box center [158, 83] width 23 height 22
drag, startPoint x: 234, startPoint y: 422, endPoint x: 235, endPoint y: 450, distance: 28.0
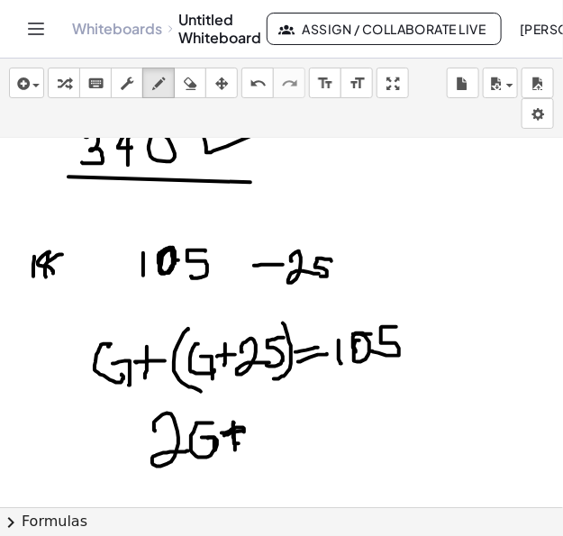
drag, startPoint x: 222, startPoint y: 433, endPoint x: 244, endPoint y: 432, distance: 22.6
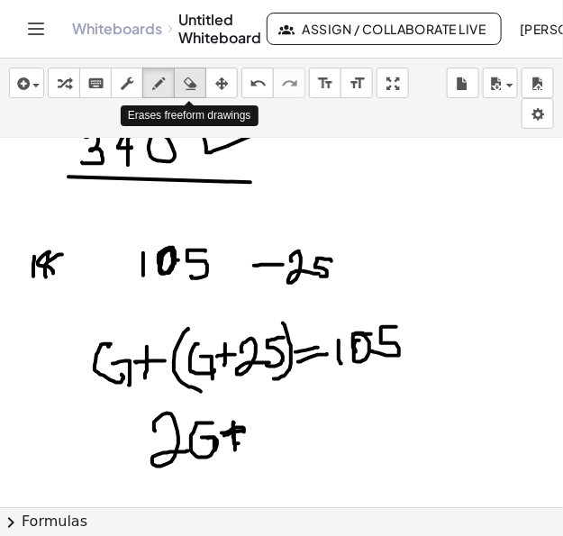
click at [185, 88] on icon "button" at bounding box center [190, 84] width 13 height 22
click at [165, 81] on div "button" at bounding box center [158, 83] width 23 height 22
click at [197, 87] on div "button" at bounding box center [190, 83] width 23 height 22
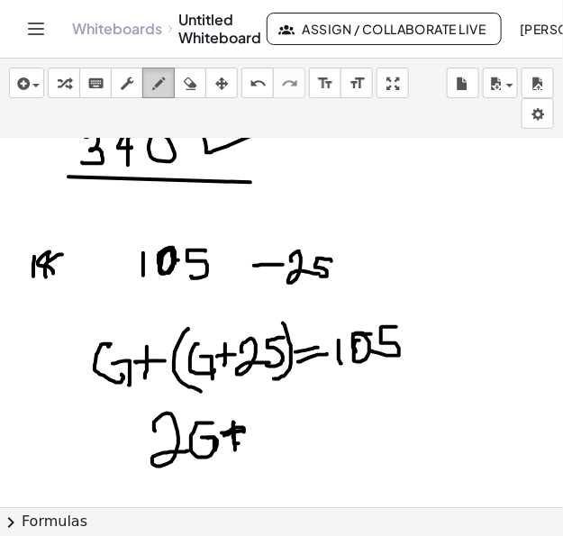
click at [160, 93] on icon "button" at bounding box center [158, 84] width 13 height 22
click at [189, 84] on icon "button" at bounding box center [190, 84] width 13 height 22
drag, startPoint x: 301, startPoint y: 477, endPoint x: 266, endPoint y: 434, distance: 55.8
click at [160, 82] on icon "button" at bounding box center [158, 84] width 13 height 22
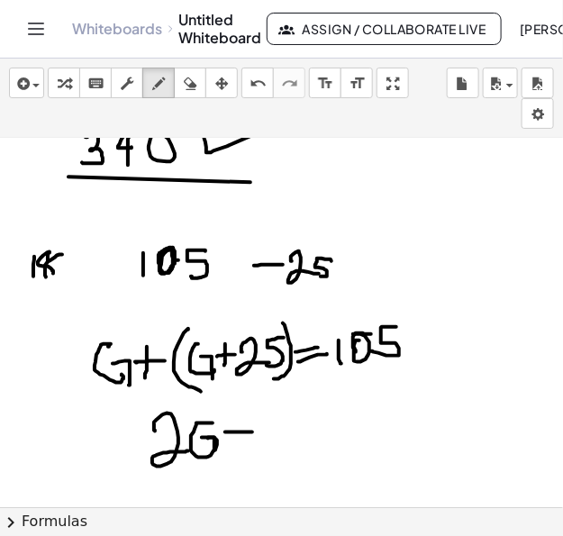
drag, startPoint x: 225, startPoint y: 432, endPoint x: 252, endPoint y: 432, distance: 27.0
drag, startPoint x: 237, startPoint y: 421, endPoint x: 243, endPoint y: 453, distance: 32.0
drag, startPoint x: 261, startPoint y: 431, endPoint x: 301, endPoint y: 435, distance: 39.8
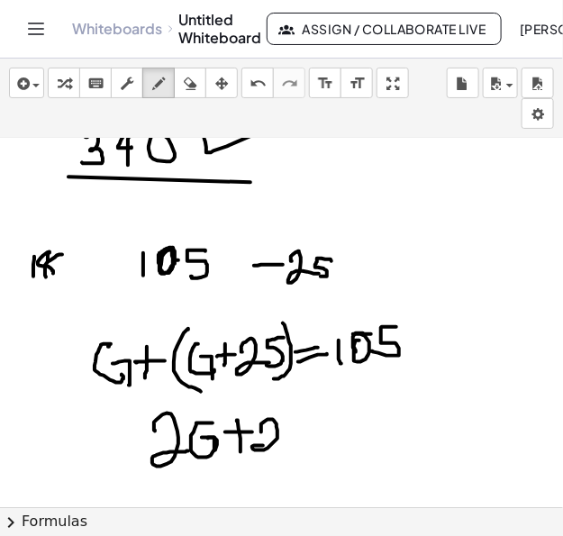
drag, startPoint x: 304, startPoint y: 426, endPoint x: 298, endPoint y: 443, distance: 18.3
drag, startPoint x: 326, startPoint y: 426, endPoint x: 333, endPoint y: 435, distance: 11.8
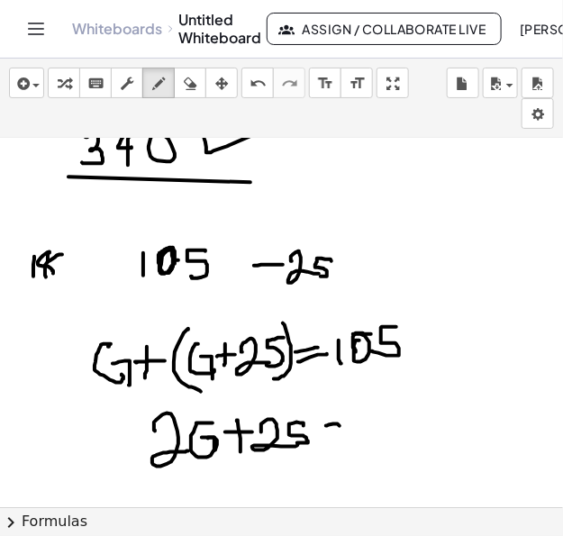
drag, startPoint x: 330, startPoint y: 436, endPoint x: 343, endPoint y: 425, distance: 17.9
drag, startPoint x: 350, startPoint y: 421, endPoint x: 359, endPoint y: 438, distance: 19.4
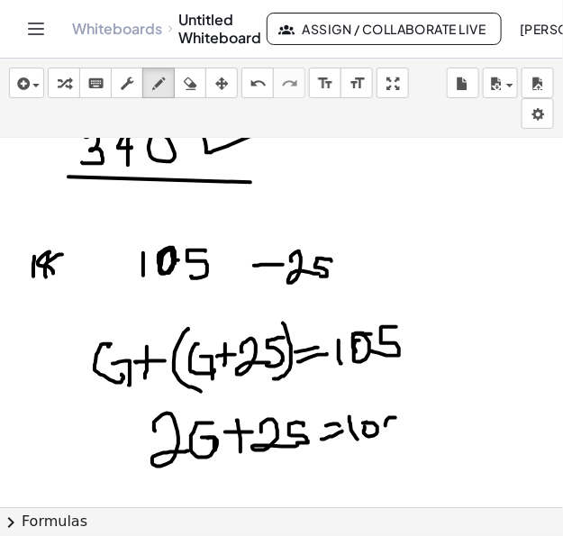
drag, startPoint x: 395, startPoint y: 417, endPoint x: 387, endPoint y: 435, distance: 19.8
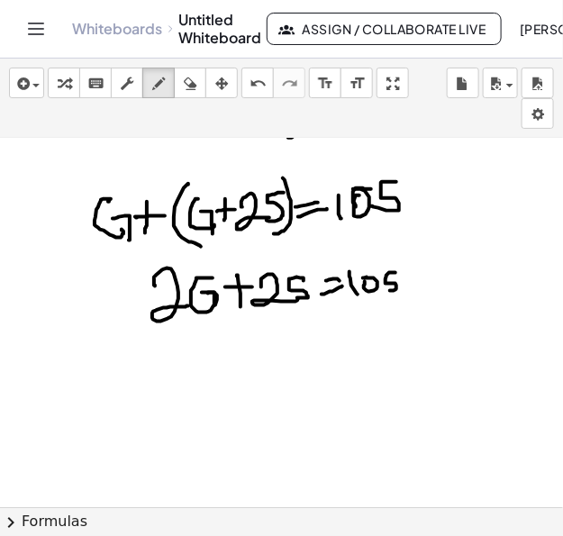
scroll to position [1470, 0]
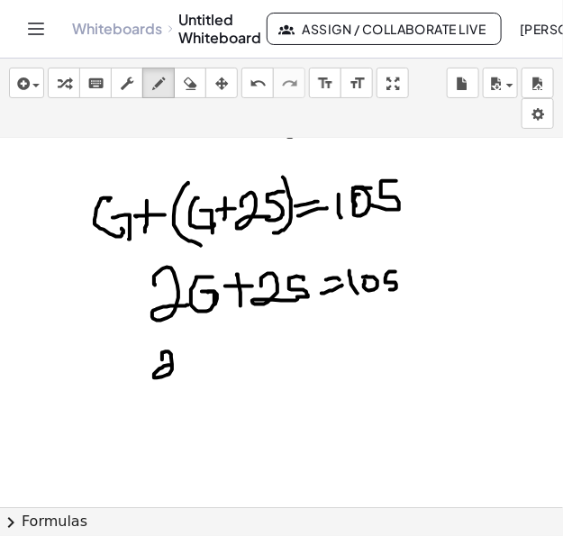
drag, startPoint x: 162, startPoint y: 352, endPoint x: 195, endPoint y: 363, distance: 34.5
drag, startPoint x: 197, startPoint y: 350, endPoint x: 206, endPoint y: 368, distance: 20.2
drag, startPoint x: 210, startPoint y: 361, endPoint x: 213, endPoint y: 371, distance: 10.3
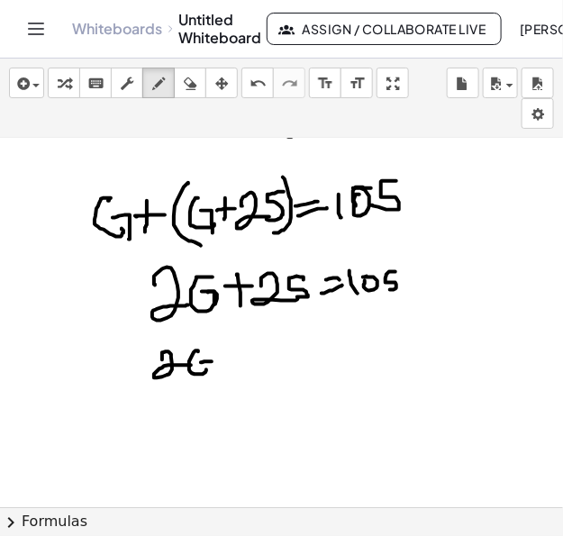
drag, startPoint x: 239, startPoint y: 353, endPoint x: 260, endPoint y: 353, distance: 20.8
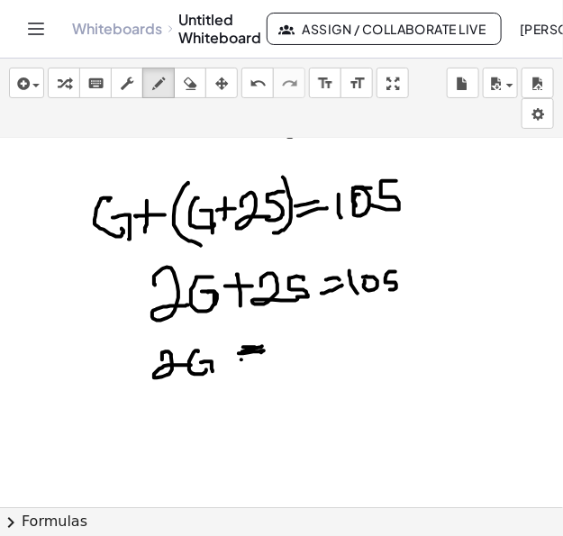
drag, startPoint x: 243, startPoint y: 352, endPoint x: 250, endPoint y: 361, distance: 11.5
drag, startPoint x: 242, startPoint y: 371, endPoint x: 278, endPoint y: 362, distance: 37.2
drag, startPoint x: 290, startPoint y: 339, endPoint x: 294, endPoint y: 362, distance: 22.8
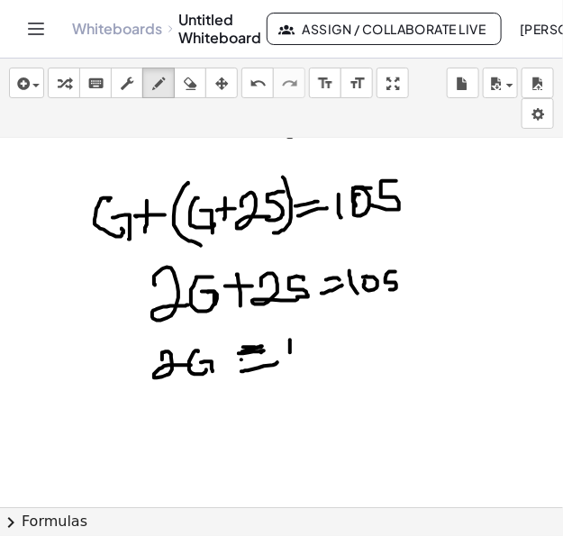
drag, startPoint x: 334, startPoint y: 336, endPoint x: 328, endPoint y: 355, distance: 19.7
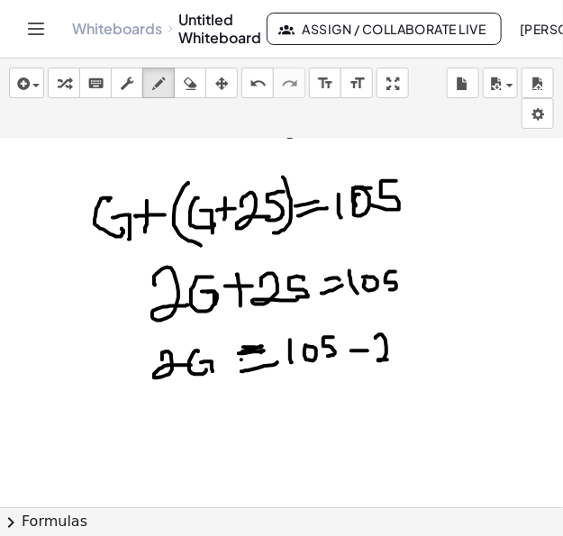
drag, startPoint x: 376, startPoint y: 337, endPoint x: 397, endPoint y: 357, distance: 28.7
drag, startPoint x: 411, startPoint y: 325, endPoint x: 378, endPoint y: 352, distance: 42.4
drag, startPoint x: 172, startPoint y: 408, endPoint x: 212, endPoint y: 425, distance: 42.9
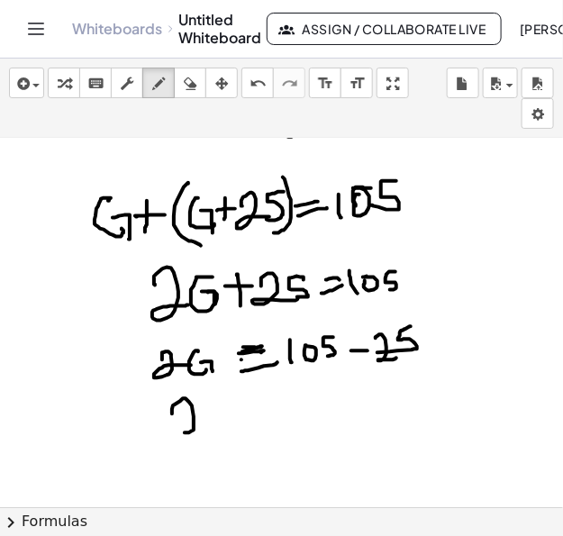
drag, startPoint x: 215, startPoint y: 407, endPoint x: 224, endPoint y: 420, distance: 16.3
drag, startPoint x: 217, startPoint y: 414, endPoint x: 226, endPoint y: 424, distance: 13.4
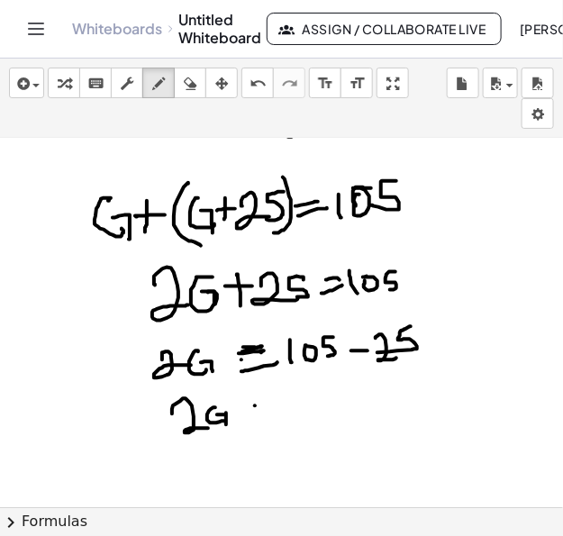
drag, startPoint x: 255, startPoint y: 405, endPoint x: 270, endPoint y: 414, distance: 17.8
drag, startPoint x: 259, startPoint y: 425, endPoint x: 276, endPoint y: 422, distance: 17.3
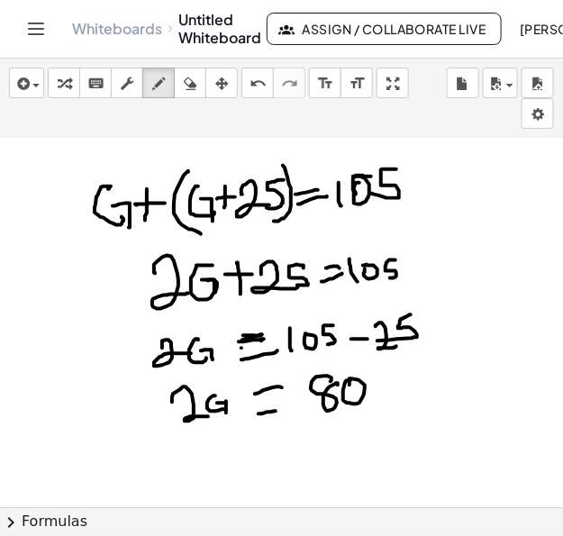
scroll to position [1487, 0]
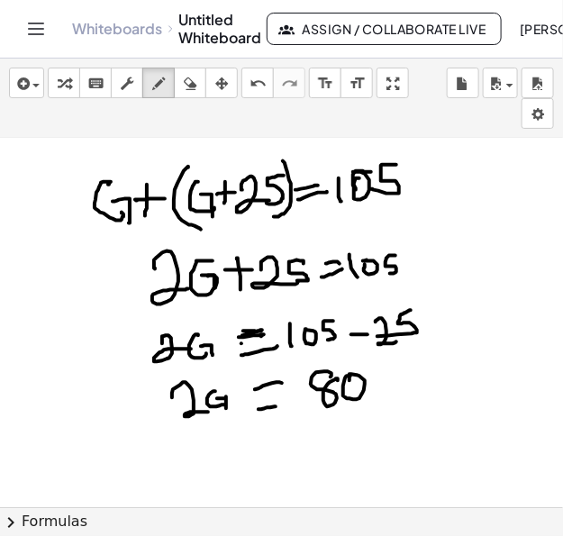
drag, startPoint x: 183, startPoint y: 439, endPoint x: 237, endPoint y: 443, distance: 54.2
drag, startPoint x: 353, startPoint y: 411, endPoint x: 364, endPoint y: 413, distance: 11.9
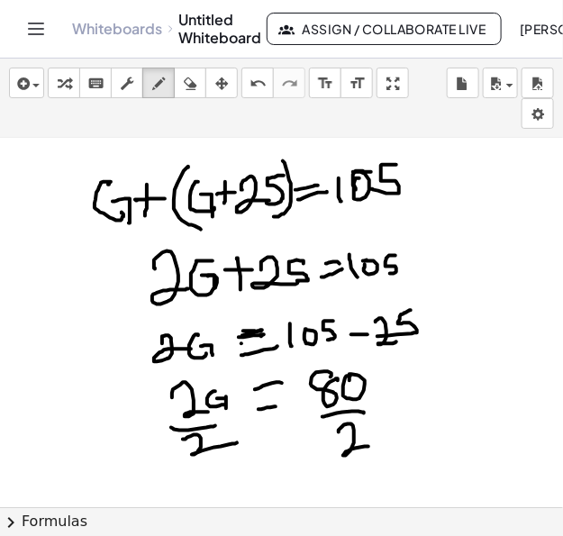
drag, startPoint x: 339, startPoint y: 432, endPoint x: 374, endPoint y: 446, distance: 38.0
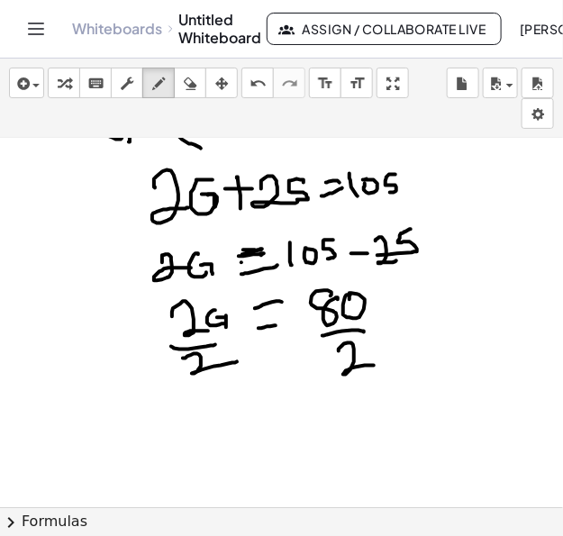
scroll to position [1607, 0]
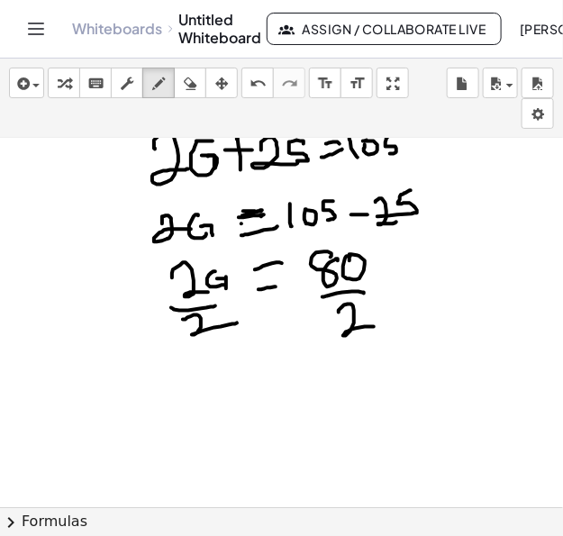
drag, startPoint x: 215, startPoint y: 316, endPoint x: 186, endPoint y: 339, distance: 37.2
drag, startPoint x: 183, startPoint y: 373, endPoint x: 183, endPoint y: 409, distance: 36.1
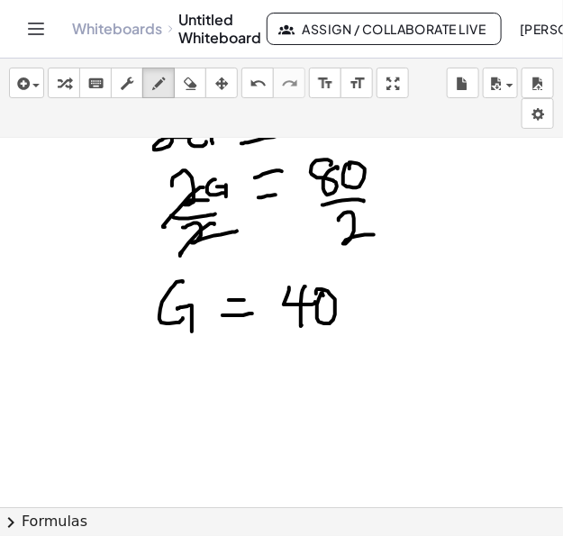
scroll to position [1712, 0]
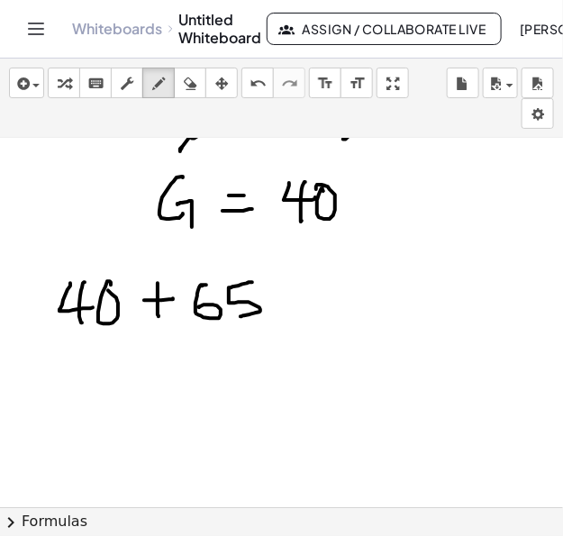
scroll to position [1807, 0]
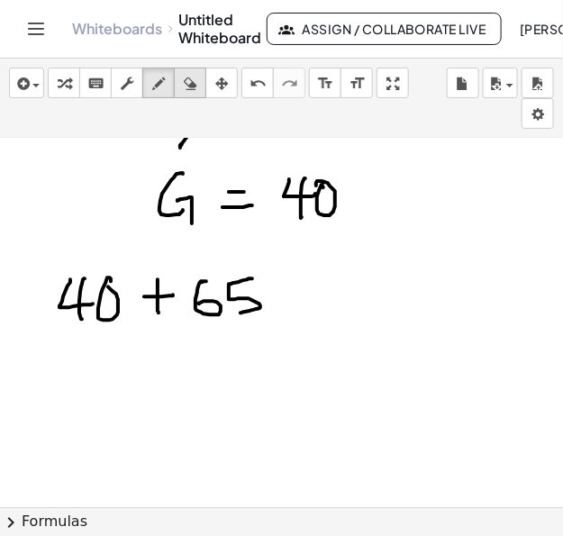
click at [190, 87] on icon "button" at bounding box center [190, 84] width 13 height 22
click at [162, 96] on button "draw" at bounding box center [158, 83] width 32 height 31
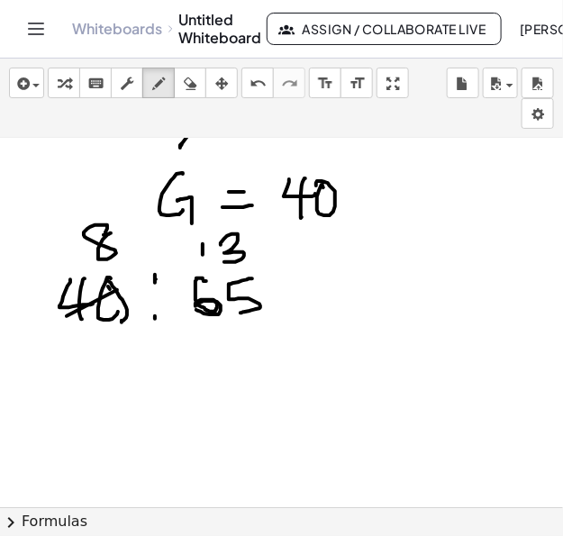
drag, startPoint x: 221, startPoint y: 244, endPoint x: 222, endPoint y: 261, distance: 16.3
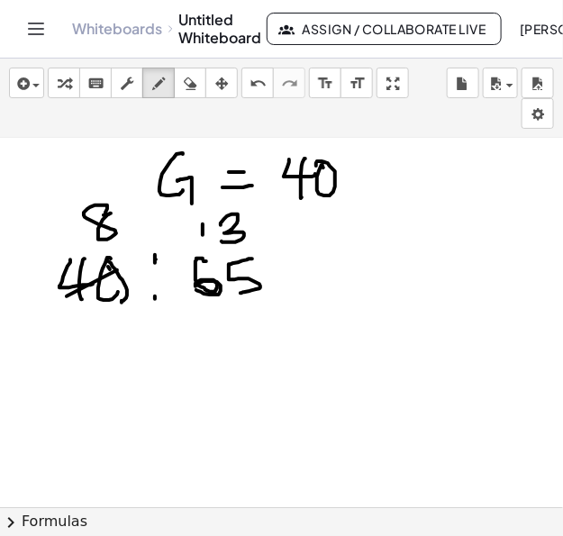
scroll to position [1828, 0]
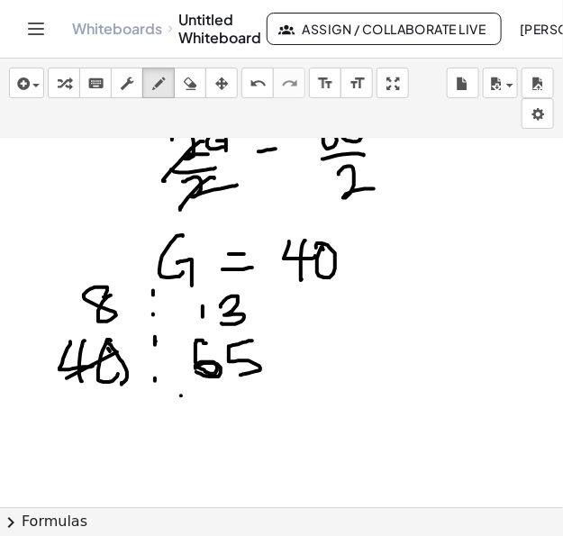
scroll to position [1751, 0]
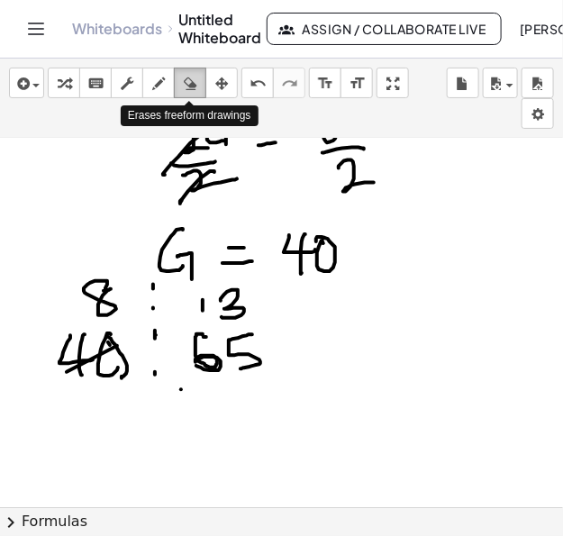
click at [191, 82] on icon "button" at bounding box center [190, 84] width 13 height 22
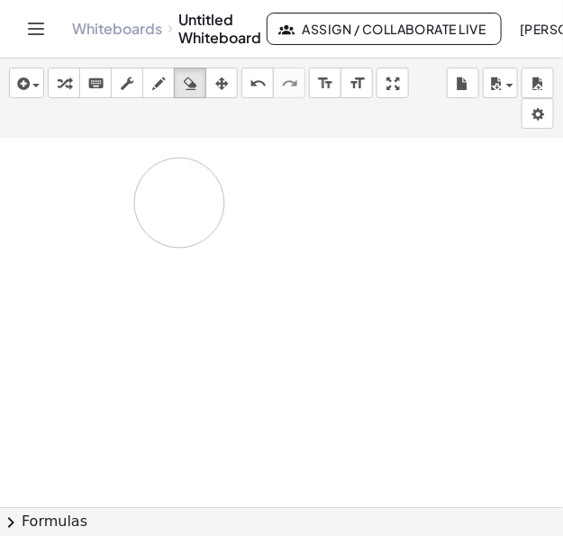
drag, startPoint x: 353, startPoint y: 371, endPoint x: 157, endPoint y: 245, distance: 233.6
drag, startPoint x: 279, startPoint y: 243, endPoint x: 162, endPoint y: 149, distance: 150.7
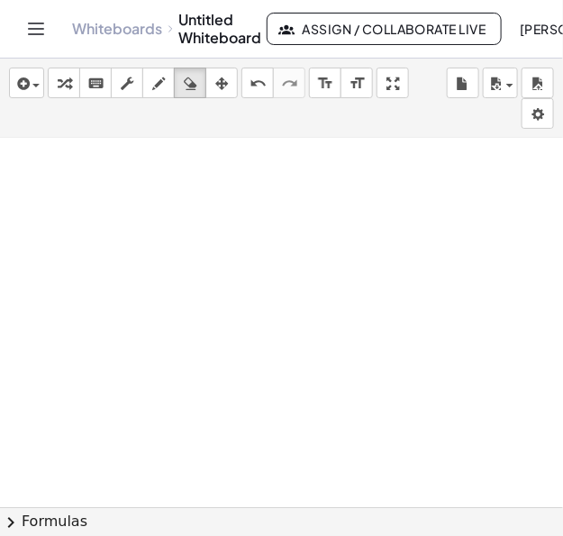
scroll to position [1506, 0]
drag, startPoint x: 192, startPoint y: 247, endPoint x: 113, endPoint y: 196, distance: 94.5
drag, startPoint x: 170, startPoint y: 283, endPoint x: 103, endPoint y: 152, distance: 147.2
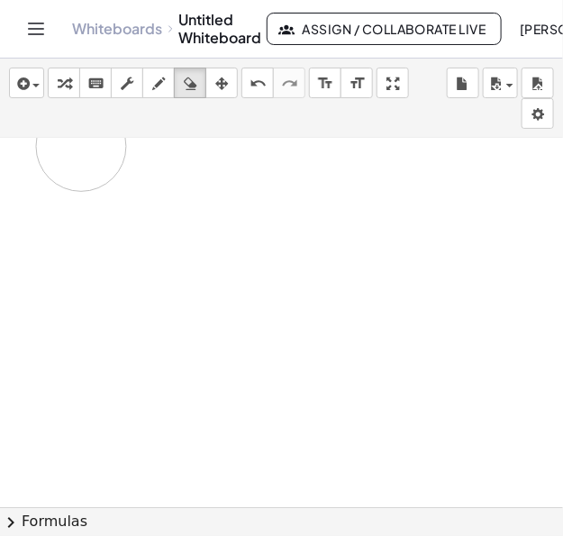
click at [103, 152] on div at bounding box center [281, 106] width 563 height 2588
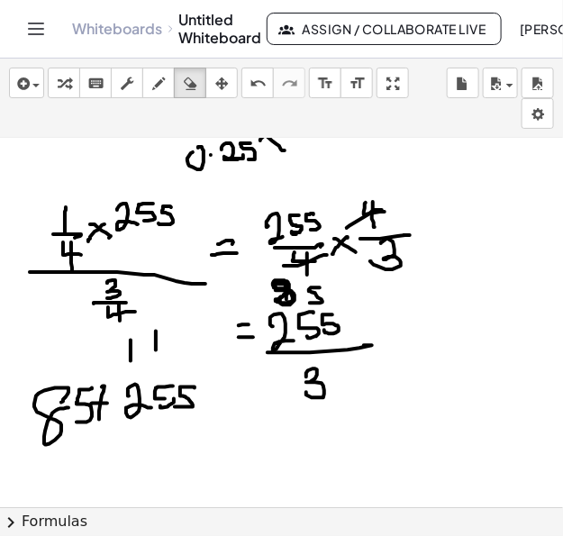
scroll to position [986, 0]
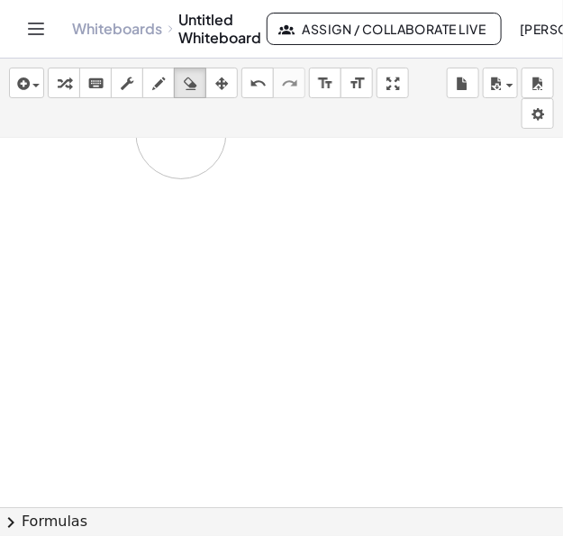
drag, startPoint x: 334, startPoint y: 368, endPoint x: 189, endPoint y: 137, distance: 272.6
click at [189, 135] on div "insert select one: Math Expression Function Text Youtube Video Graphing Geometr…" at bounding box center [281, 298] width 563 height 478
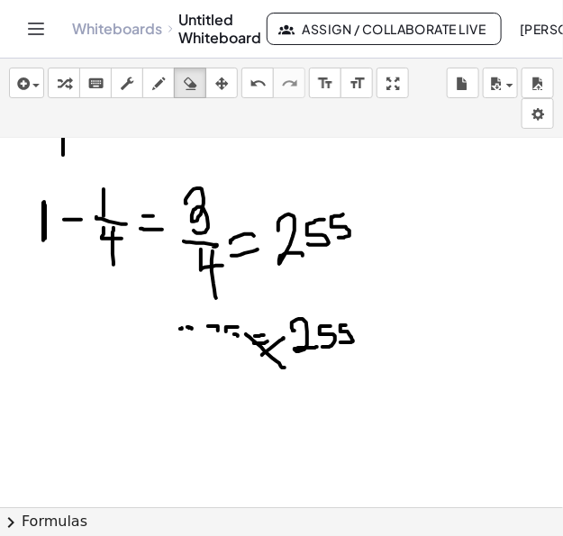
scroll to position [730, 0]
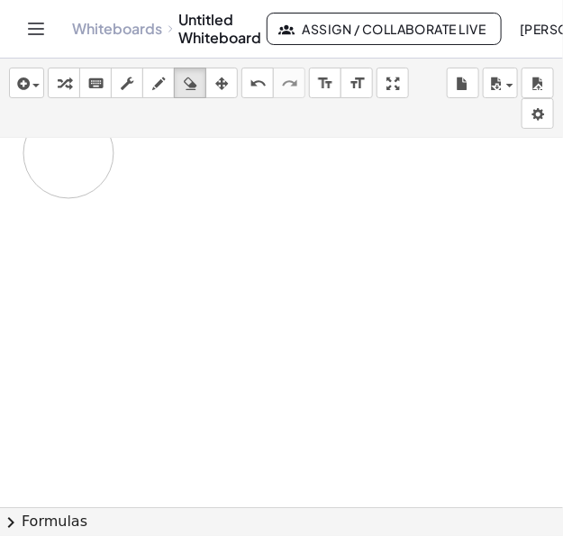
drag, startPoint x: 197, startPoint y: 325, endPoint x: 123, endPoint y: 308, distance: 76.6
click at [60, 145] on div at bounding box center [281, 148] width 563 height 1479
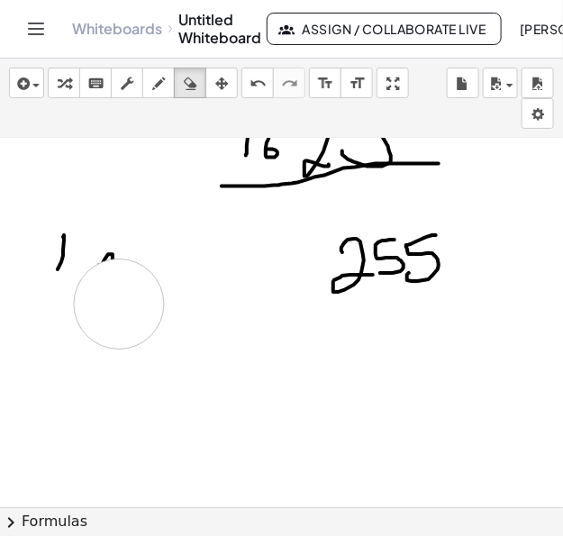
scroll to position [554, 0]
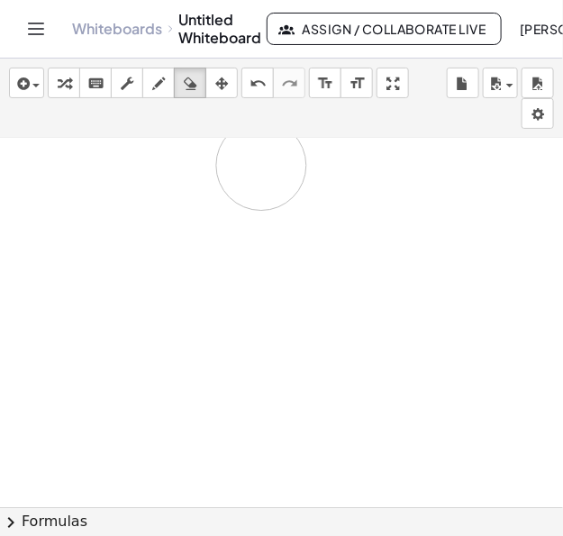
drag, startPoint x: 123, startPoint y: 311, endPoint x: 305, endPoint y: 317, distance: 182.2
click at [268, 177] on div at bounding box center [281, 138] width 563 height 1109
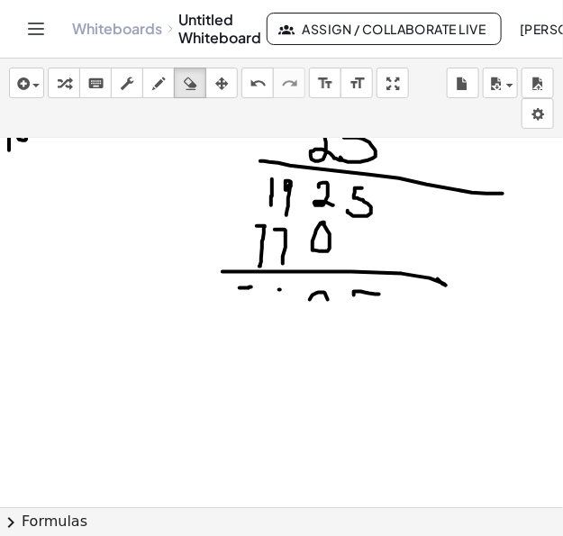
scroll to position [383, 0]
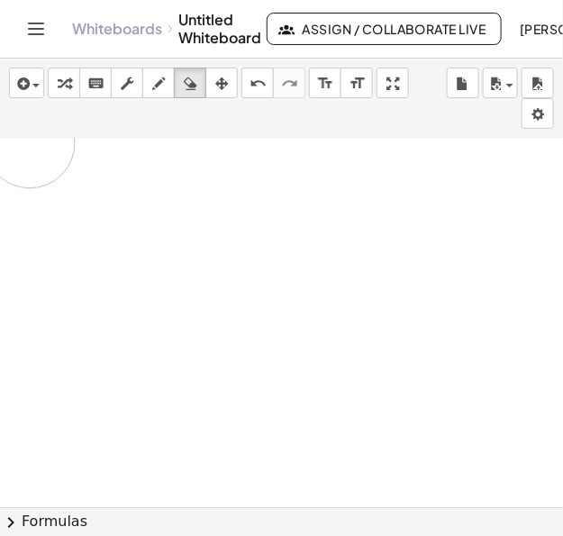
drag, startPoint x: 306, startPoint y: 288, endPoint x: 31, endPoint y: 143, distance: 310.5
click at [29, 142] on div at bounding box center [281, 310] width 563 height 1109
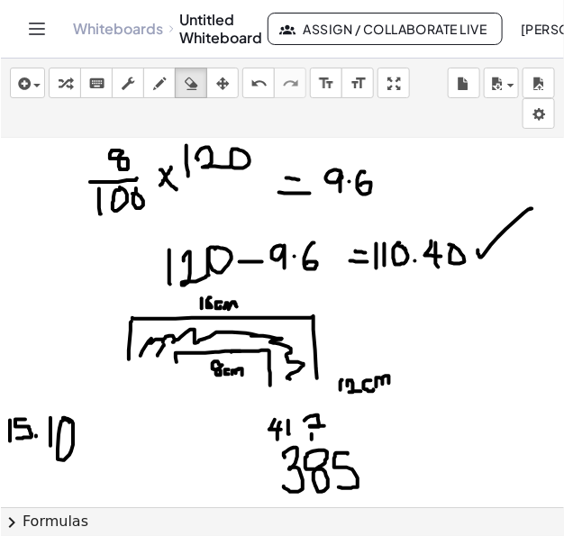
scroll to position [0, 0]
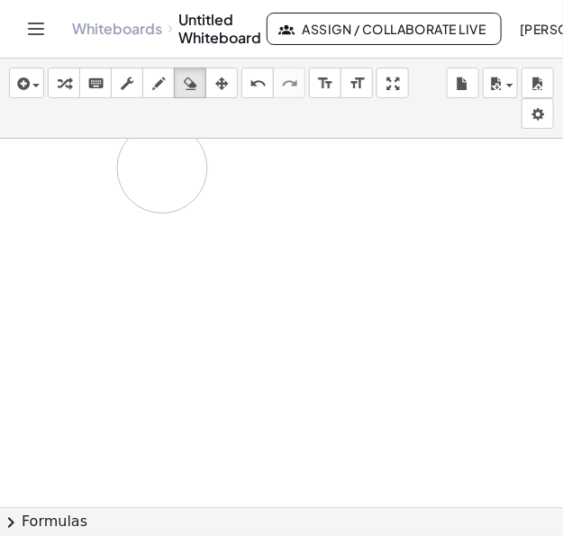
drag, startPoint x: 396, startPoint y: 485, endPoint x: 139, endPoint y: 178, distance: 400.7
click at [139, 178] on div at bounding box center [281, 508] width 563 height 739
drag, startPoint x: 130, startPoint y: 130, endPoint x: 66, endPoint y: 180, distance: 81.5
click at [66, 180] on div at bounding box center [281, 508] width 563 height 739
